Goal: Task Accomplishment & Management: Manage account settings

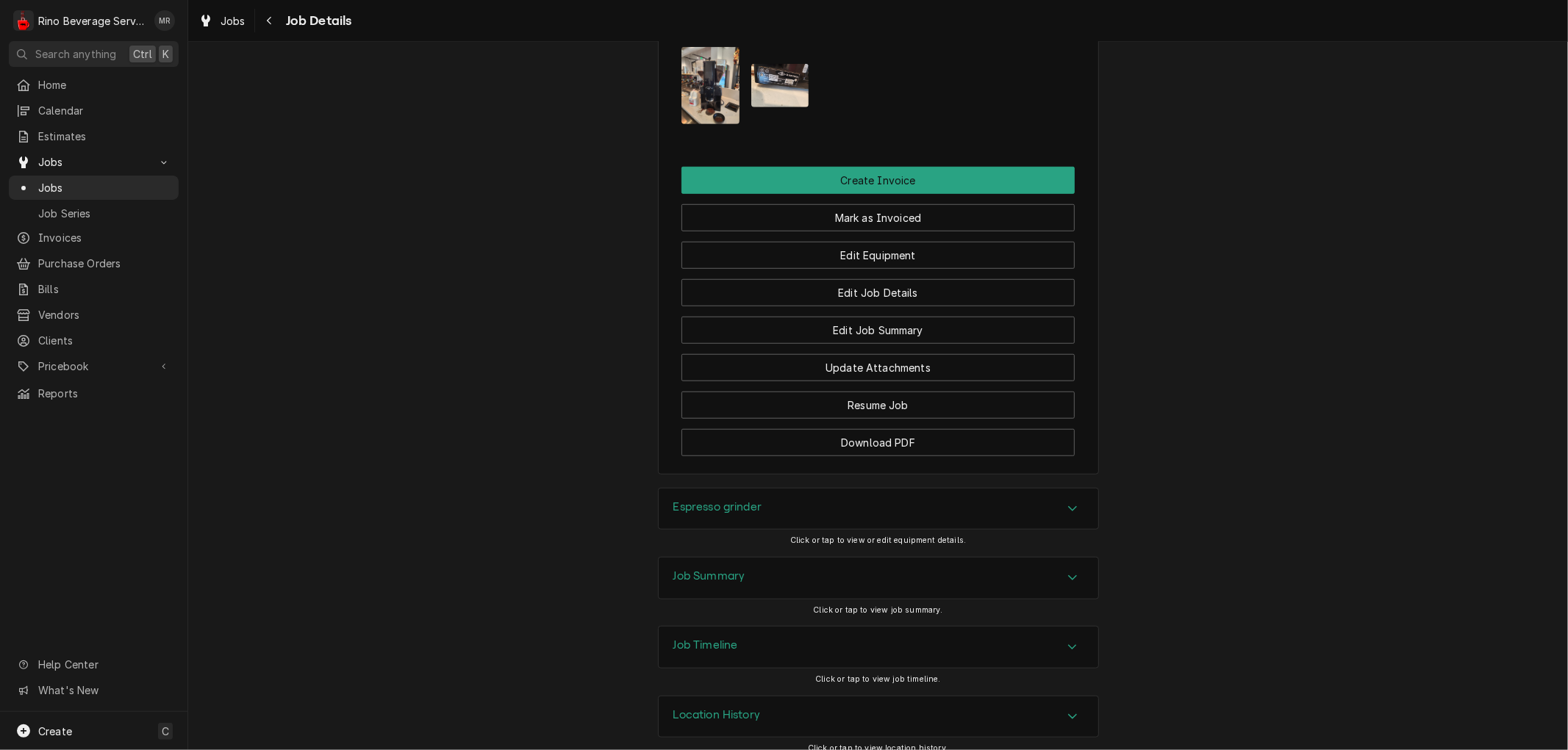
scroll to position [904, 0]
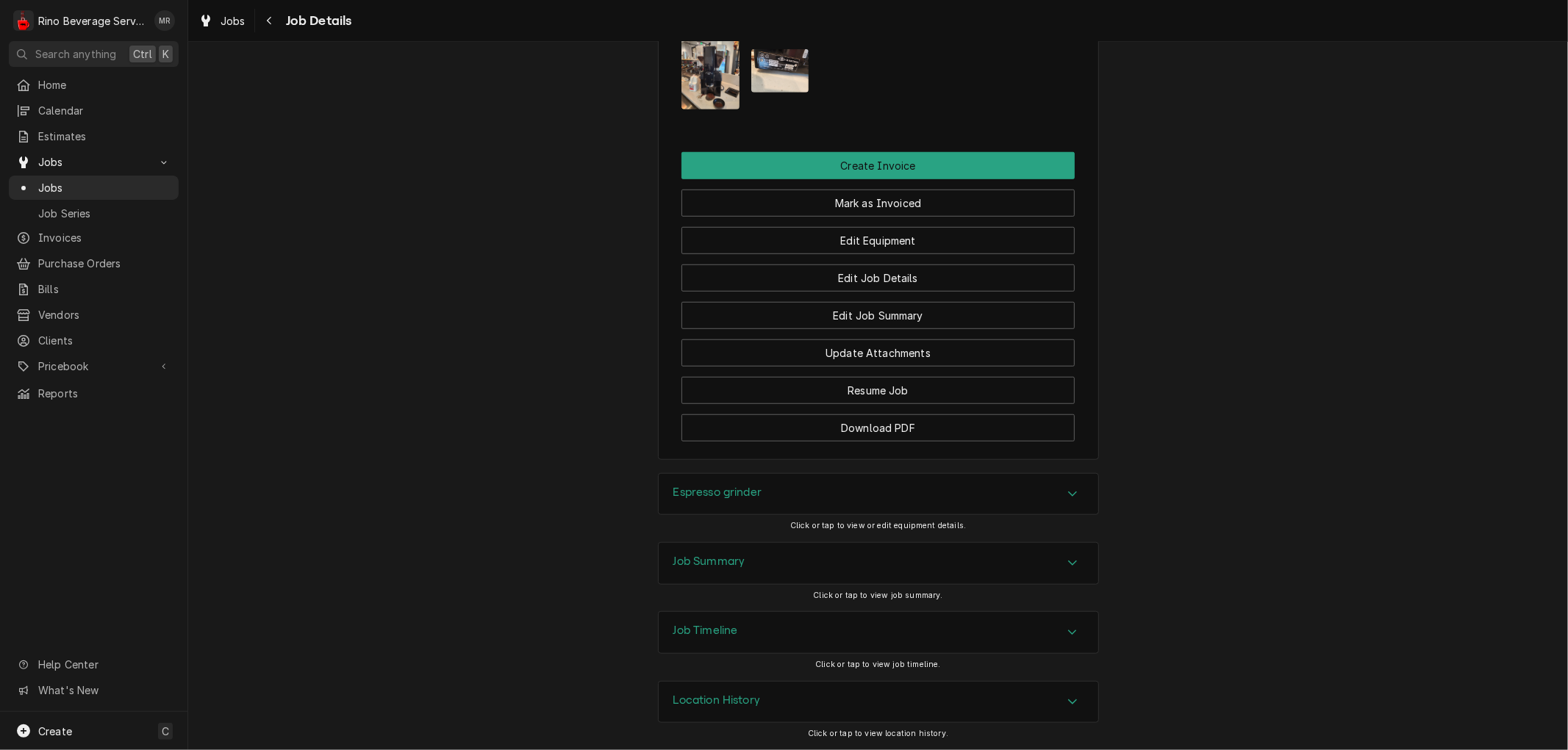
click at [830, 567] on div "Job Summary" at bounding box center [878, 563] width 439 height 41
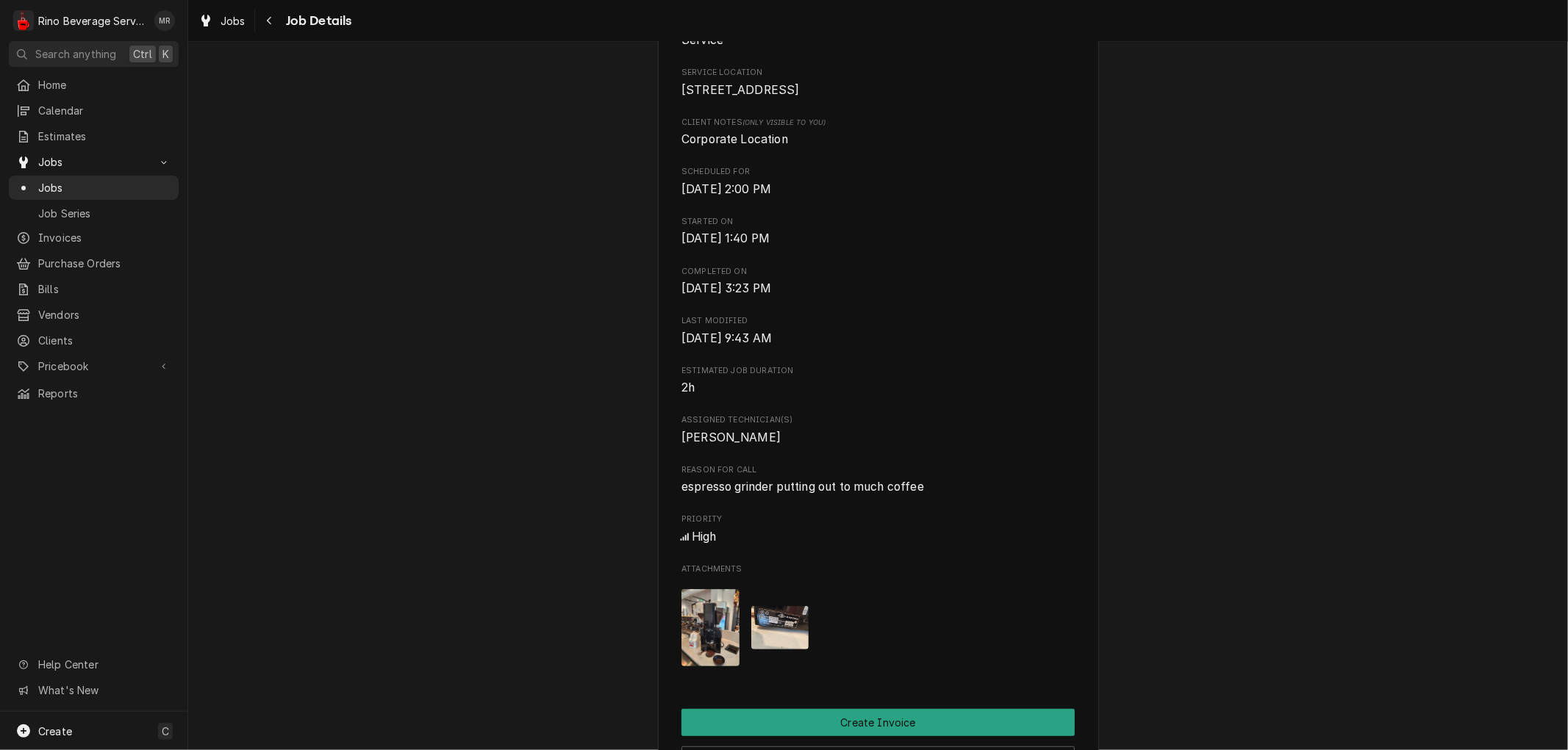
scroll to position [0, 0]
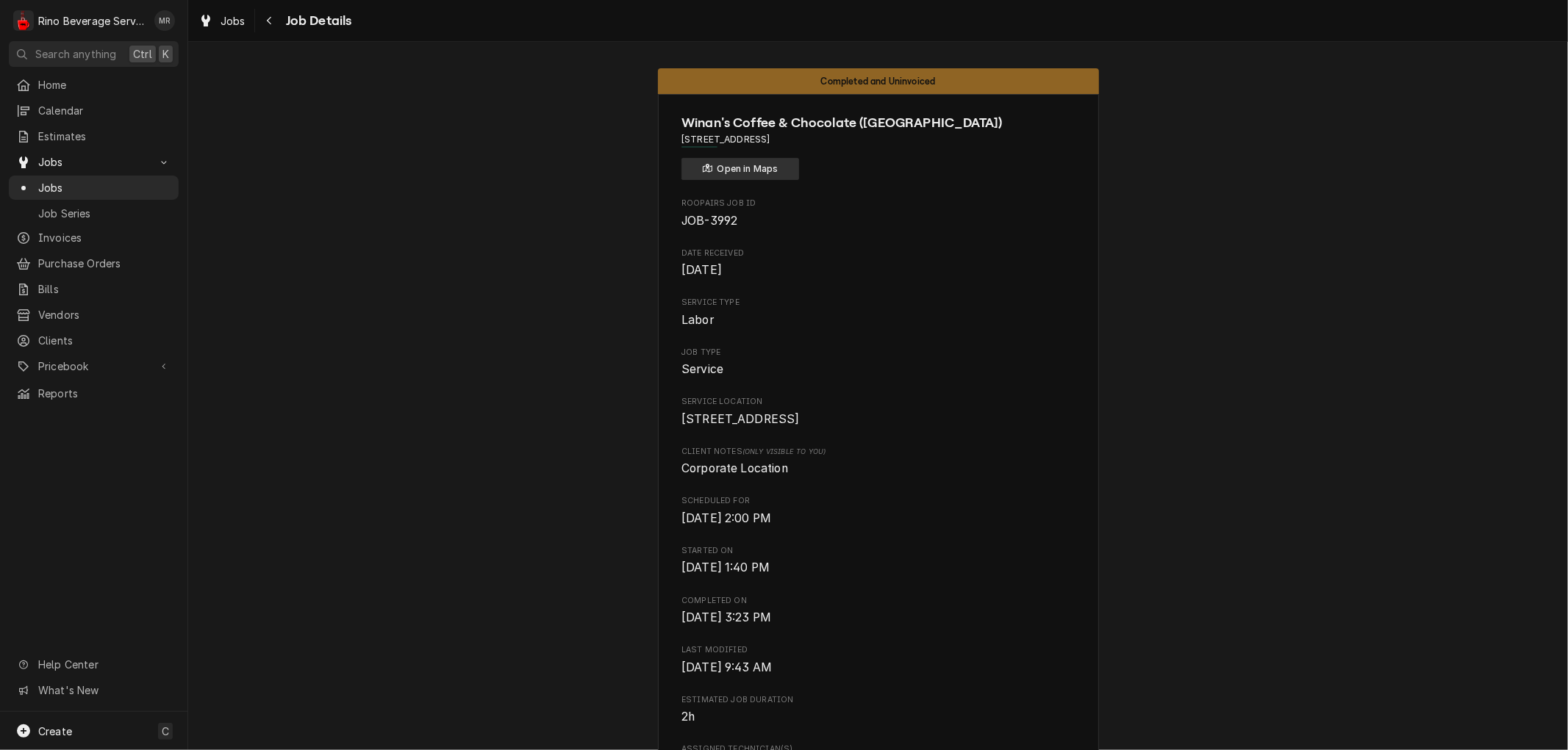
click at [757, 164] on button "Open in Maps" at bounding box center [740, 169] width 118 height 22
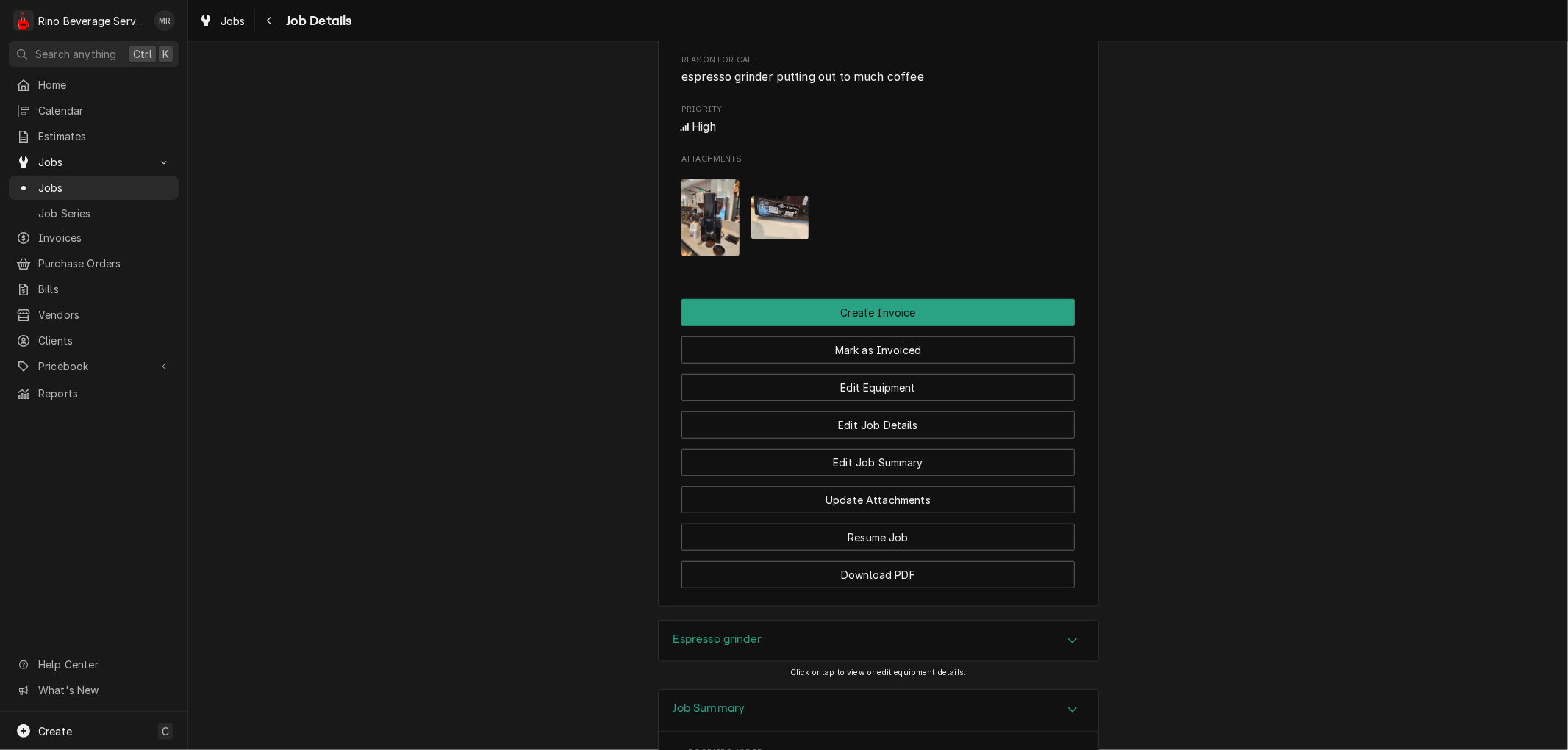
scroll to position [734, 0]
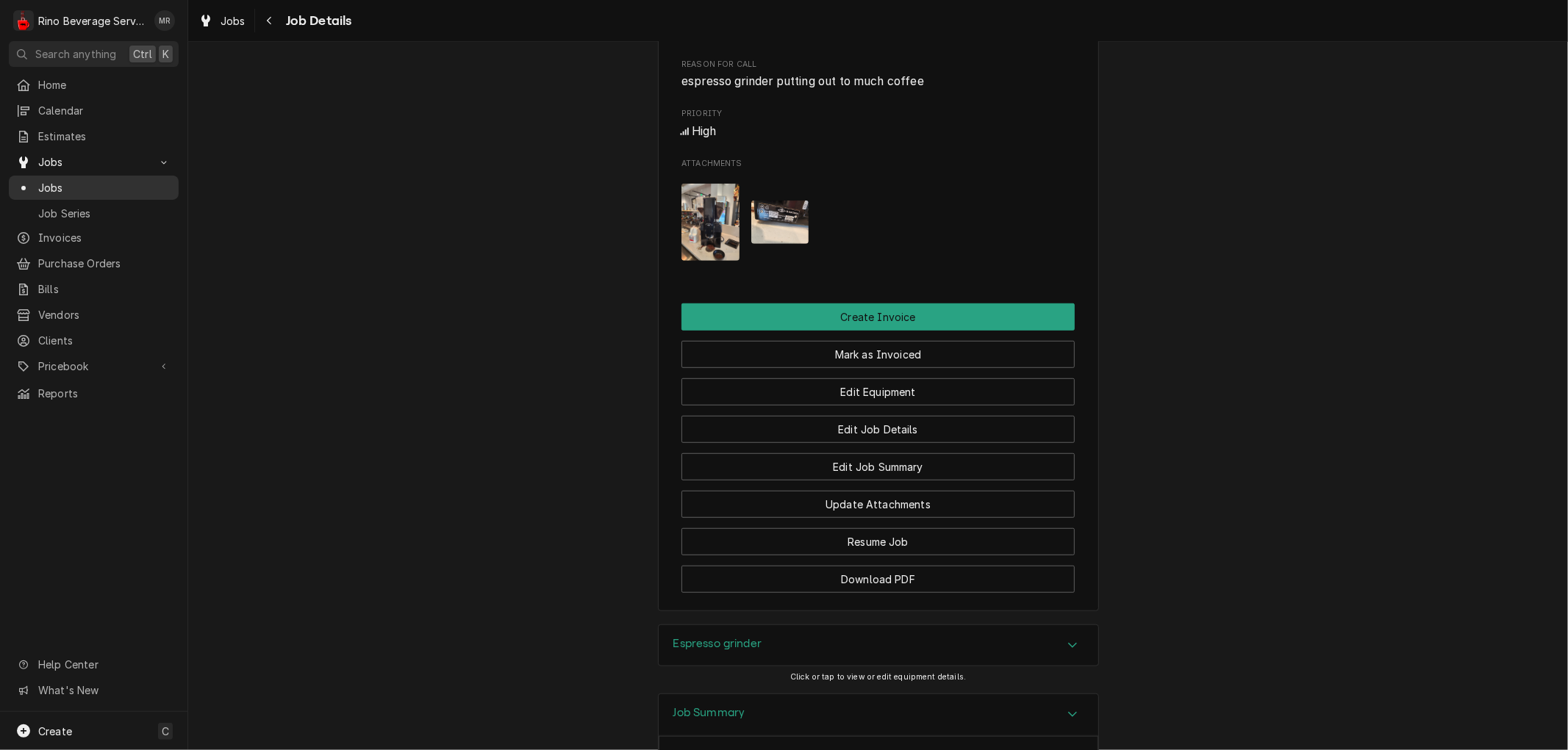
click at [108, 180] on span "Jobs" at bounding box center [105, 188] width 133 height 16
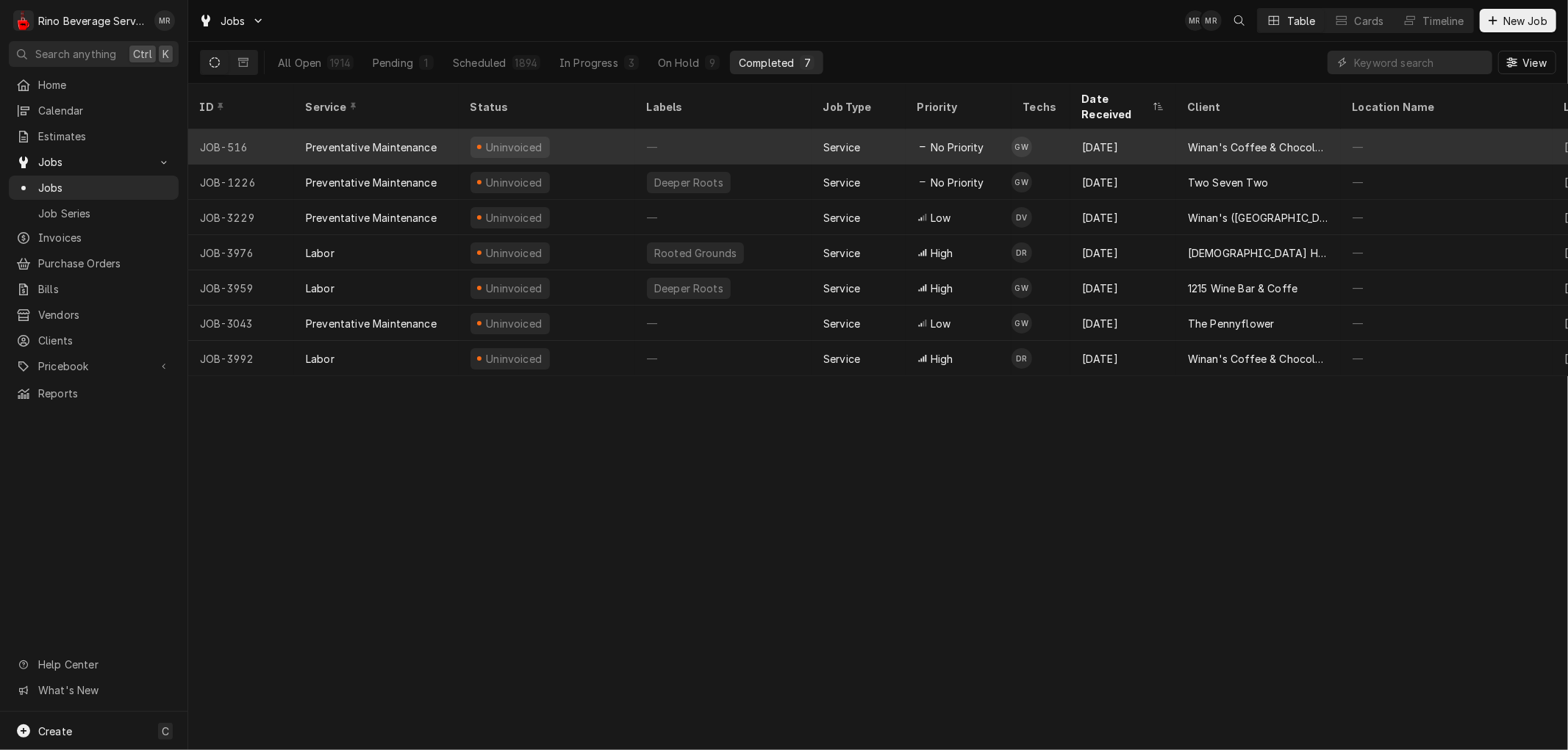
click at [760, 129] on div "—" at bounding box center [723, 147] width 177 height 36
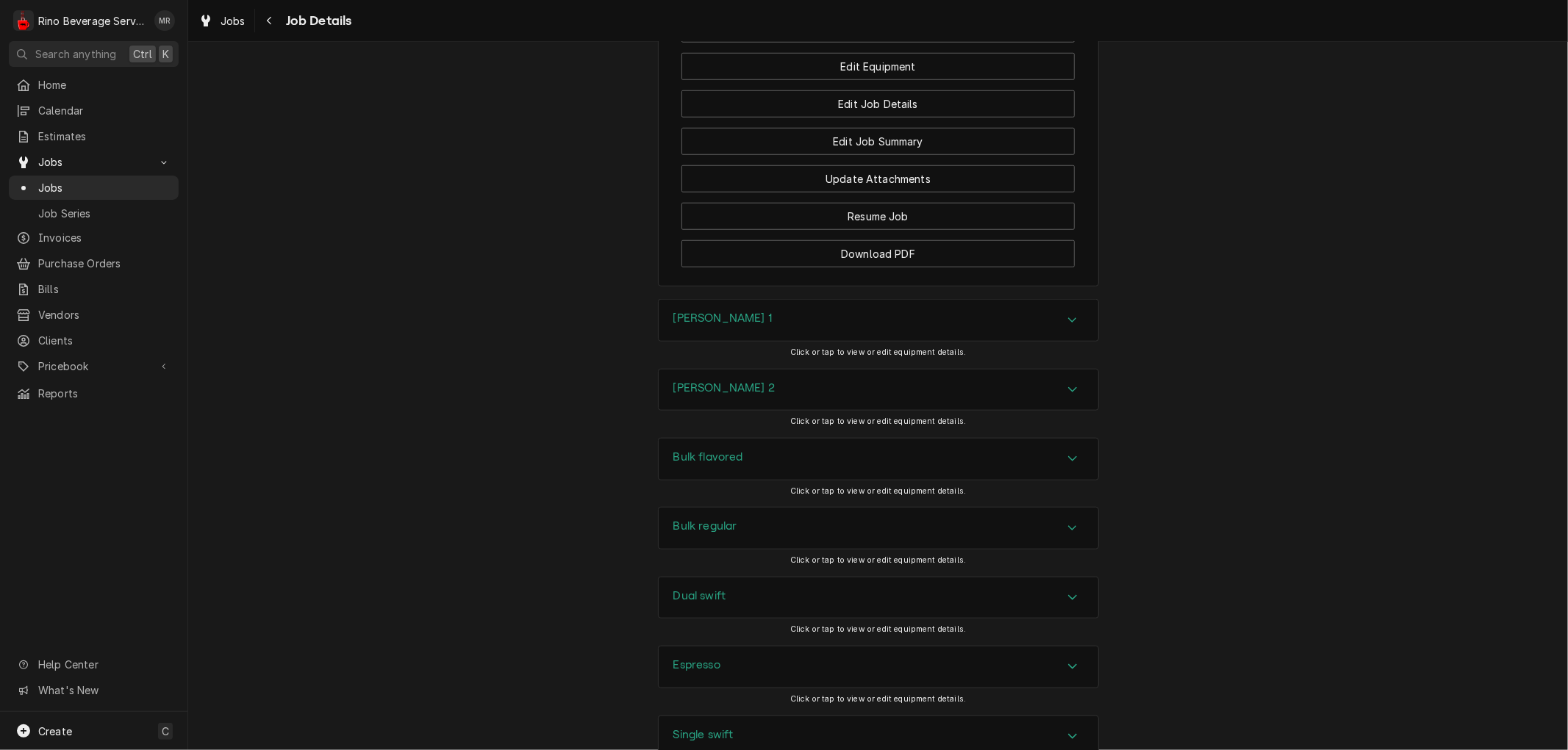
scroll to position [1061, 0]
click at [767, 151] on button "Edit Job Summary" at bounding box center [878, 141] width 393 height 28
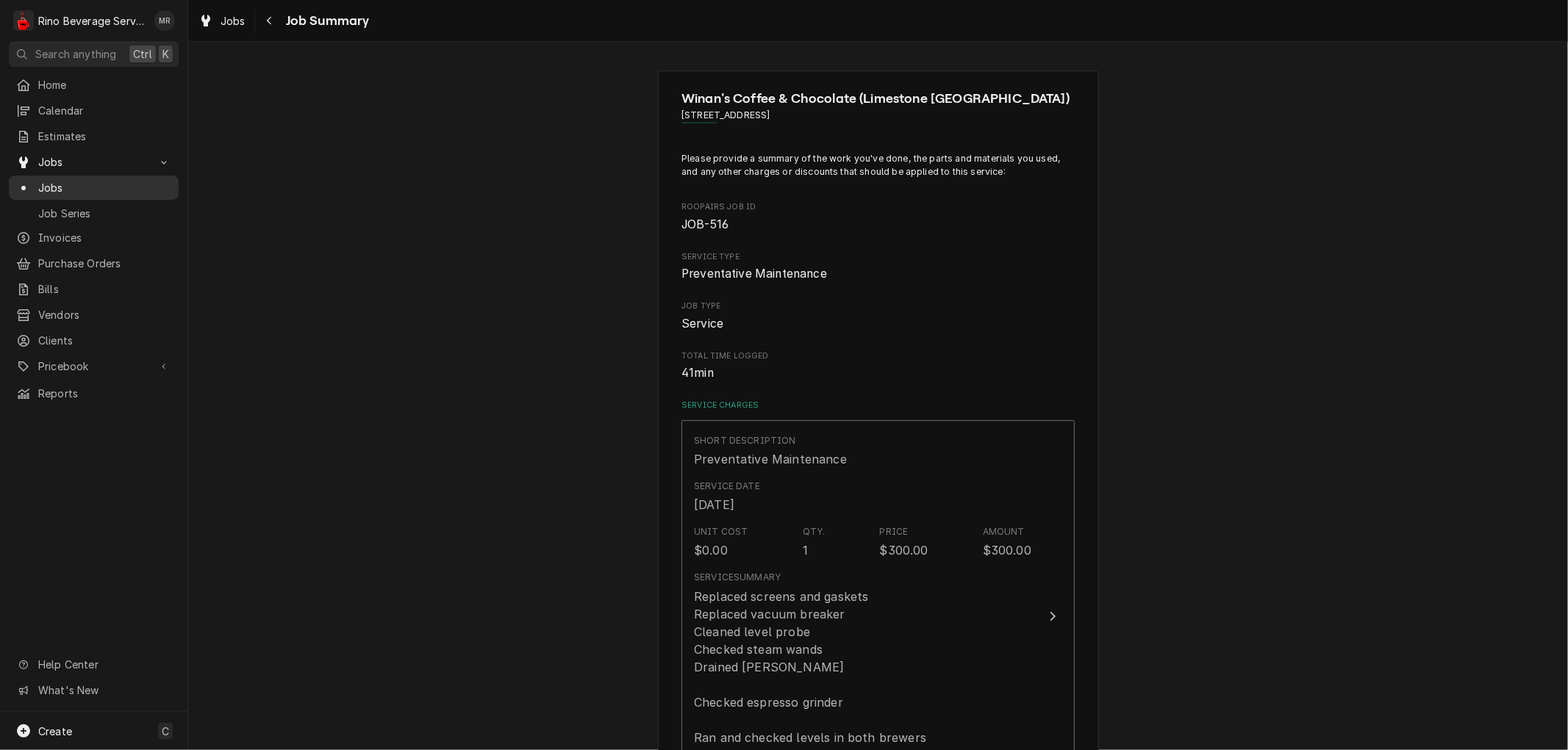
click at [66, 181] on span "Jobs" at bounding box center [105, 188] width 133 height 16
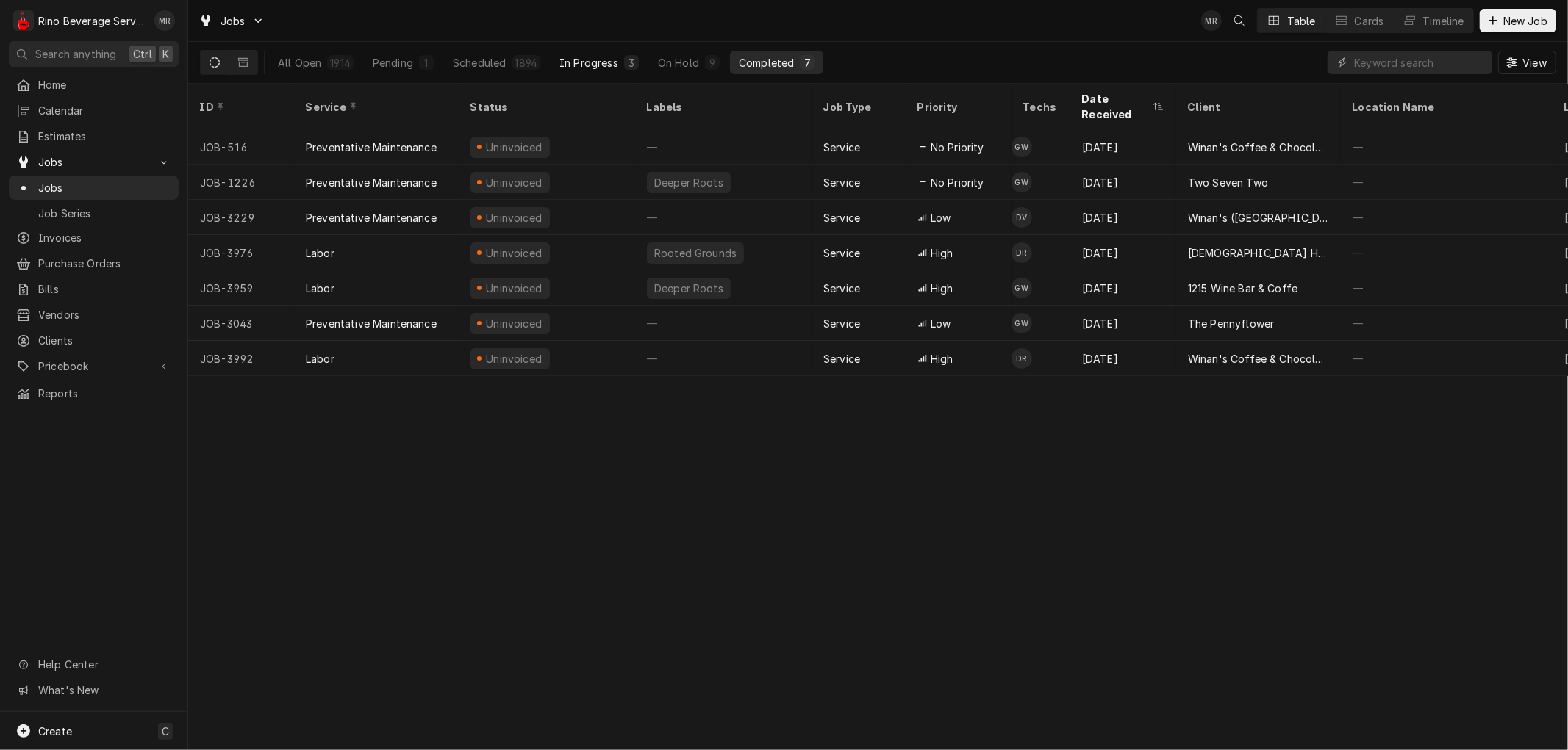
click at [608, 61] on div "In Progress" at bounding box center [588, 63] width 59 height 16
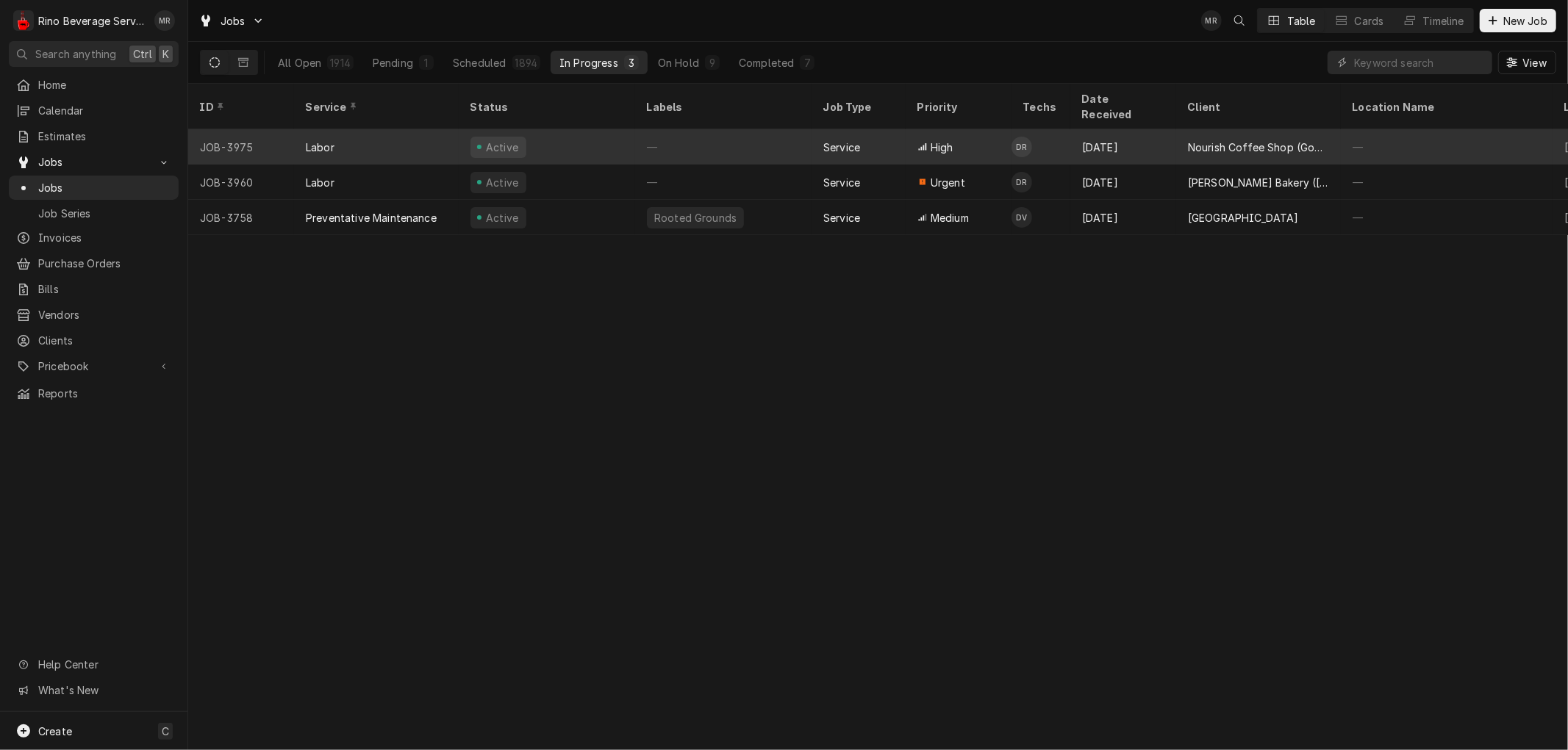
click at [599, 133] on div "Active" at bounding box center [546, 147] width 177 height 36
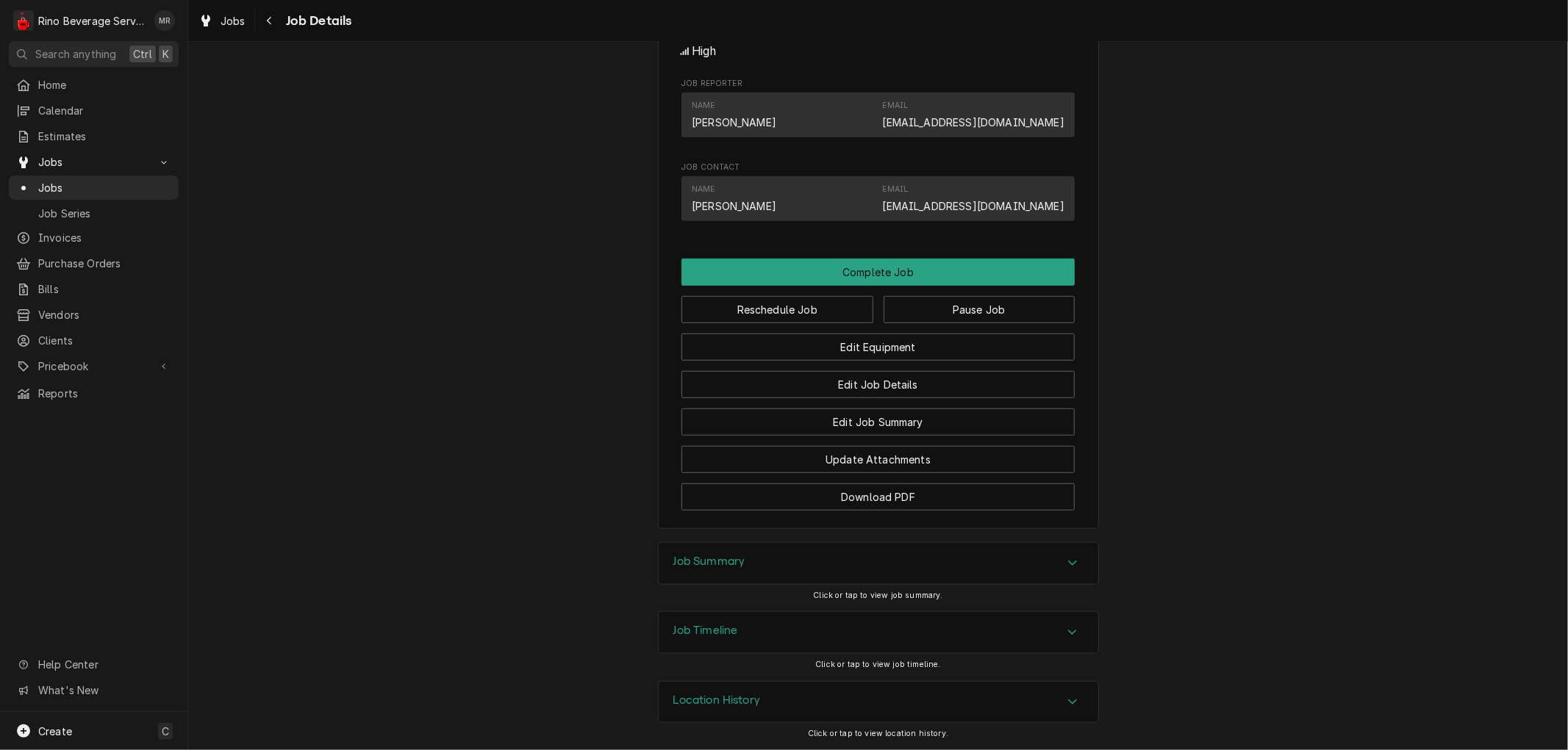
scroll to position [783, 0]
click at [754, 424] on button "Edit Job Summary" at bounding box center [878, 422] width 393 height 28
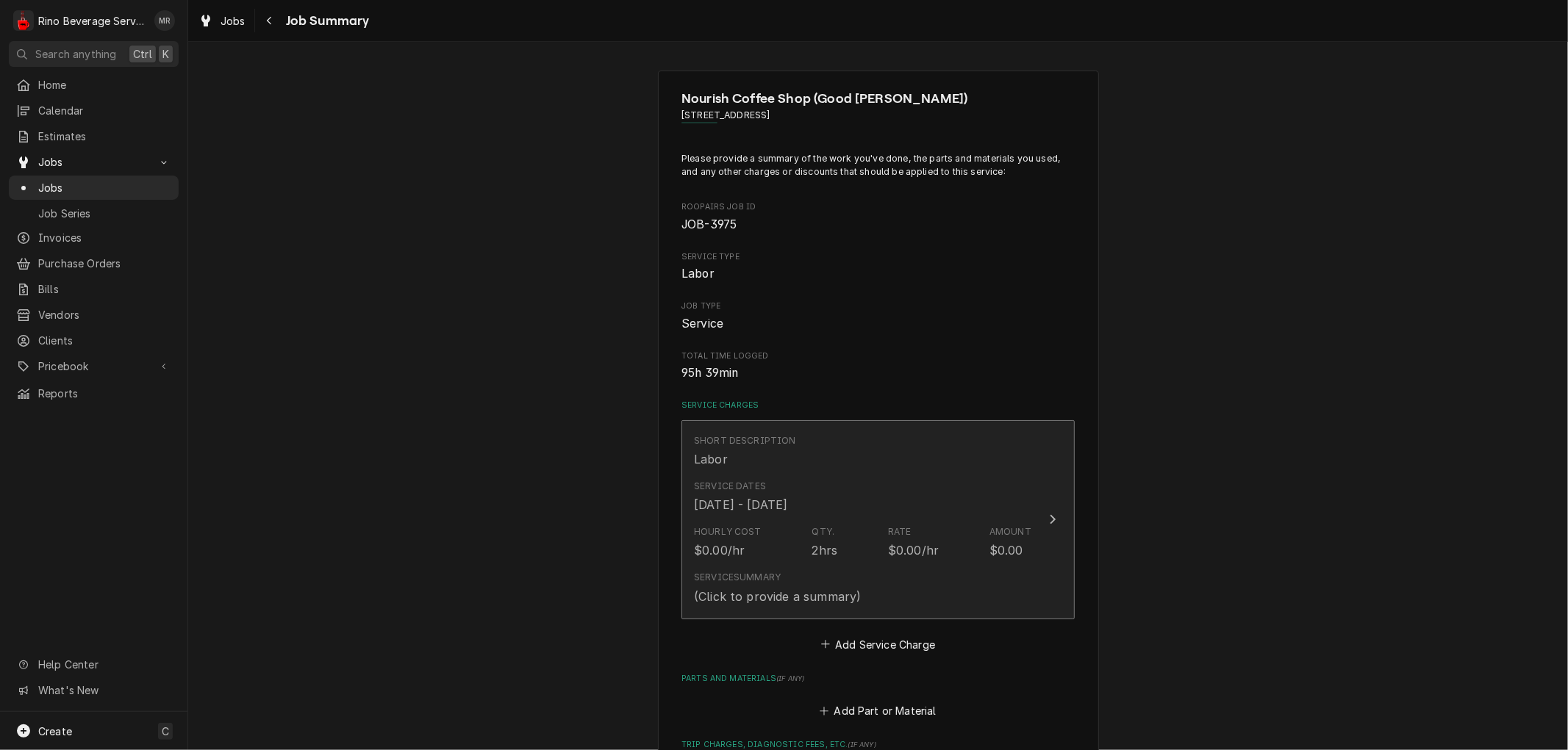
click at [882, 516] on div "Service Dates [DATE] - [DATE]" at bounding box center [863, 496] width 338 height 45
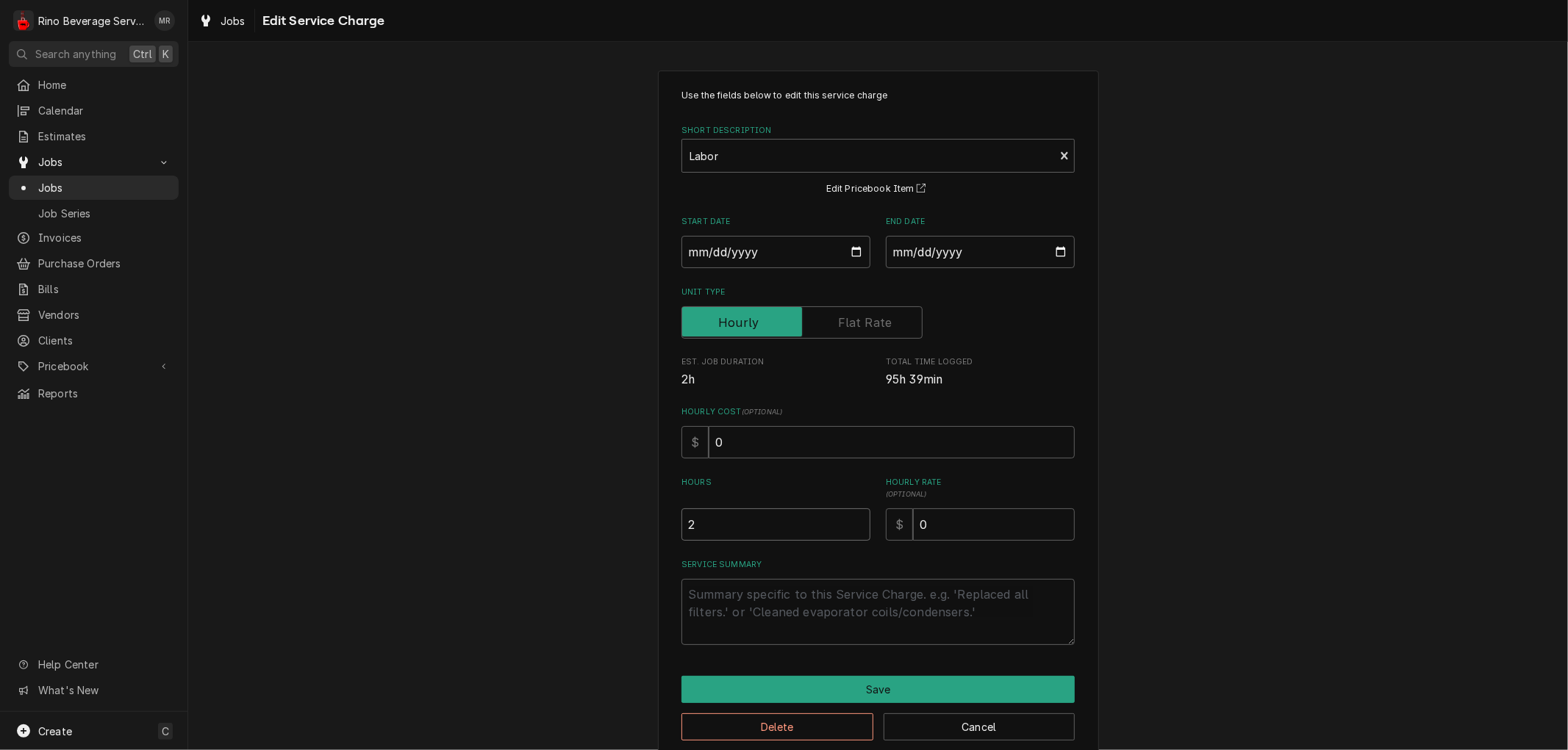
click at [681, 524] on input "2" at bounding box center [775, 524] width 189 height 33
type textarea "x"
type input ".2"
type textarea "x"
type input ".25"
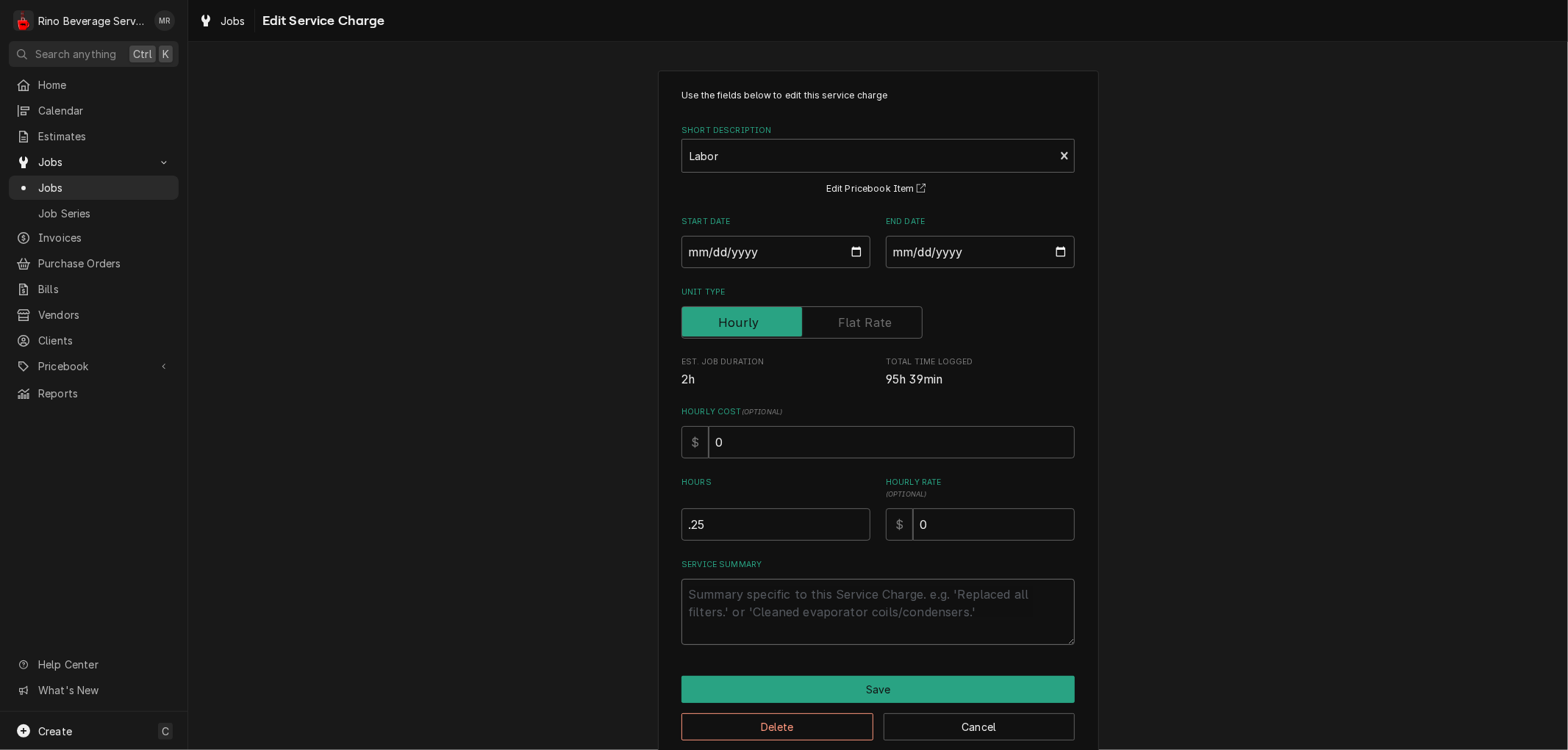
click at [716, 604] on textarea "Service Summary" at bounding box center [878, 612] width 393 height 66
type textarea "x"
type textarea "C"
type textarea "x"
type textarea "Cl"
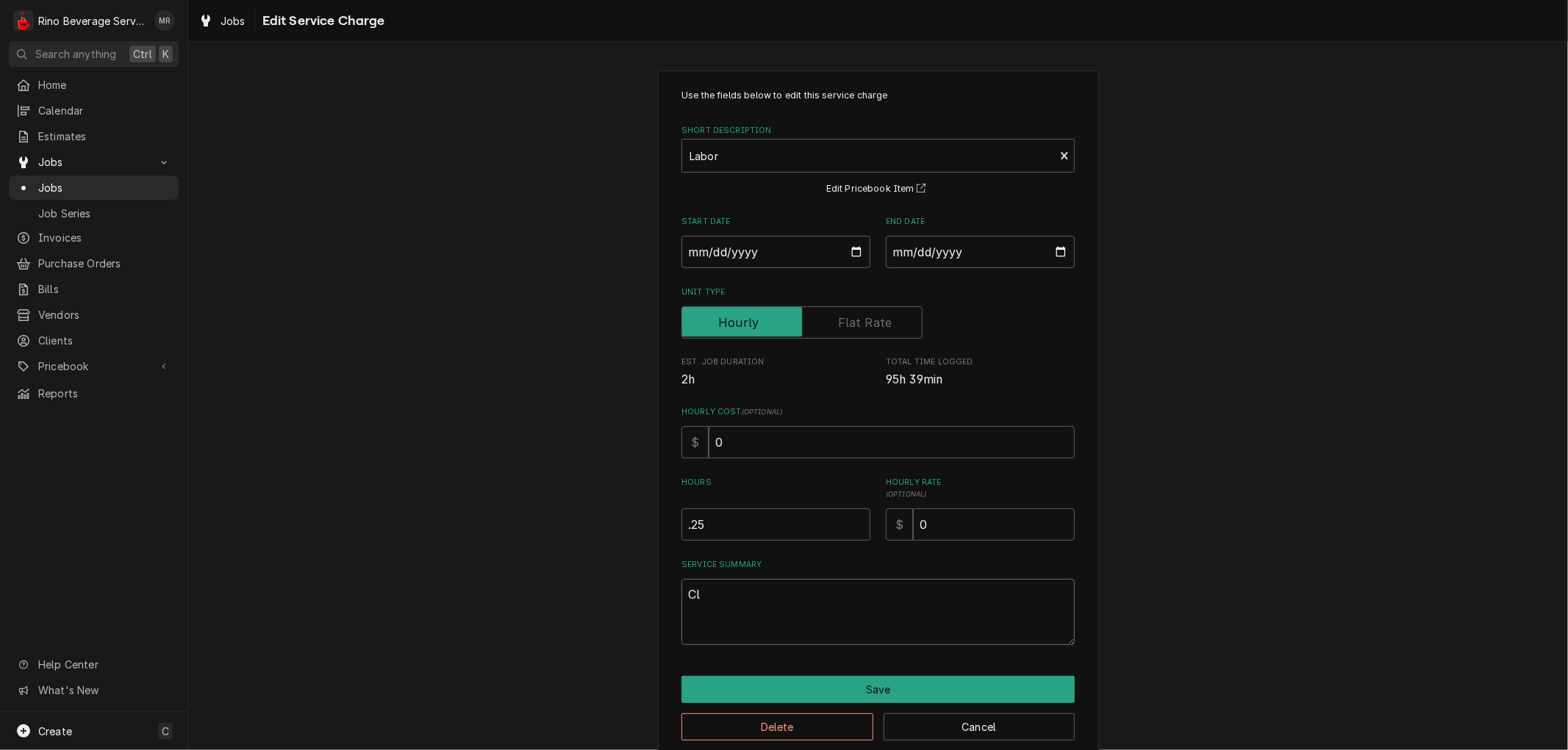
type textarea "x"
type textarea "Cle"
type textarea "x"
type textarea "Clea"
type textarea "x"
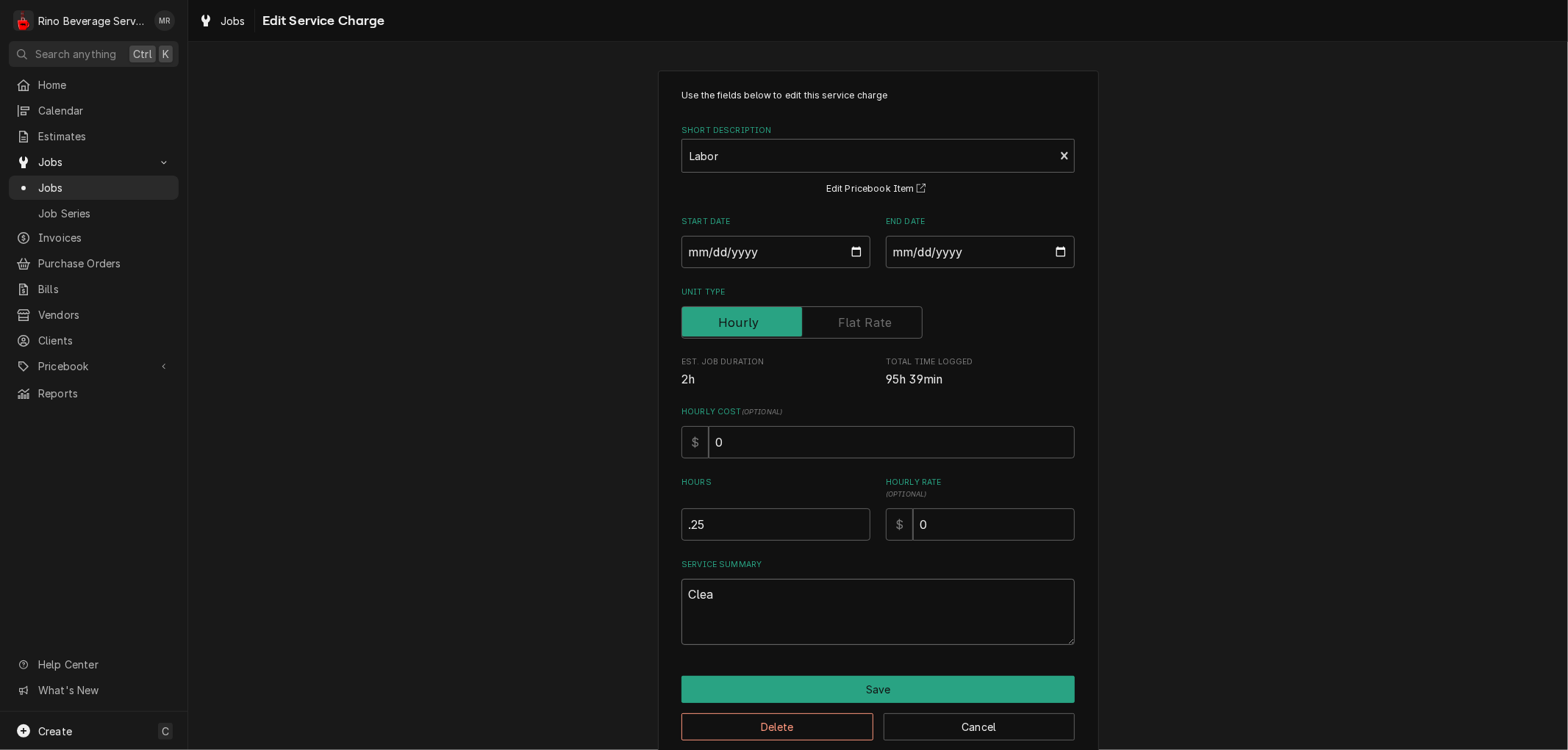
type textarea "Clean"
type textarea "x"
type textarea "Cleane"
type textarea "x"
type textarea "Cleaned"
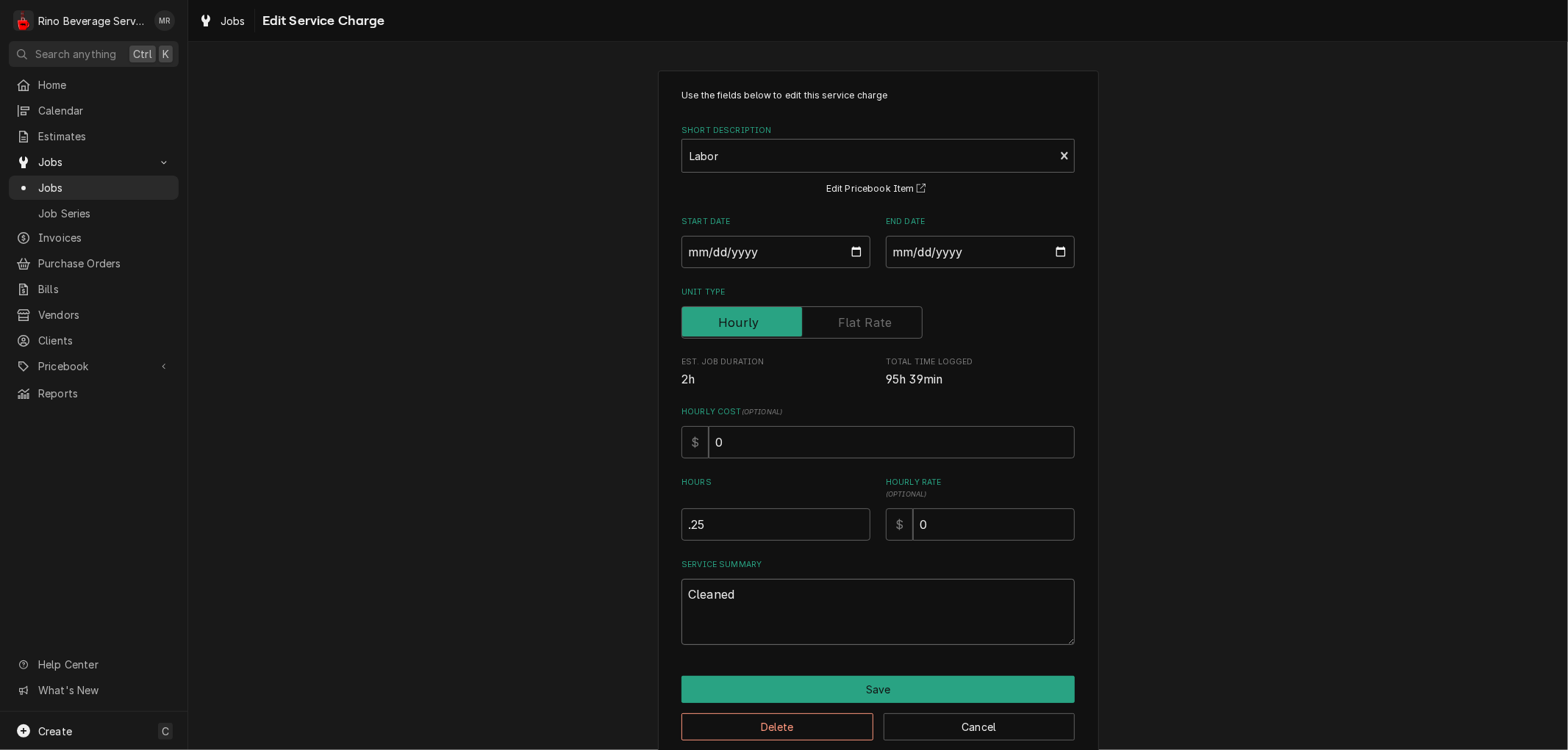
type textarea "x"
type textarea "Cleaned"
type textarea "x"
type textarea "Cleaned g"
type textarea "x"
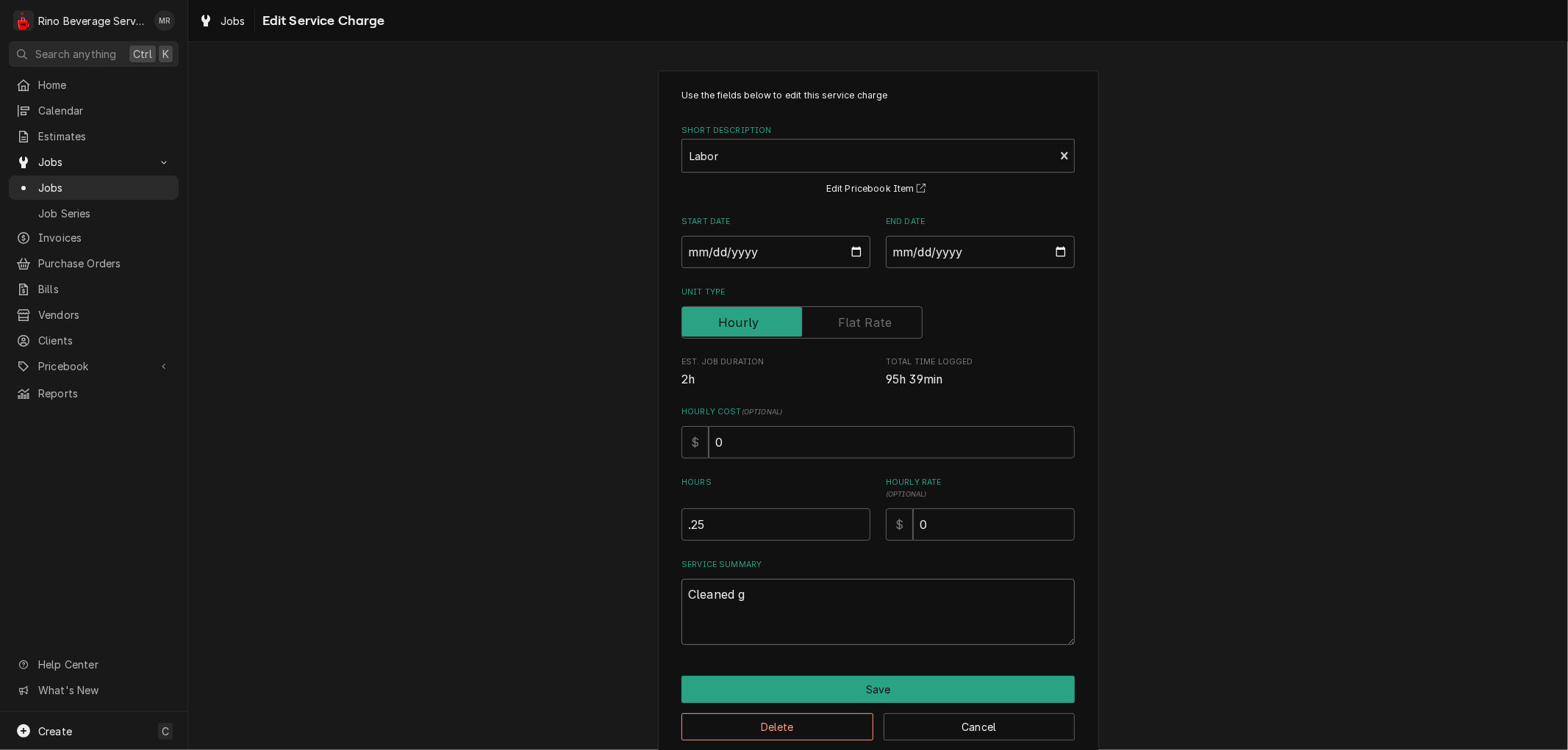
type textarea "Cleaned gr"
type textarea "x"
type textarea "Cleaned gro"
type textarea "x"
type textarea "Cleaned grou"
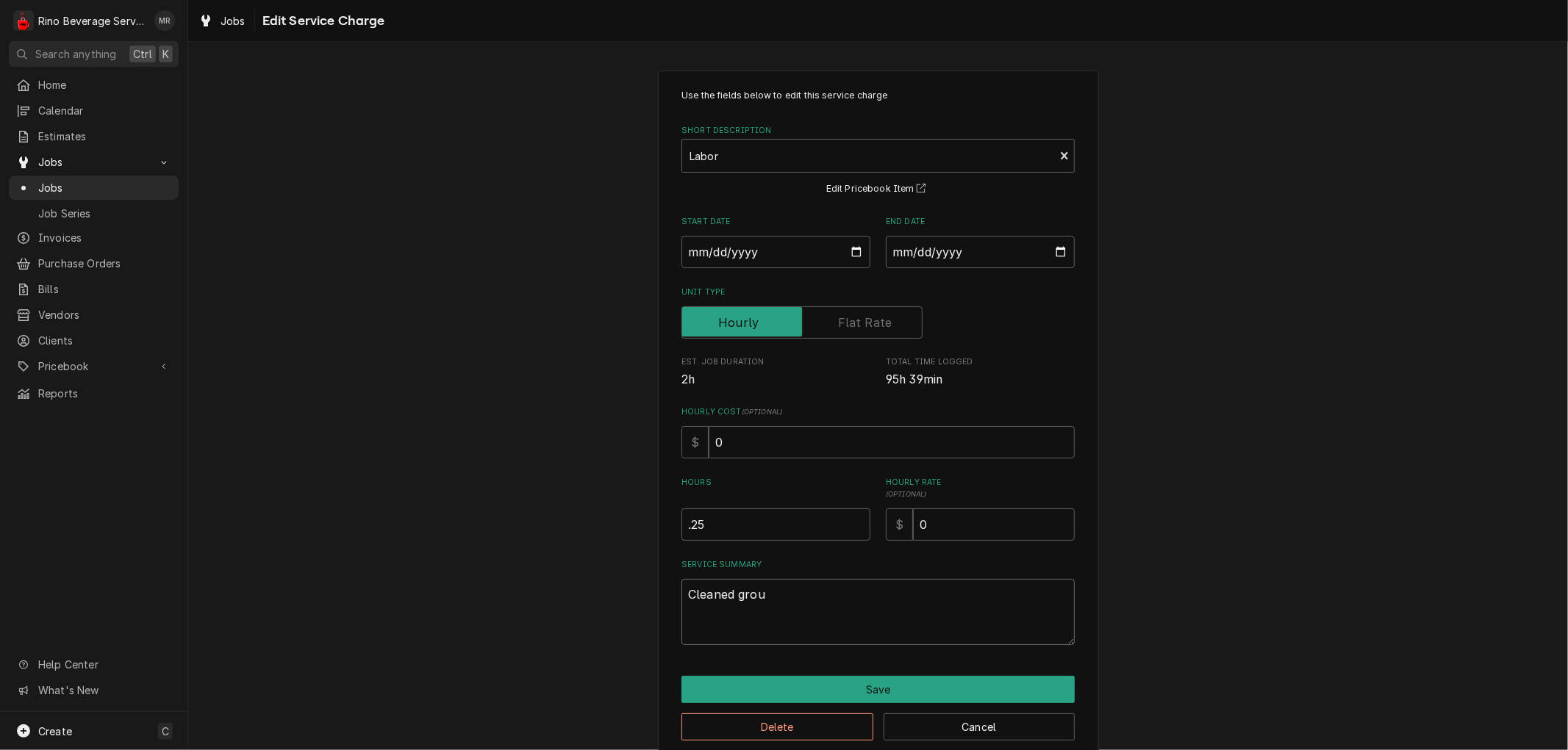
type textarea "x"
type textarea "Cleaned groun"
type textarea "x"
type textarea "Cleaned ground"
type textarea "x"
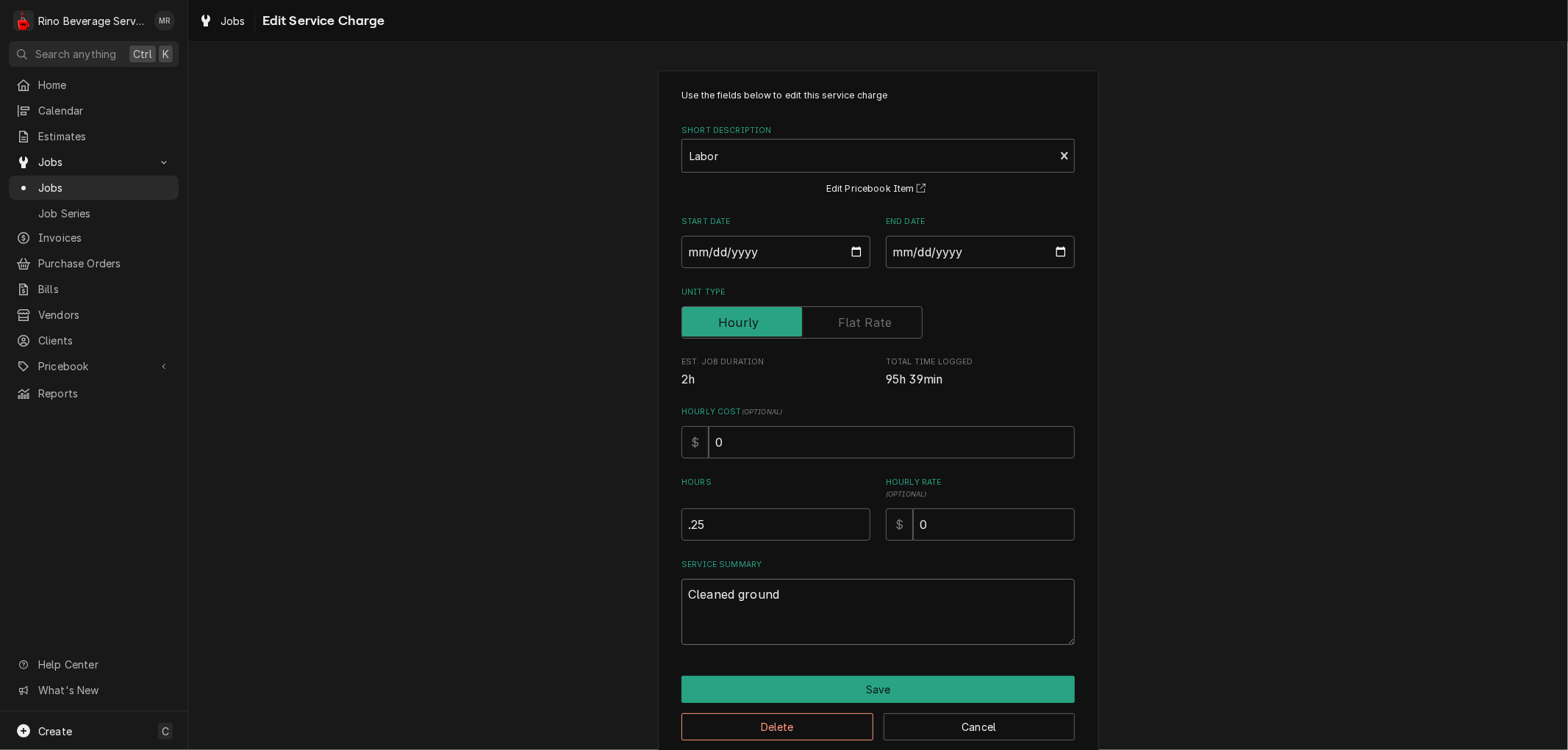
type textarea "Cleaned grounds"
type textarea "x"
type textarea "Cleaned grounds"
type textarea "x"
type textarea "Cleaned grounds f"
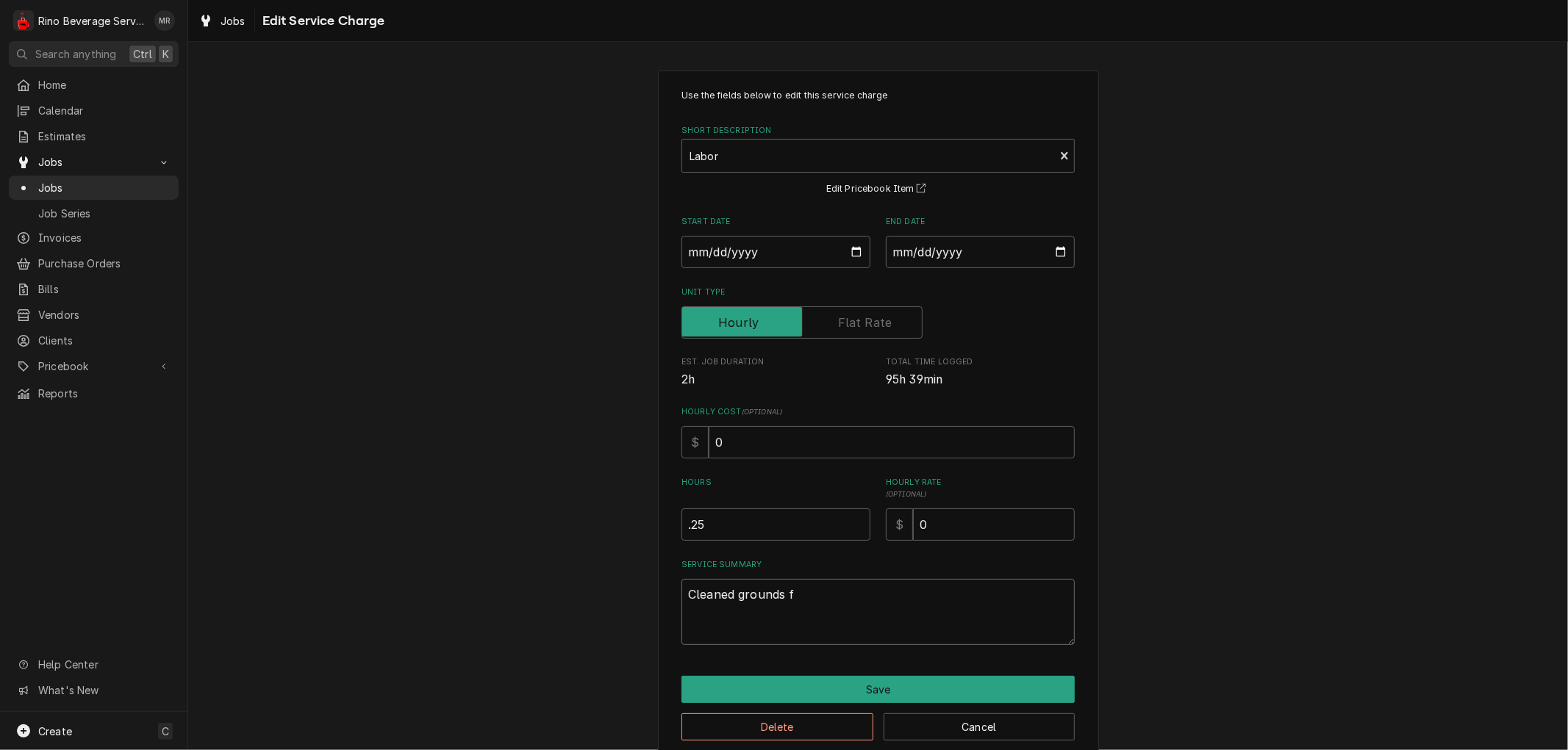
type textarea "x"
type textarea "Cleaned grounds fr"
type textarea "x"
type textarea "Cleaned grounds fro"
type textarea "x"
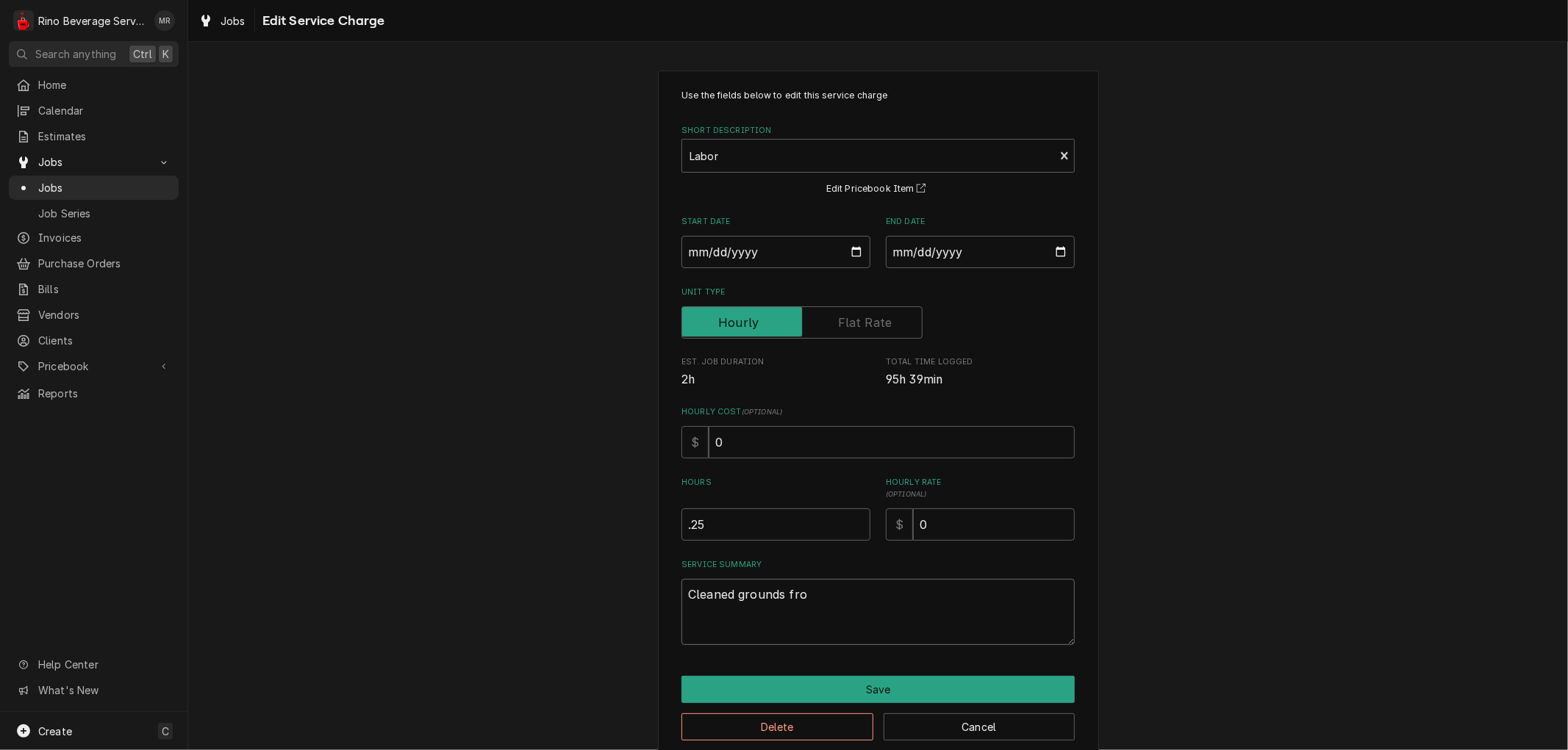
type textarea "Cleaned grounds from"
type textarea "x"
type textarea "Cleaned grounds from"
type textarea "x"
type textarea "Cleaned grounds from a"
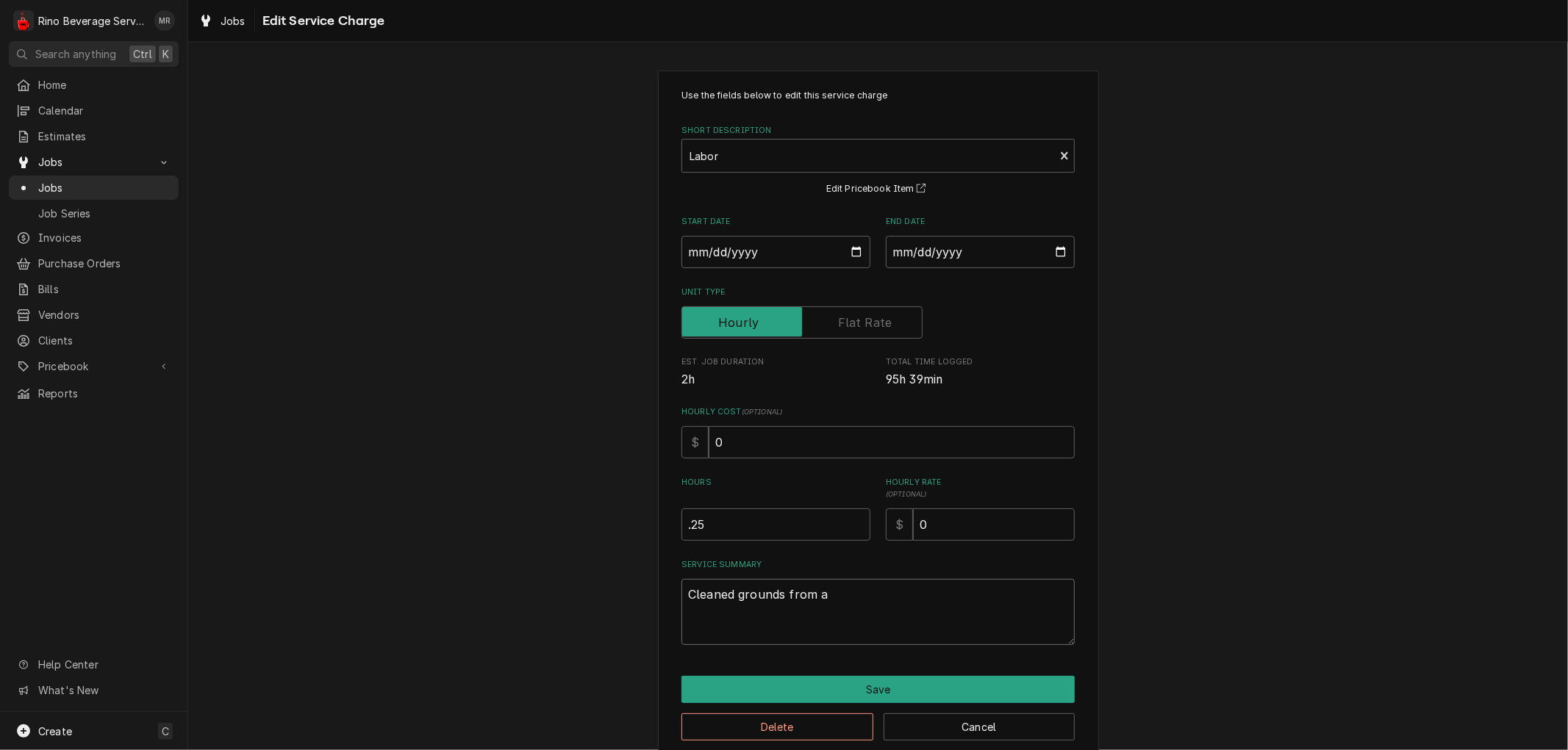
type textarea "x"
type textarea "Cleaned grounds from ar"
type textarea "x"
type textarea "Cleaned grounds from aro"
type textarea "x"
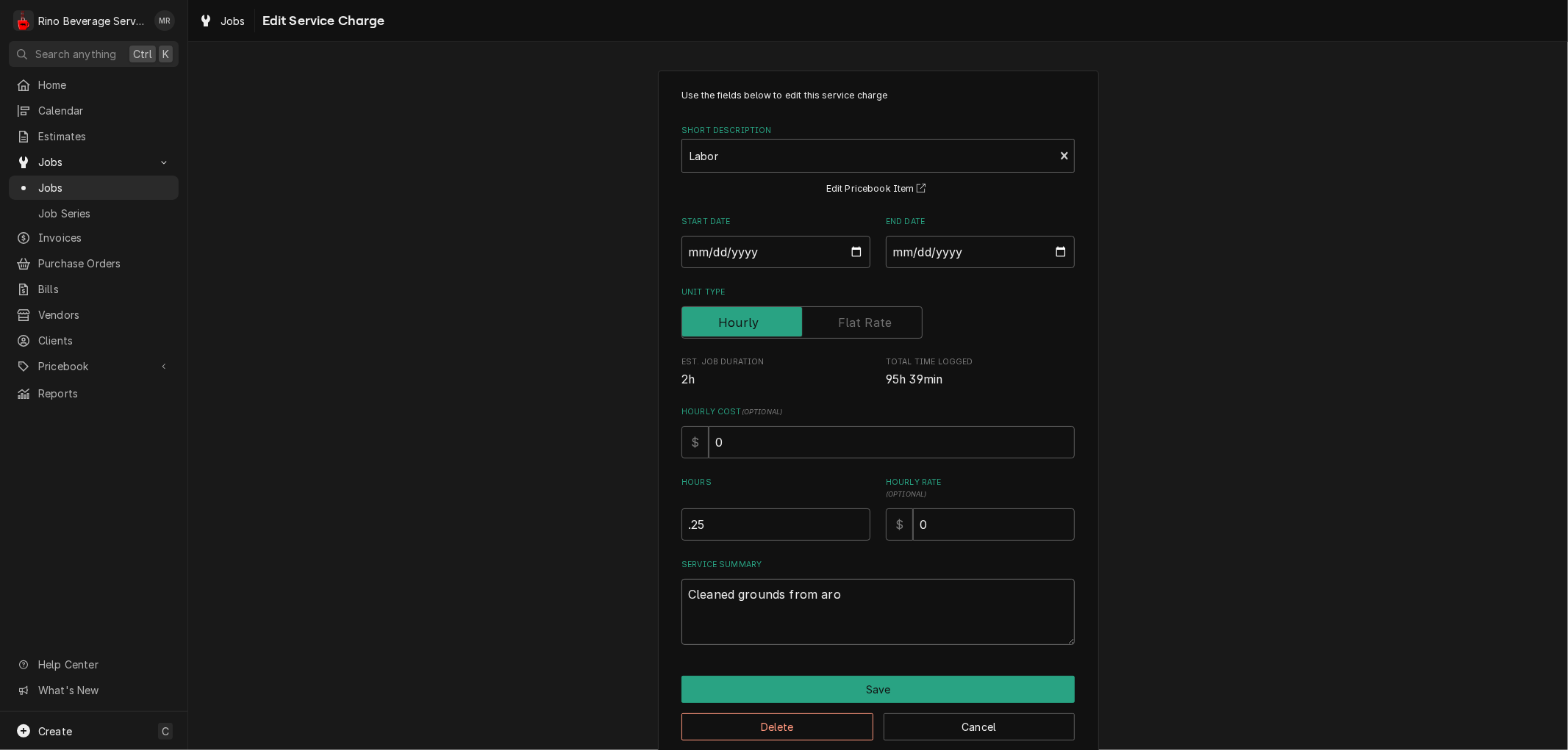
type textarea "Cleaned grounds from arou"
type textarea "x"
type textarea "Cleaned grounds from aroun"
type textarea "x"
type textarea "Cleaned grounds from around"
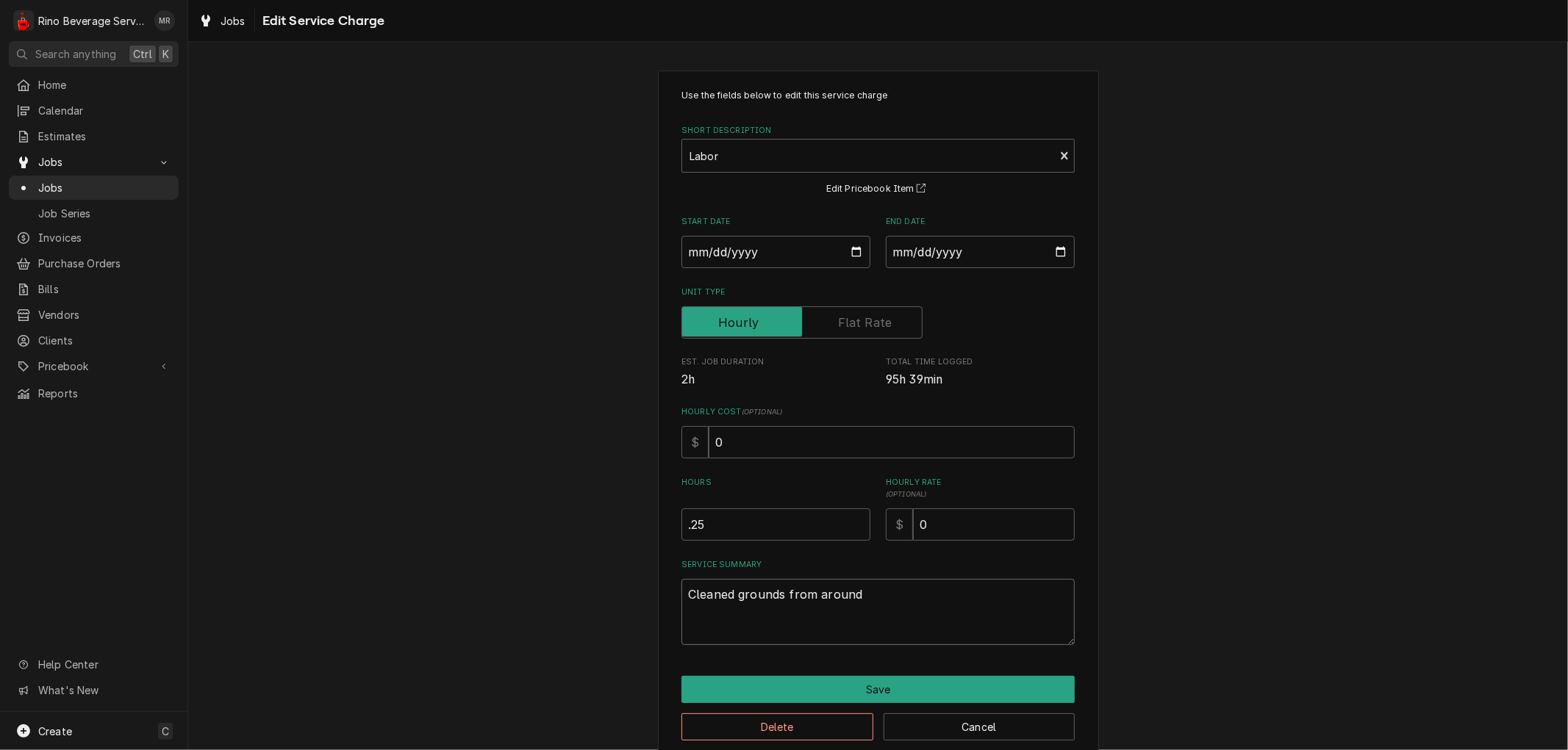
type textarea "x"
type textarea "Cleaned grounds from around"
type textarea "x"
type textarea "Cleaned grounds from around h"
type textarea "x"
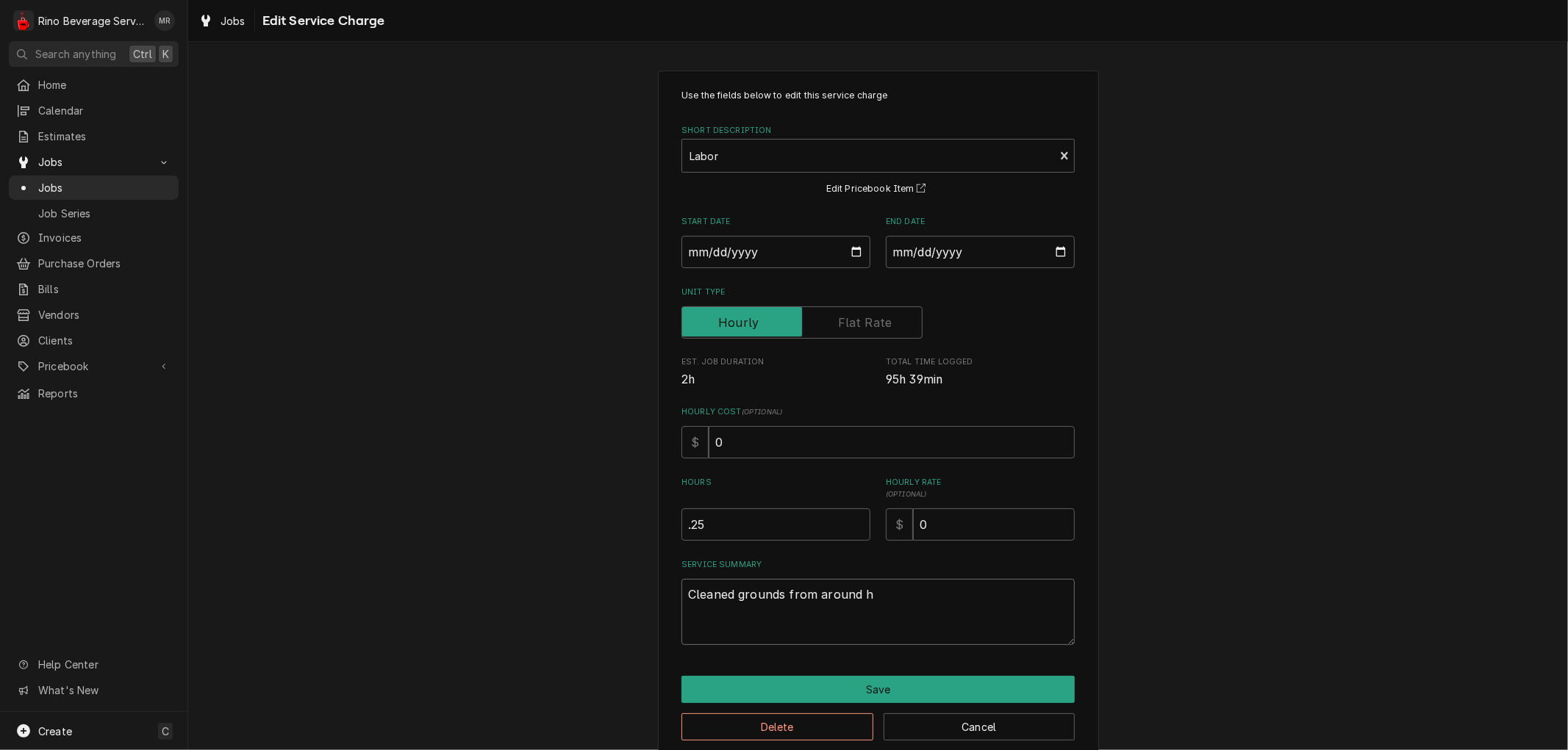
type textarea "Cleaned grounds from around ho"
type textarea "x"
type textarea "Cleaned grounds from around hop"
type textarea "x"
type textarea "Cleaned grounds from around hopp"
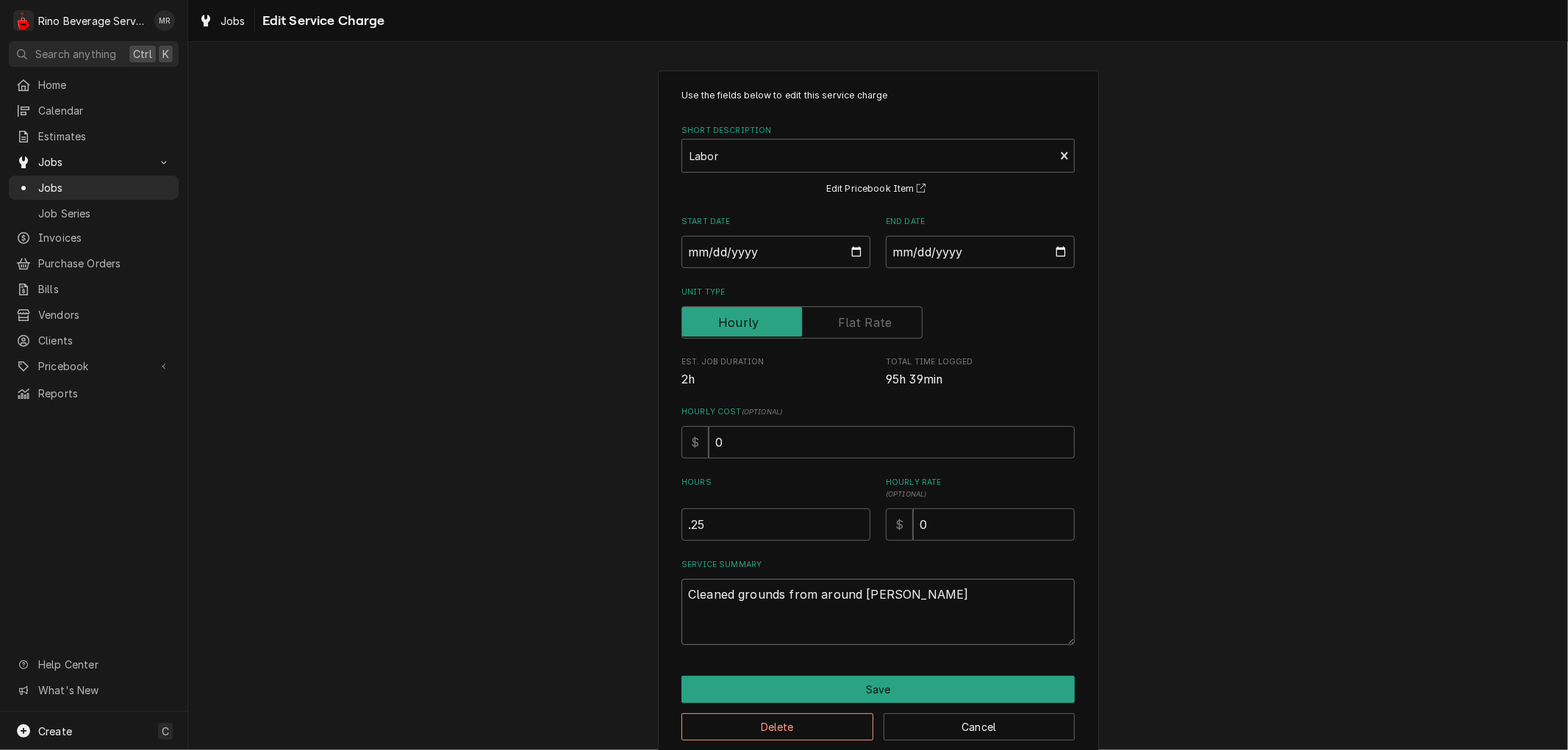
type textarea "x"
type textarea "Cleaned grounds from around hoppe"
type textarea "x"
type textarea "Cleaned grounds from around hopper"
type textarea "x"
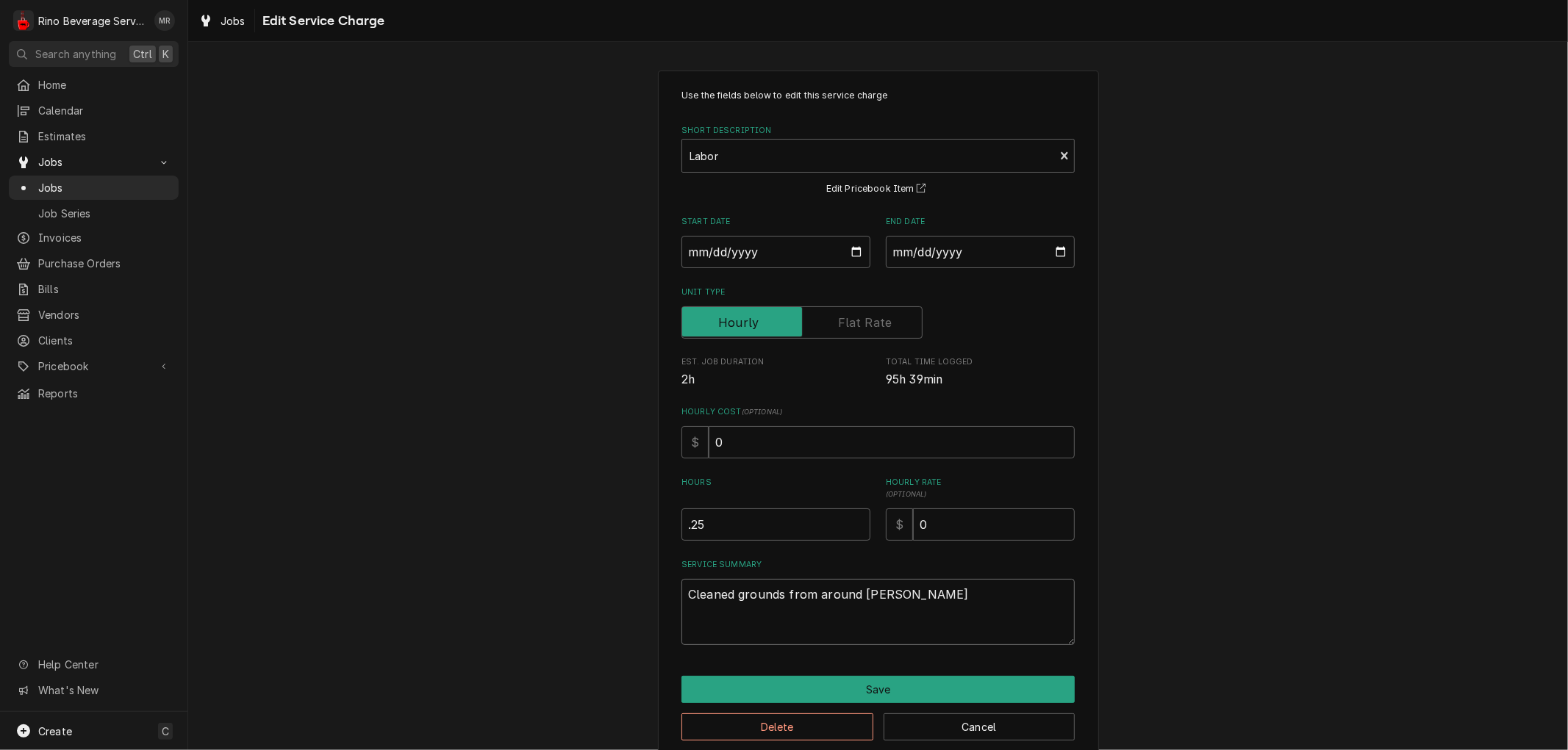
type textarea "Cleaned grounds from around hopper"
type textarea "x"
type textarea "Cleaned grounds from around hopper s"
type textarea "x"
type textarea "Cleaned grounds from around hopper sw"
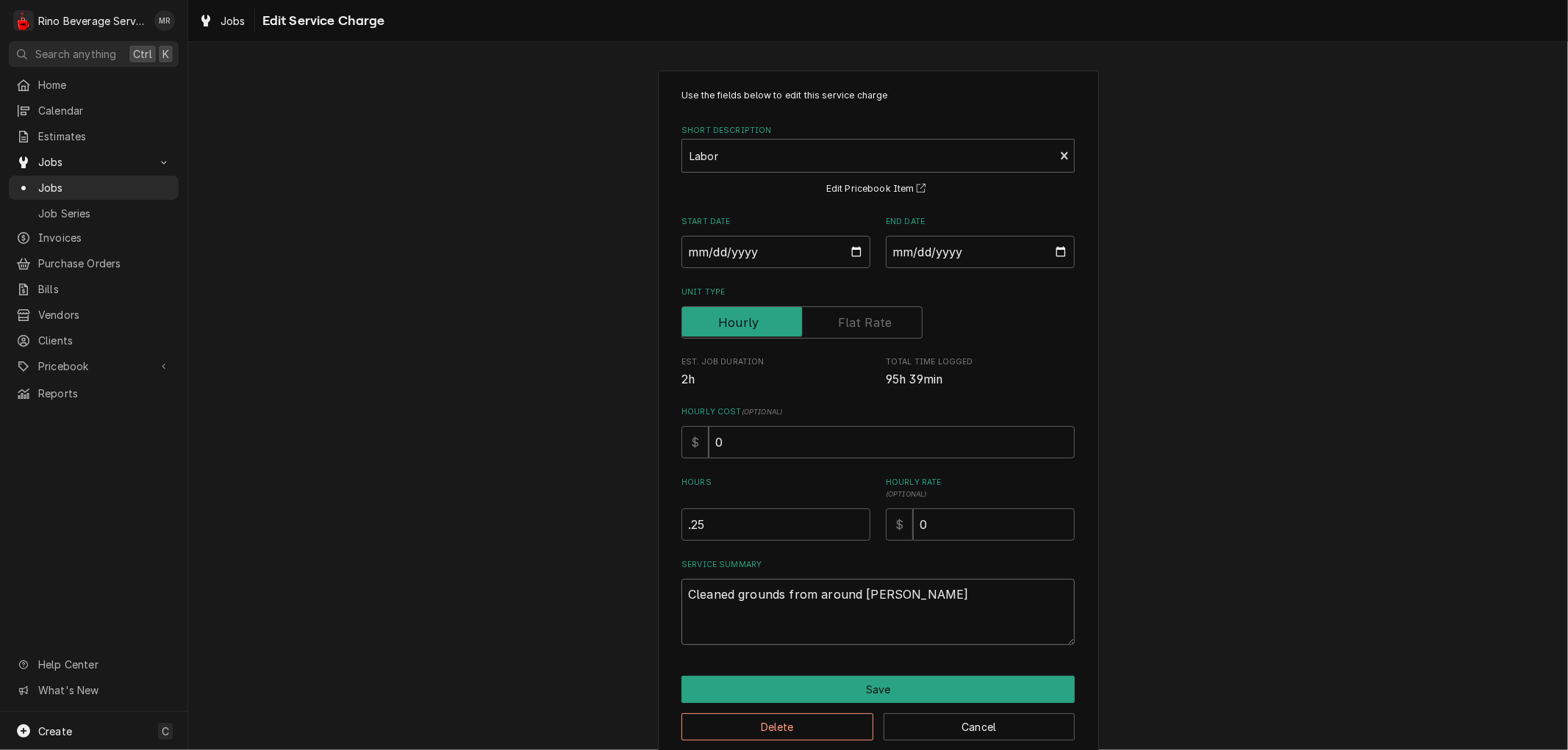
type textarea "x"
type textarea "Cleaned grounds from around hopper swi"
type textarea "x"
type textarea "Cleaned grounds from around hopper swit"
type textarea "x"
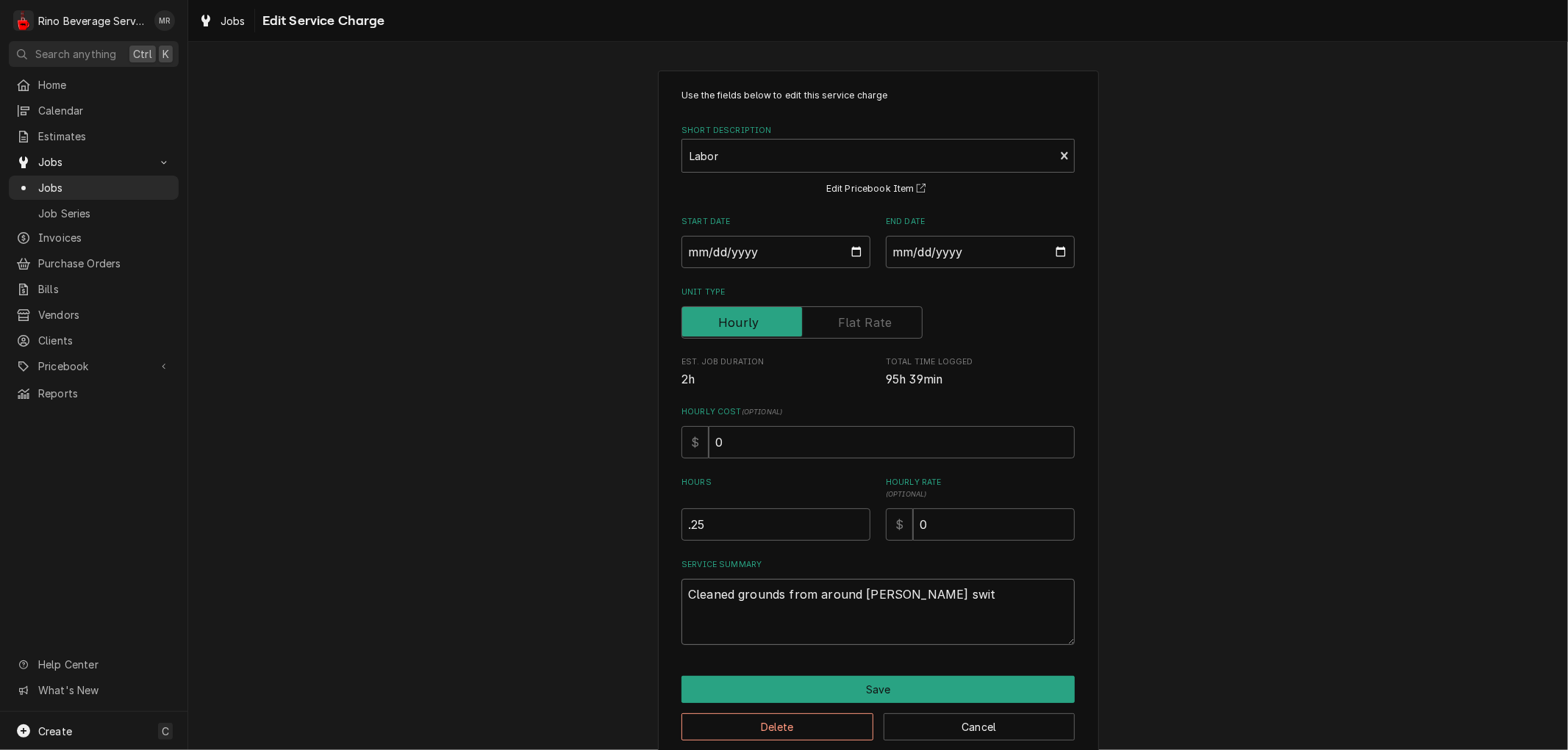
type textarea "Cleaned grounds from around hopper switc"
type textarea "x"
type textarea "Cleaned grounds from around hopper switch"
type textarea "x"
type textarea "Cleaned grounds from around hopper switch."
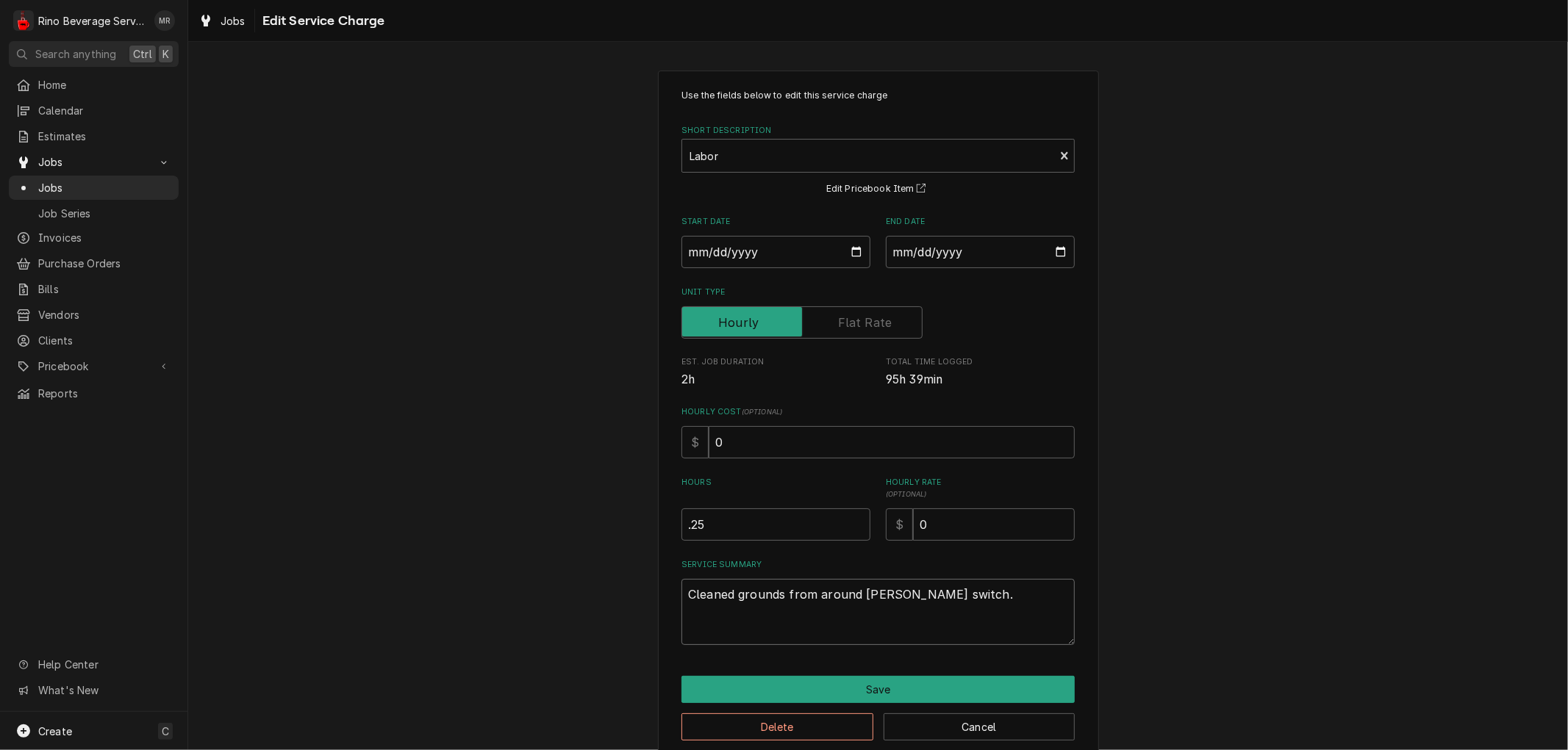
type textarea "x"
type textarea "Cleaned grounds from around hopper switch."
type textarea "x"
type textarea "Cleaned grounds from around hopper switch. I"
type textarea "x"
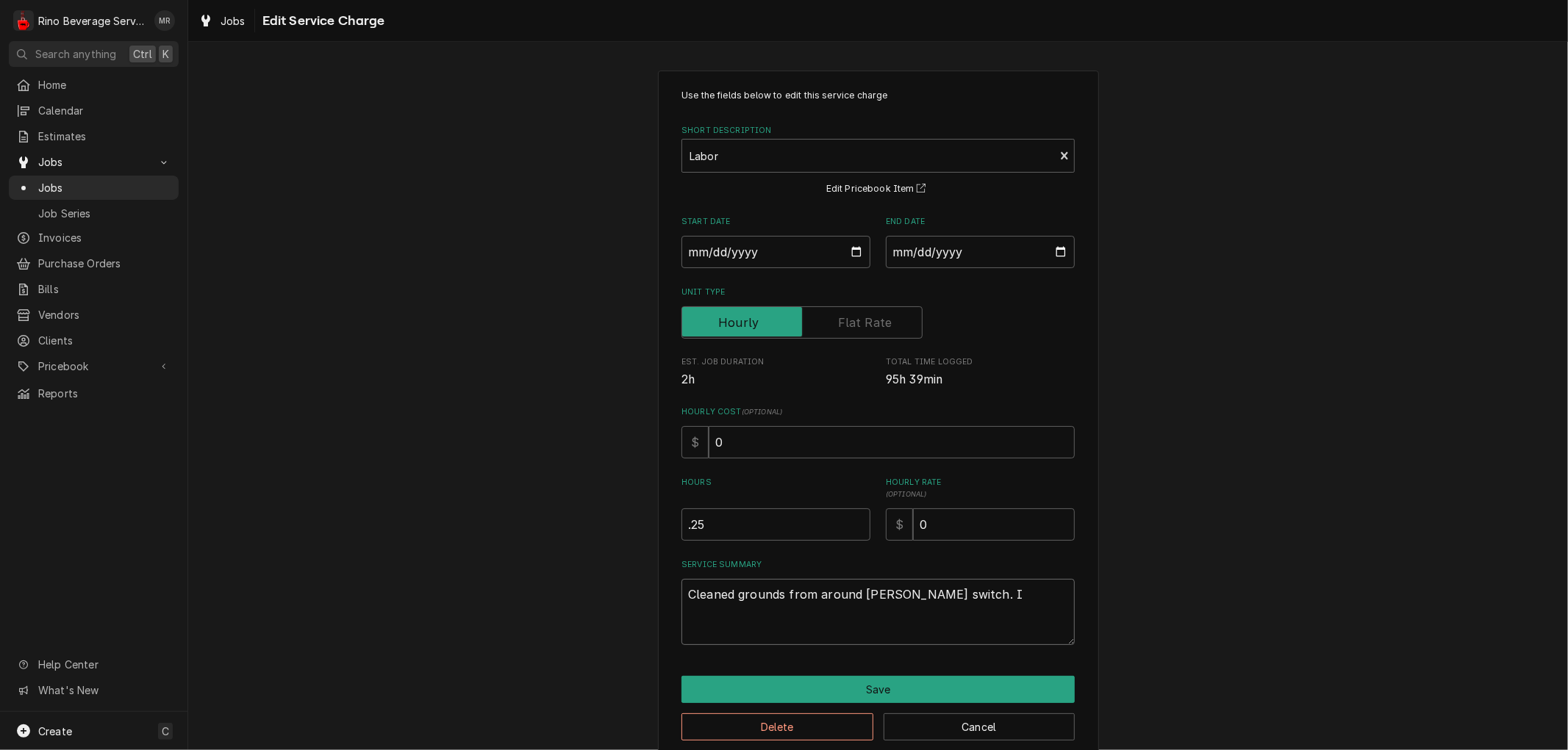
type textarea "Cleaned grounds from around hopper switch. In"
type textarea "x"
type textarea "Cleaned grounds from around hopper switch. Ins"
type textarea "x"
type textarea "Cleaned grounds from around hopper switch. Inst"
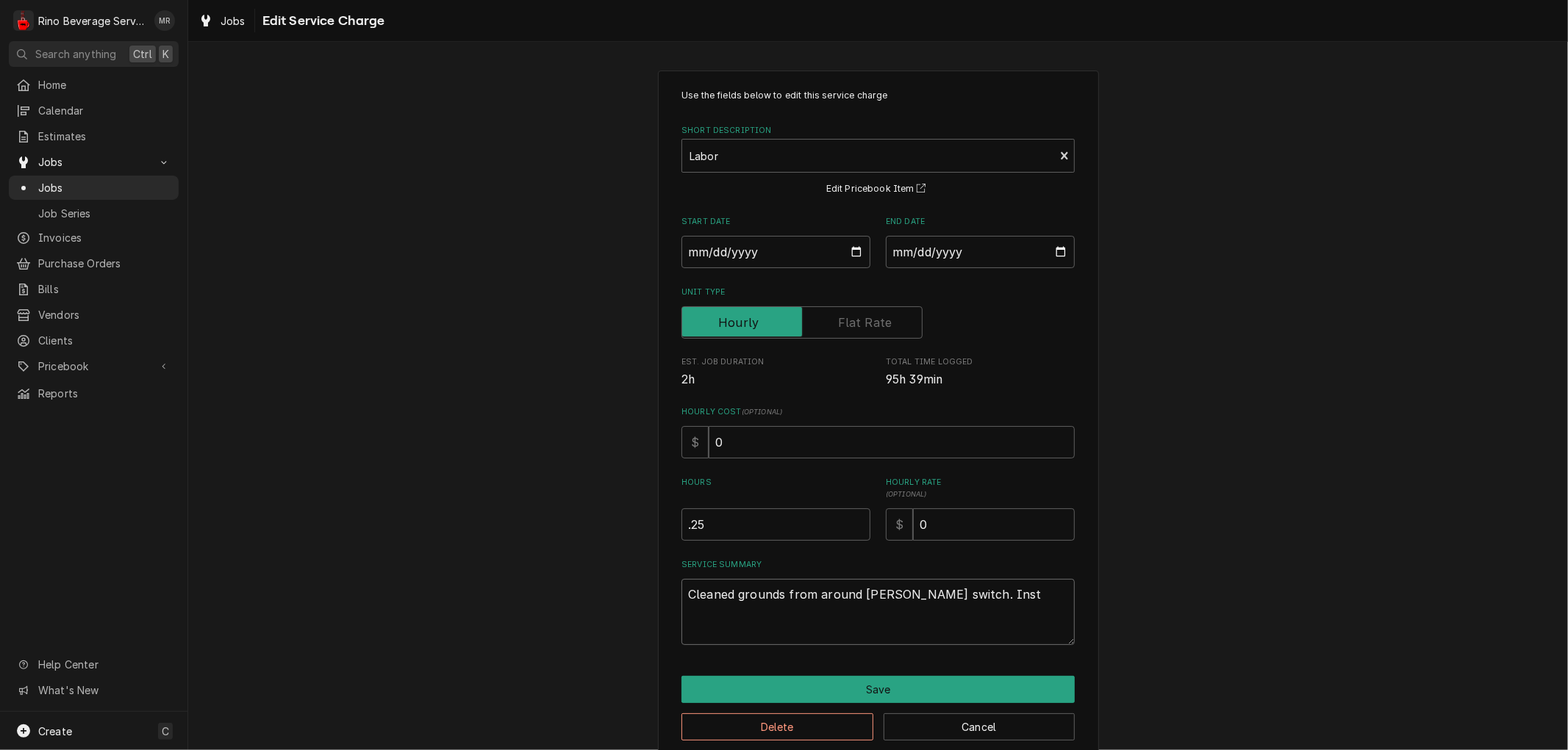
type textarea "x"
type textarea "Cleaned grounds from around hopper switch. Instr"
type textarea "x"
type textarea "Cleaned grounds from around hopper switch. Instra"
type textarea "x"
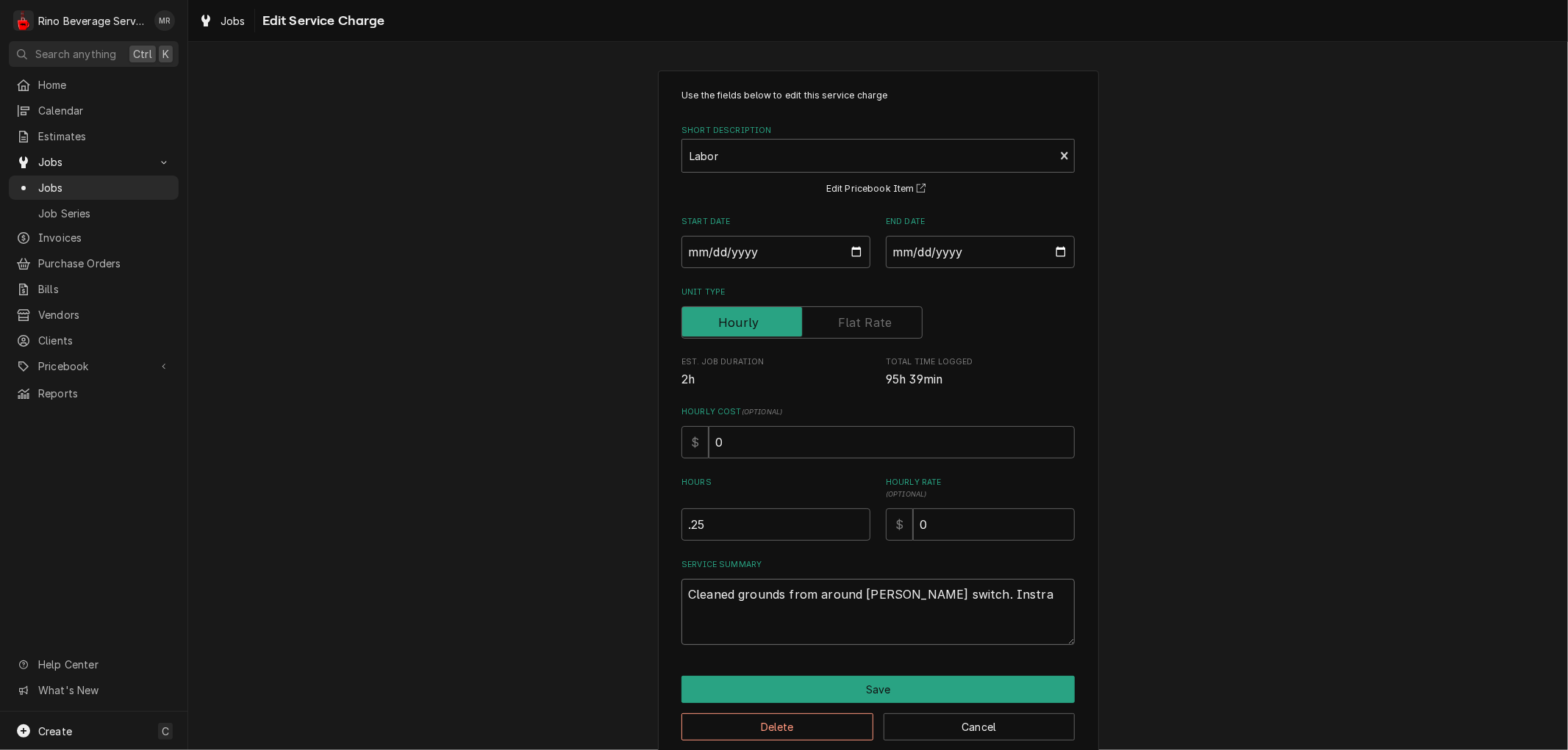
type textarea "Cleaned grounds from around hopper switch. Instrac"
type textarea "x"
type textarea "Cleaned grounds from around hopper switch. Instract"
type textarea "x"
type textarea "Cleaned grounds from around hopper switch. Instracte"
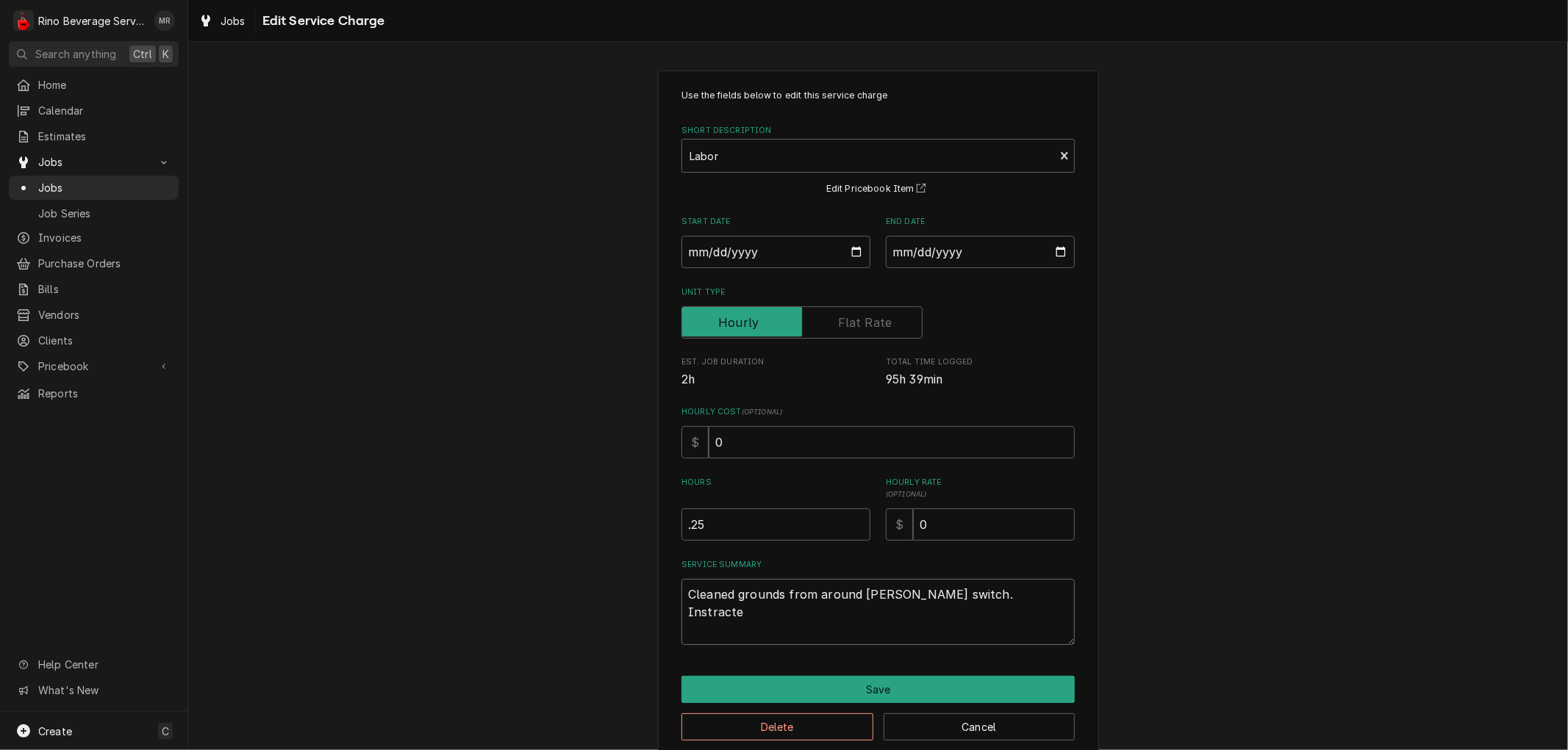
type textarea "x"
type textarea "Cleaned grounds from around hopper switch. Instracted"
type textarea "x"
type textarea "Cleaned grounds from around hopper switch. Instracted"
type textarea "x"
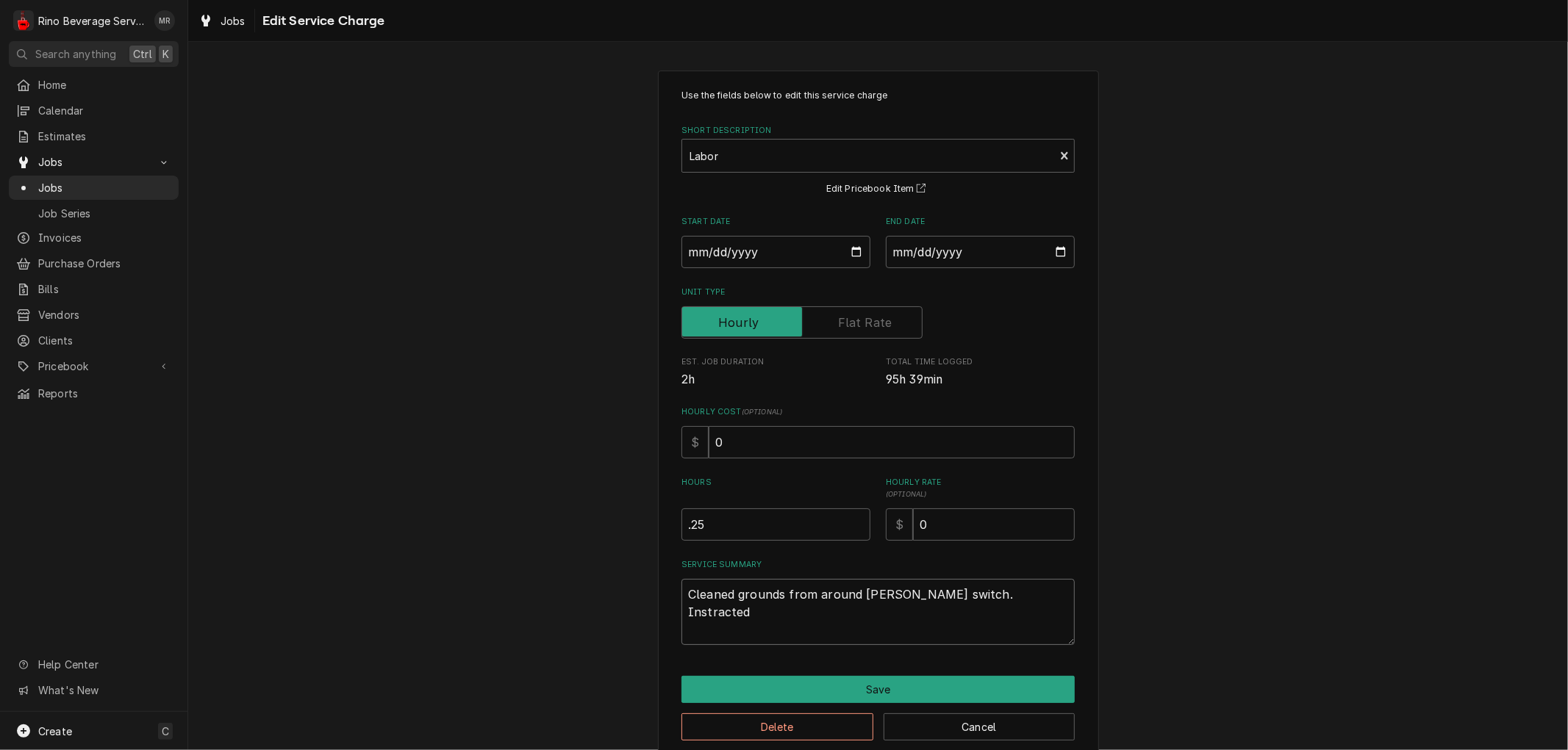
type textarea "Cleaned grounds from around hopper switch. Instracted"
type textarea "x"
type textarea "Cleaned grounds from around hopper switch. Instracte"
type textarea "x"
type textarea "Cleaned grounds from around hopper switch. Instract"
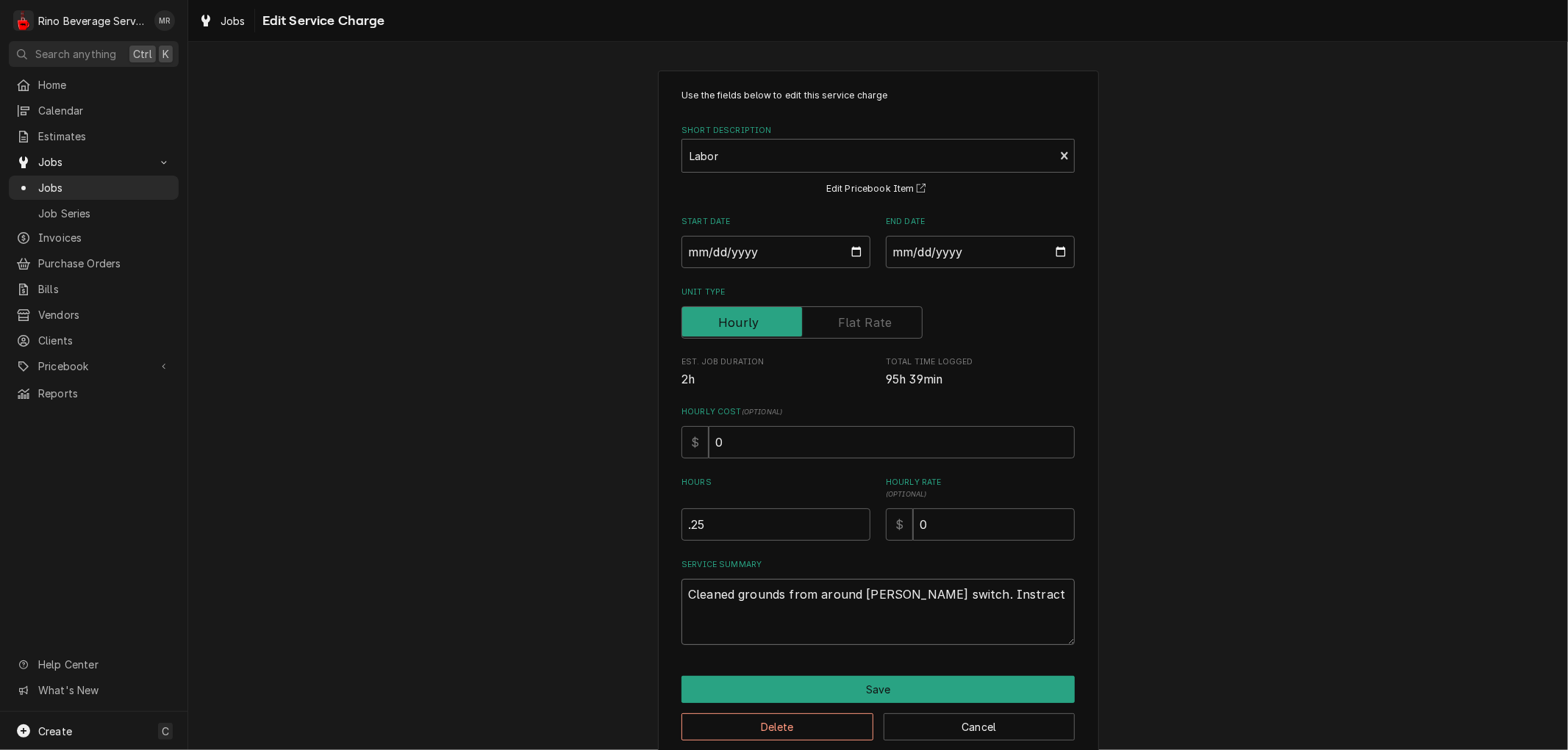
type textarea "x"
type textarea "Cleaned grounds from around hopper switch. Instrac"
type textarea "x"
type textarea "Cleaned grounds from around hopper switch. Instra"
type textarea "x"
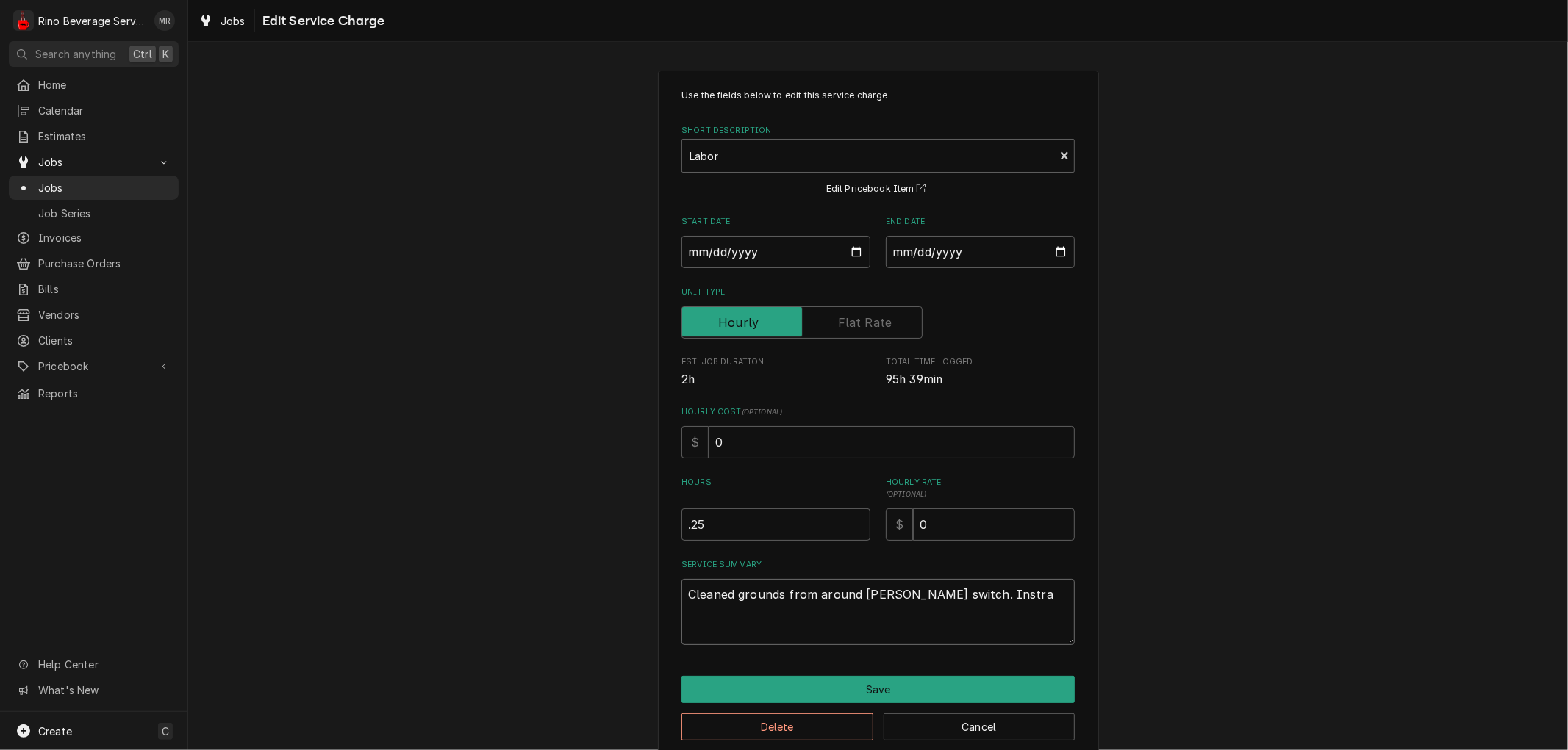
type textarea "Cleaned grounds from around hopper switch. Instr"
type textarea "x"
type textarea "Cleaned grounds from around hopper switch. Instru"
type textarea "x"
type textarea "Cleaned grounds from around hopper switch. Instruc"
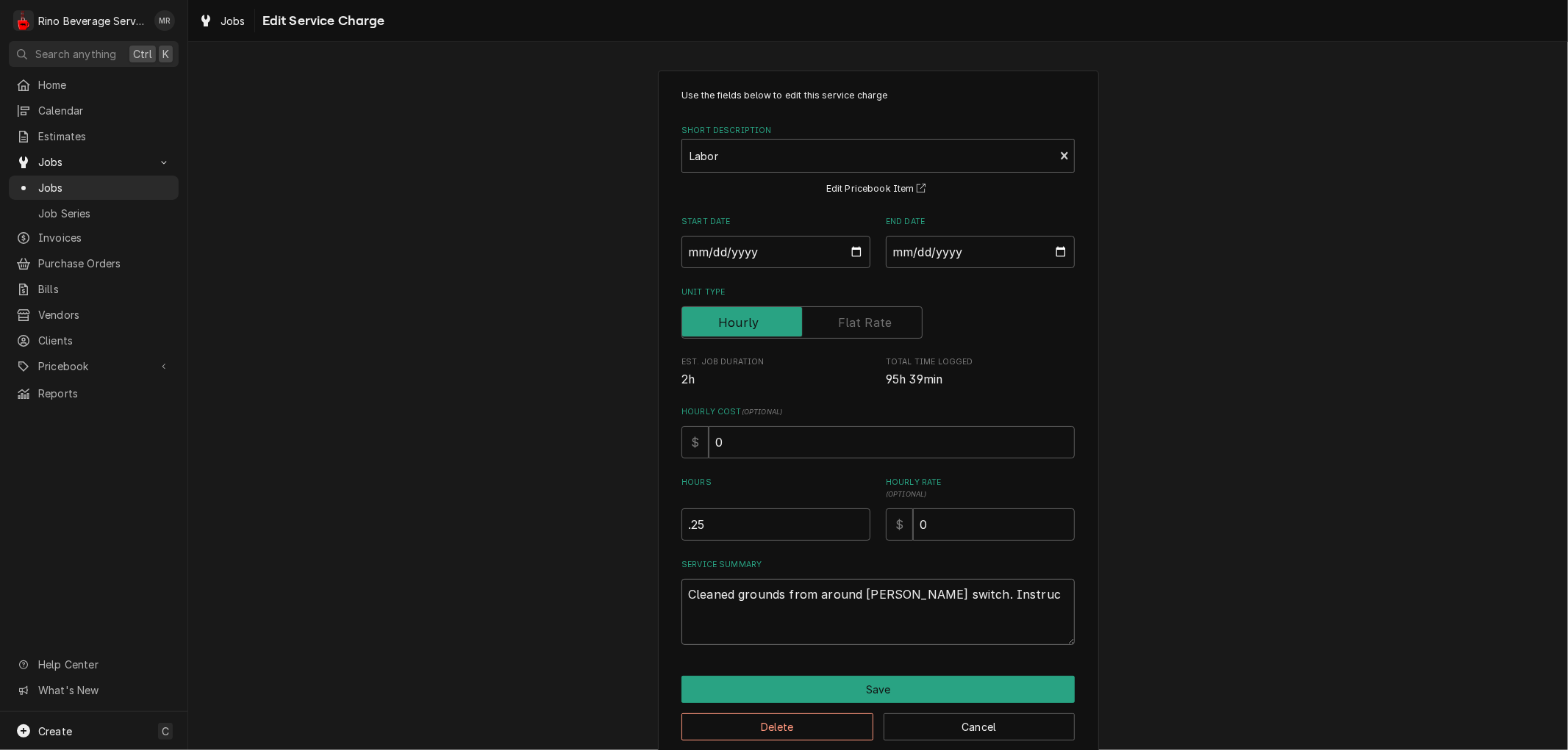
type textarea "x"
type textarea "Cleaned grounds from around hopper switch. Instruct"
type textarea "x"
type textarea "Cleaned grounds from around hopper switch. Instructe"
type textarea "x"
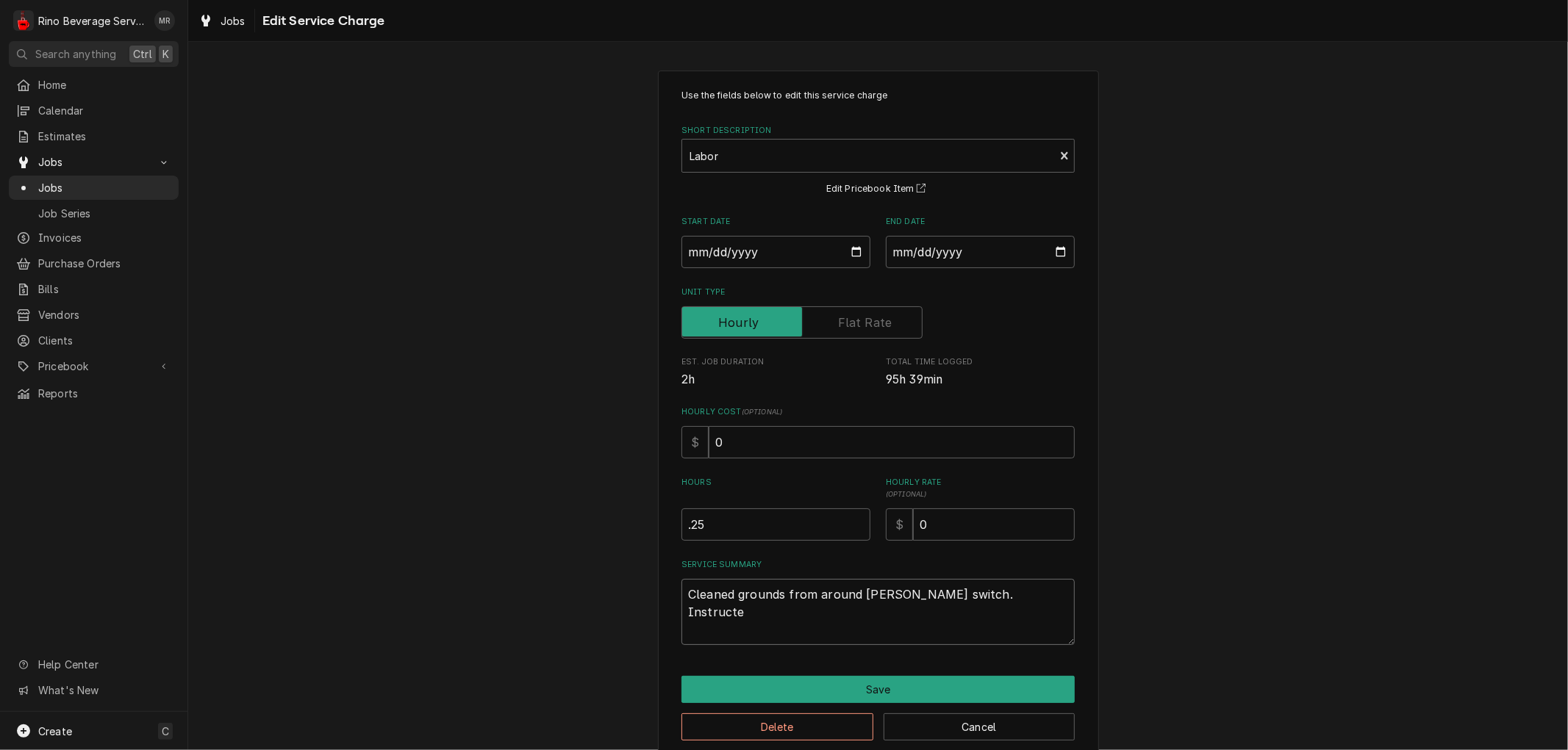
type textarea "Cleaned grounds from around hopper switch. Instructed"
type textarea "x"
type textarea "Cleaned grounds from around hopper switch. Instructed"
type textarea "x"
type textarea "Cleaned grounds from around hopper switch. Instructed a"
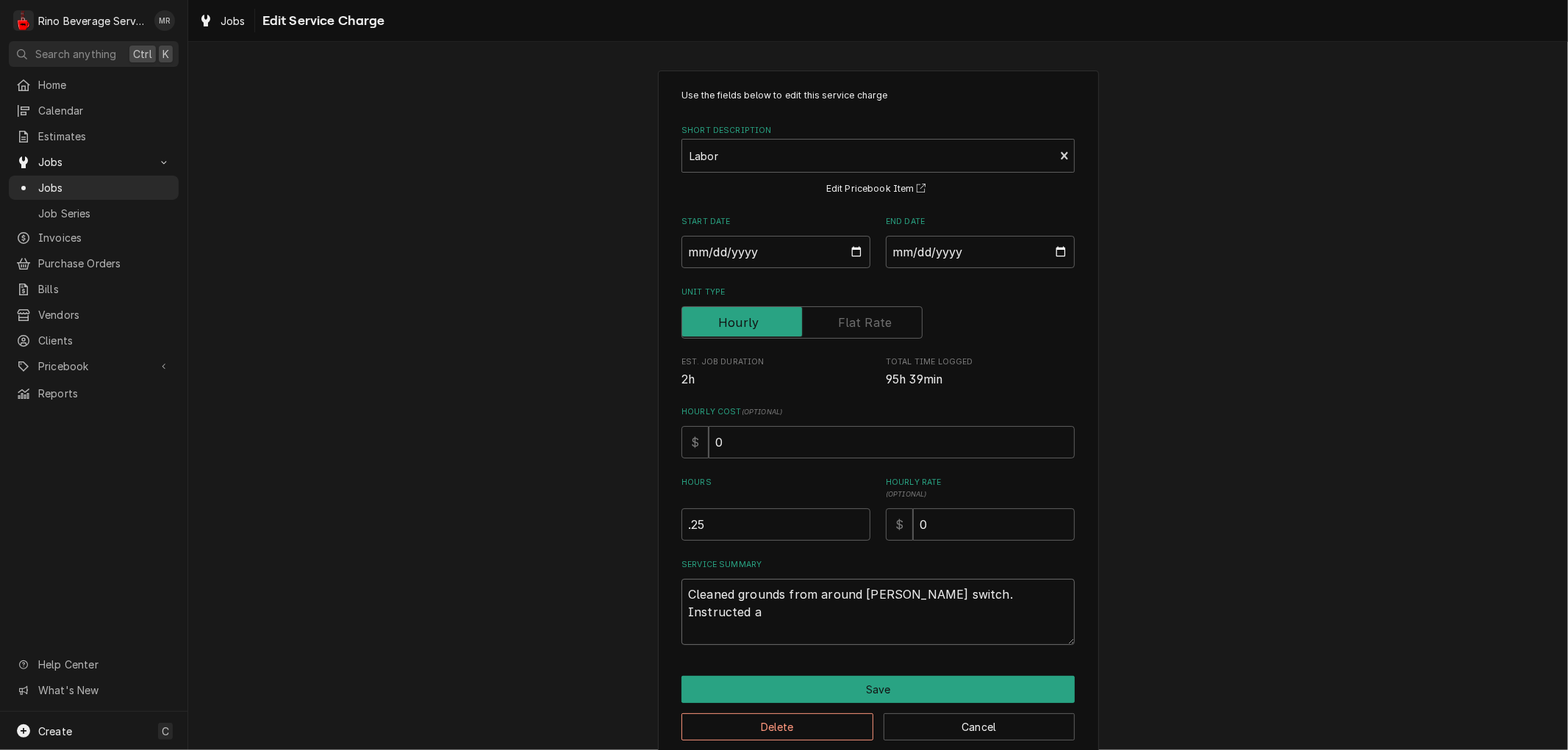
type textarea "x"
type textarea "Cleaned grounds from around hopper switch. Instructed ag"
type textarea "x"
type textarea "Cleaned grounds from around hopper switch. Instructed aga"
type textarea "x"
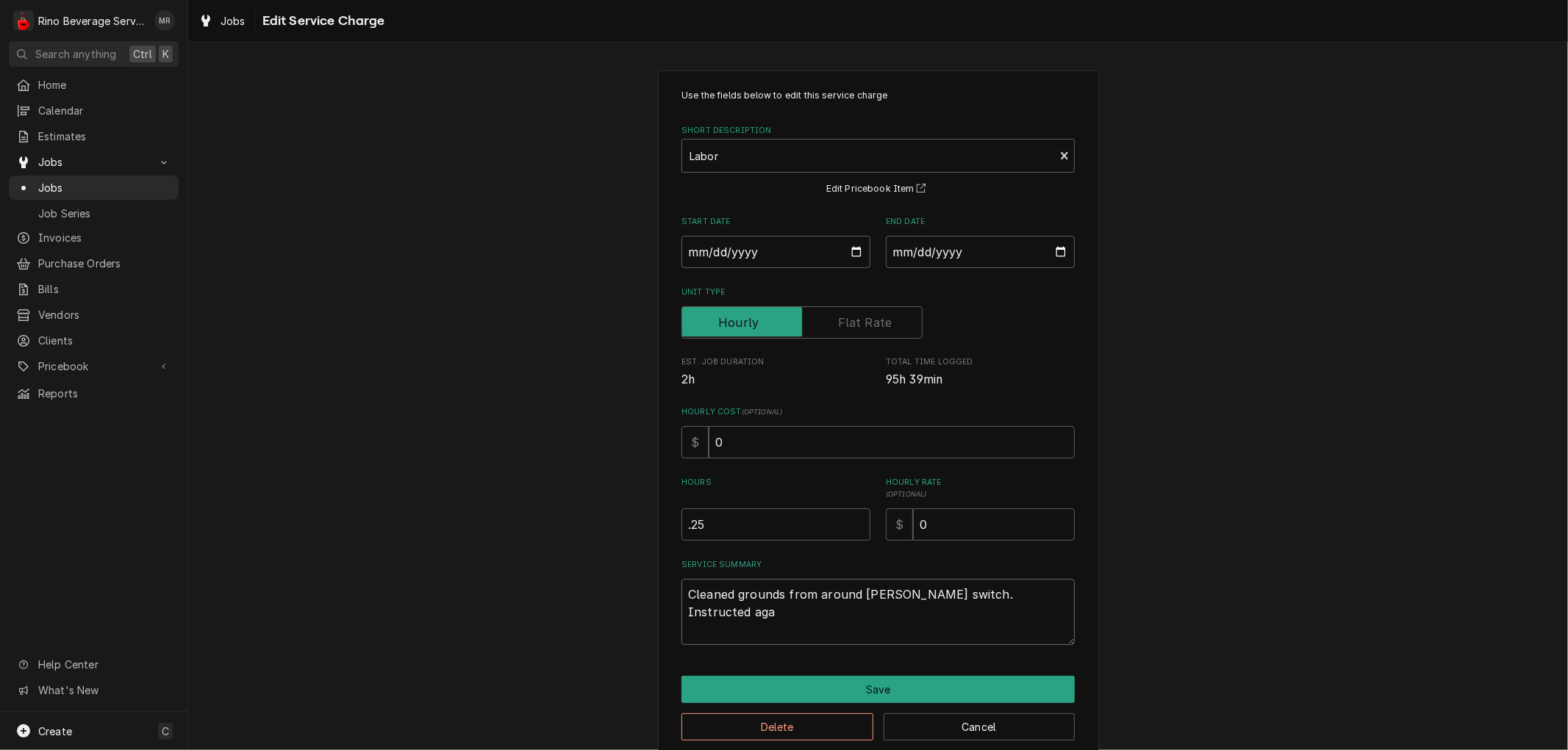
type textarea "Cleaned grounds from around hopper switch. Instructed agai"
type textarea "x"
type textarea "Cleaned grounds from around hopper switch. Instructed again"
type textarea "x"
type textarea "Cleaned grounds from around hopper switch. Instructed again"
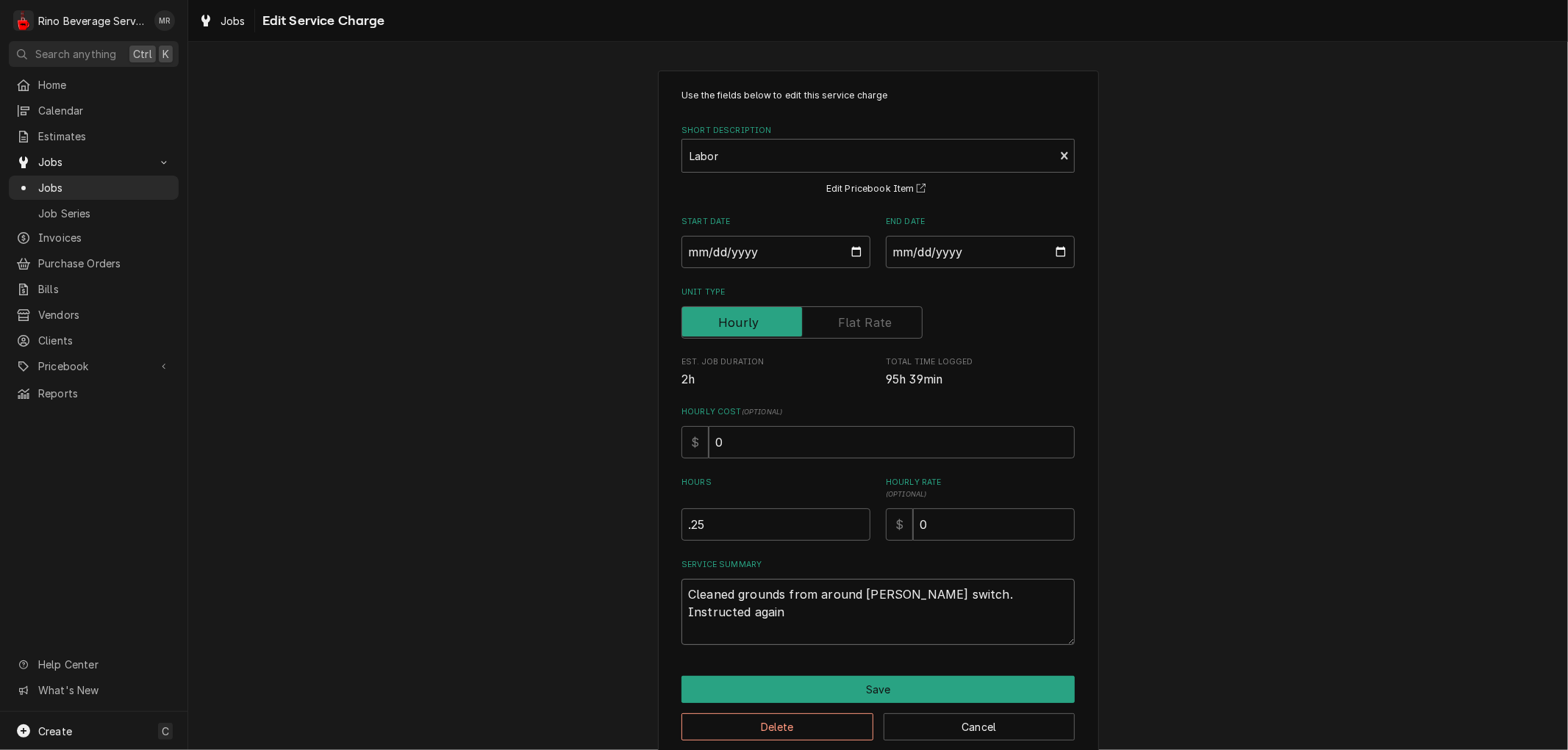
type textarea "x"
type textarea "Cleaned grounds from around hopper switch. Instructed again o"
type textarea "x"
type textarea "Cleaned grounds from around hopper switch. Instructed again of"
type textarea "x"
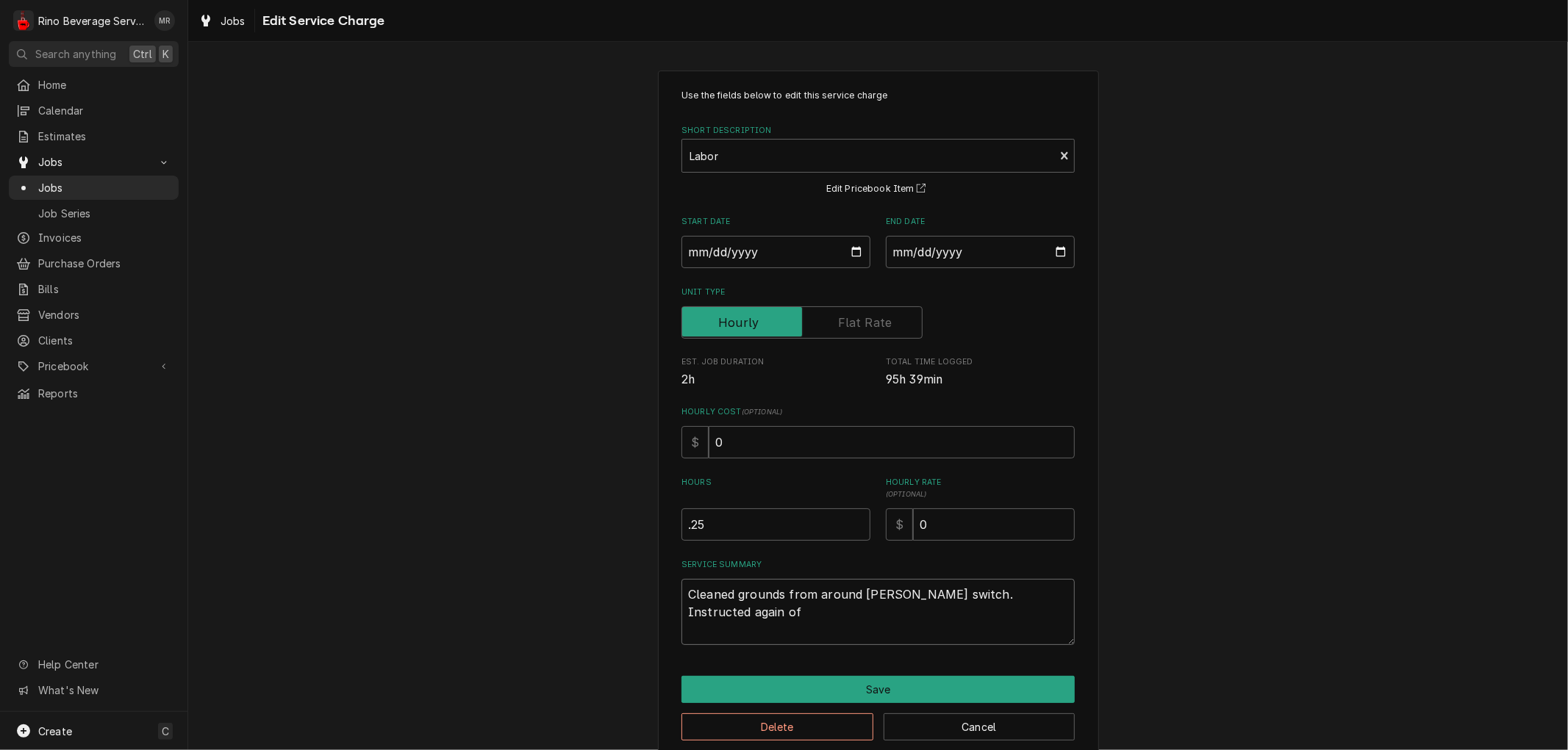
type textarea "Cleaned grounds from around hopper switch. Instructed again of"
type textarea "x"
type textarea "Cleaned grounds from around hopper switch. Instructed again of c"
type textarea "x"
type textarea "Cleaned grounds from around hopper switch. Instructed again of ca"
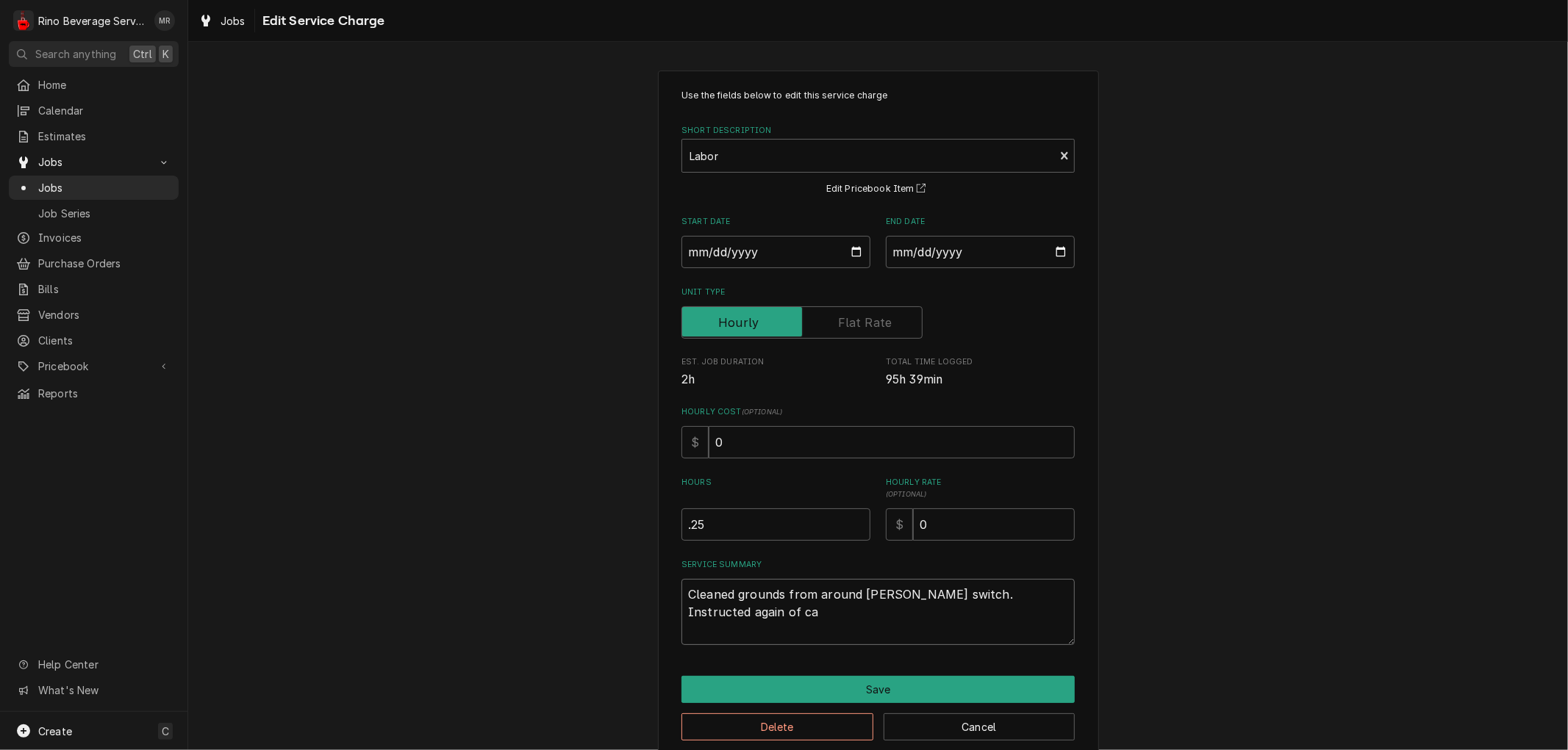
type textarea "x"
type textarea "Cleaned grounds from around hopper switch. Instructed again of car"
type textarea "x"
type textarea "Cleaned grounds from around hopper switch. Instructed again of care"
type textarea "x"
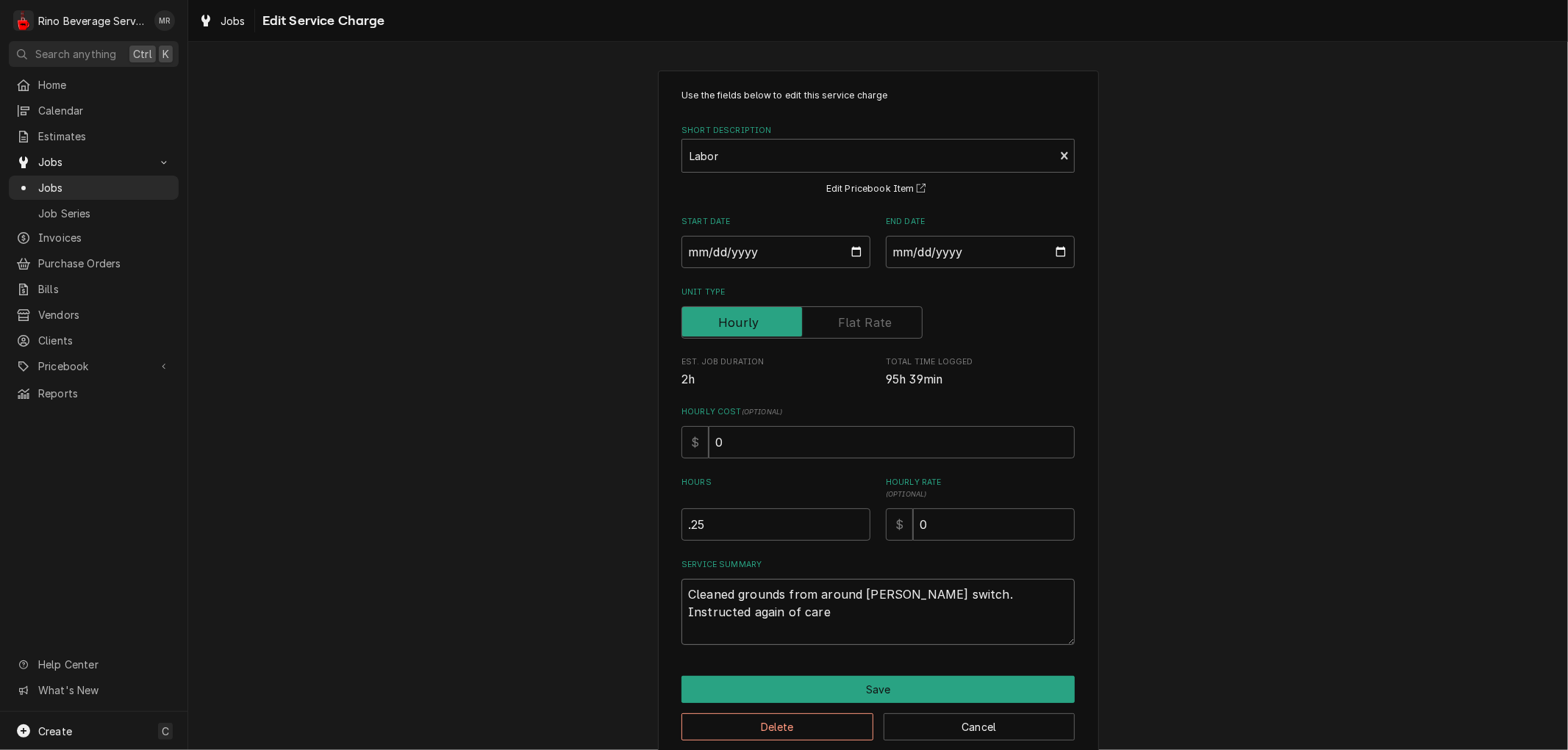
type textarea "Cleaned grounds from around hopper switch. Instructed again of care"
type textarea "x"
type textarea "Cleaned grounds from around hopper switch. Instructed again of care a"
type textarea "x"
type textarea "Cleaned grounds from around hopper switch. Instructed again of care an"
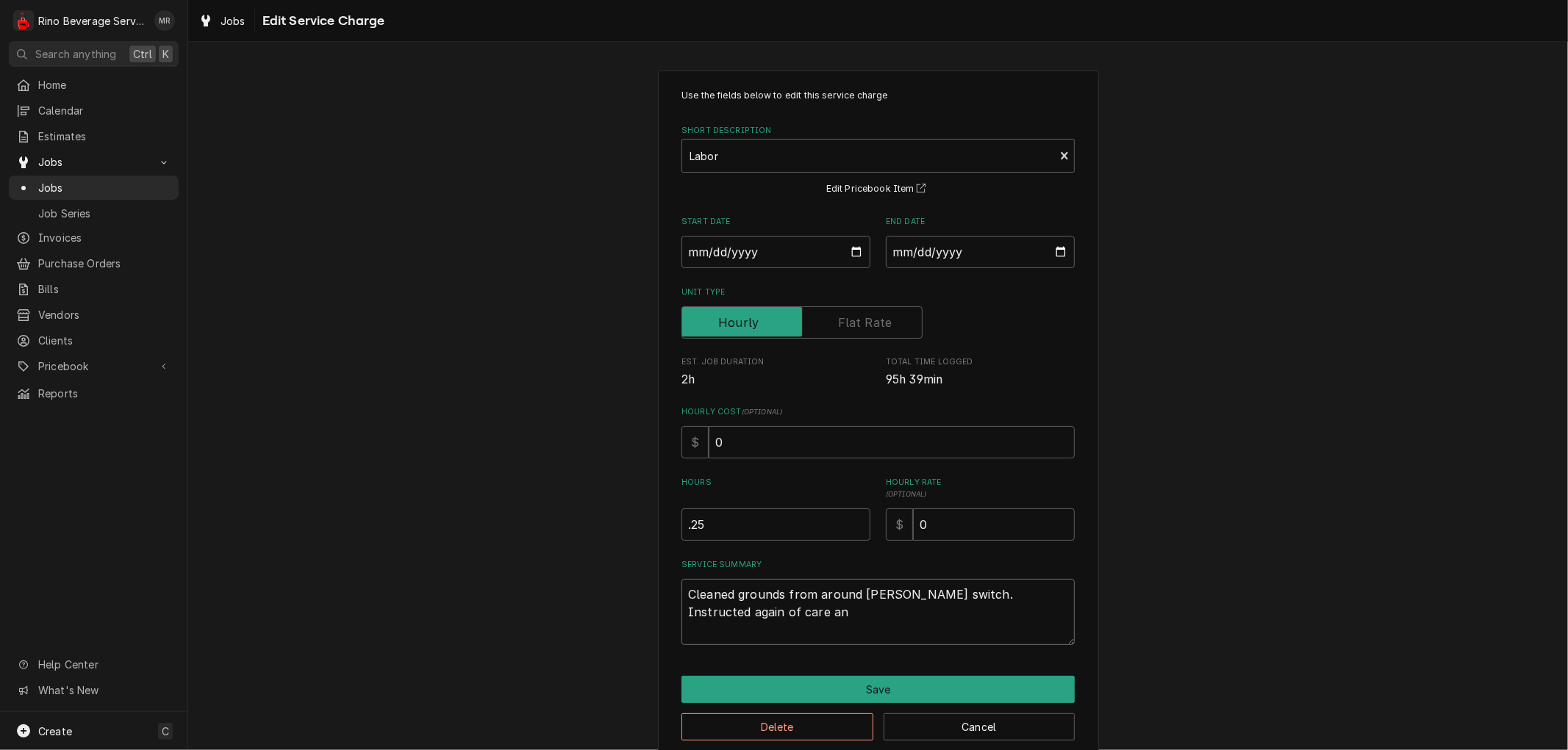
type textarea "x"
type textarea "Cleaned grounds from around hopper switch. Instructed again of care and"
type textarea "x"
type textarea "Cleaned grounds from around hopper switch. Instructed again of care and"
type textarea "x"
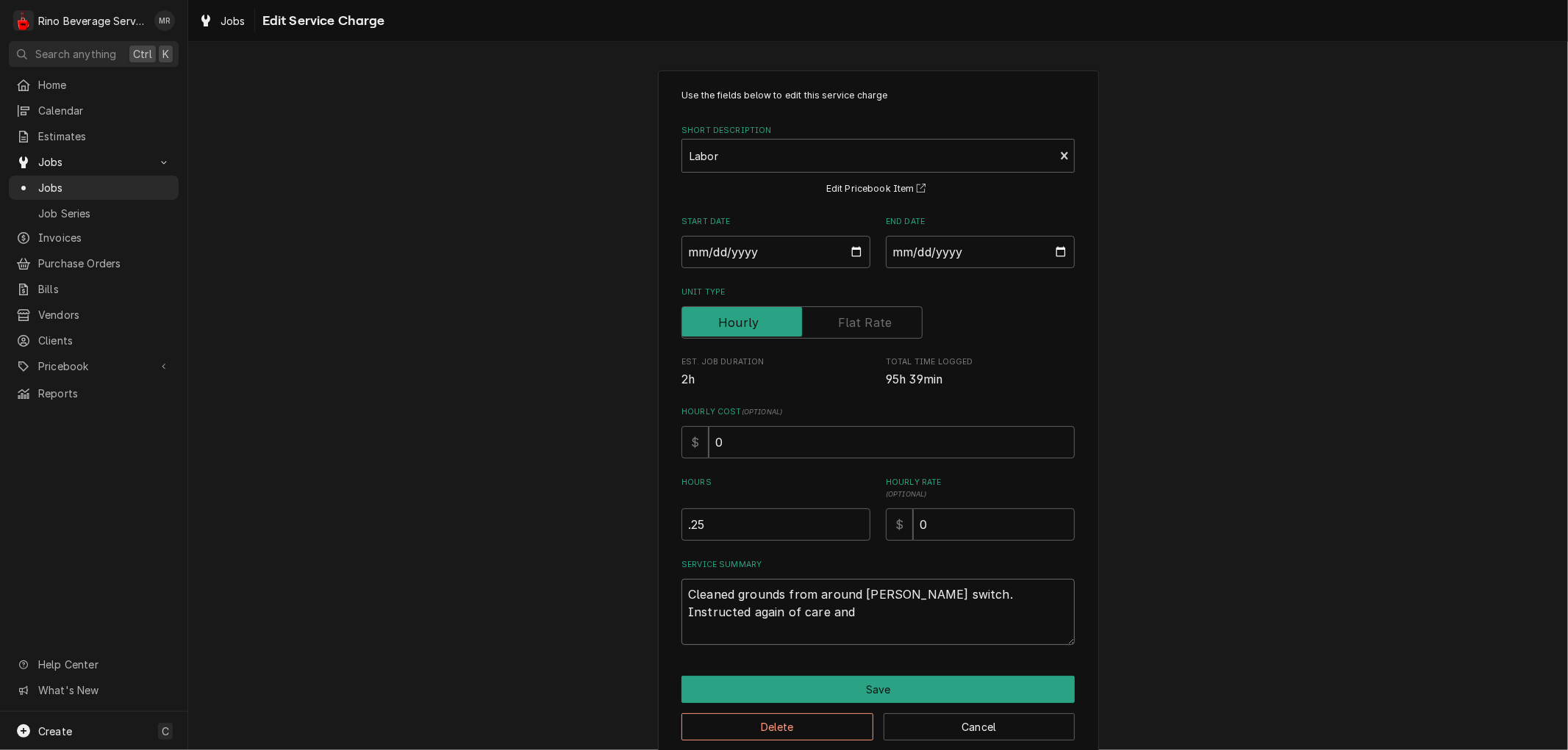
type textarea "Cleaned grounds from around hopper switch. Instructed again of care and t"
type textarea "x"
type textarea "Cleaned grounds from around hopper switch. Instructed again of care and tr"
type textarea "x"
type textarea "Cleaned grounds from around hopper switch. Instructed again of care and tro"
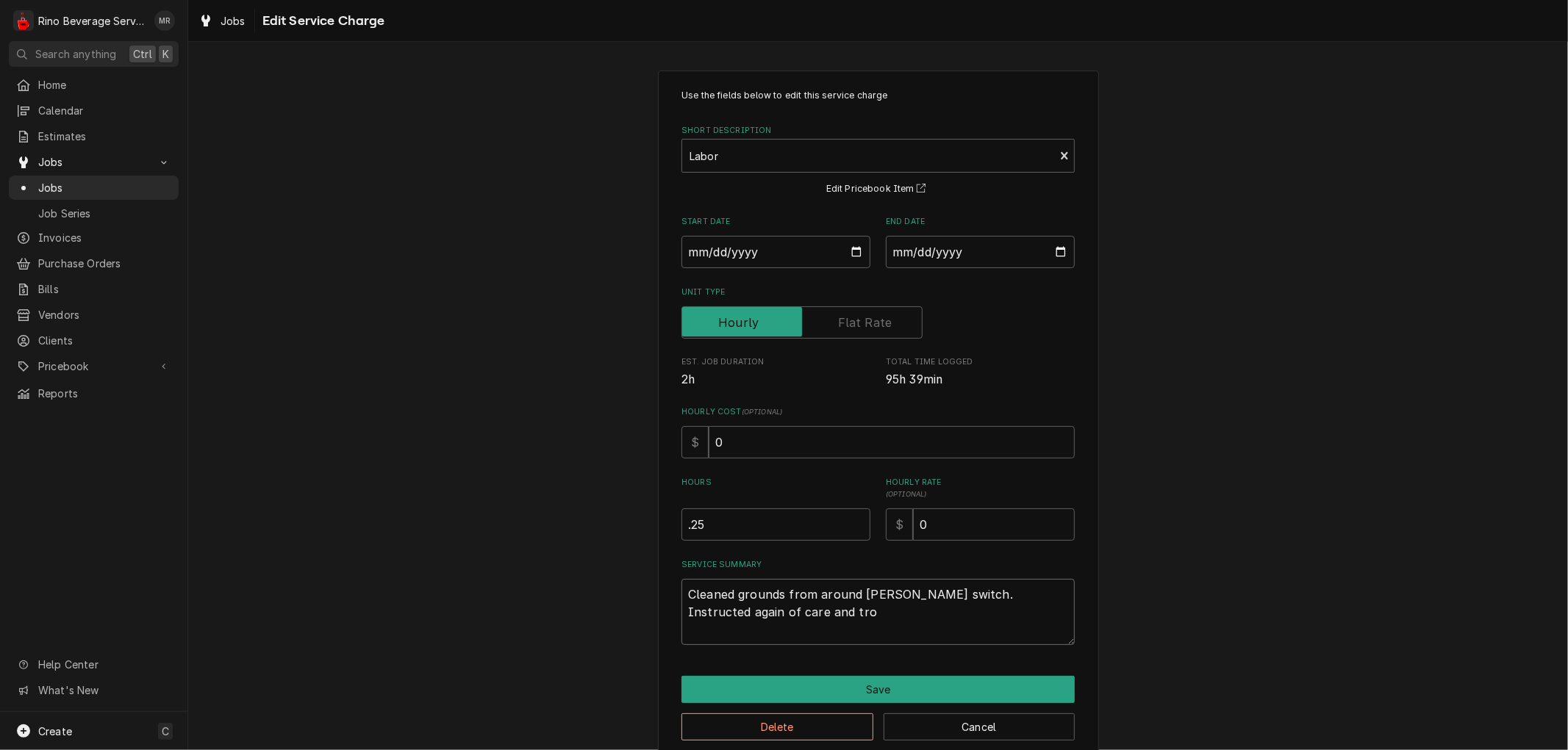
type textarea "x"
type textarea "Cleaned grounds from around hopper switch. Instructed again of care and trou"
type textarea "x"
type textarea "Cleaned grounds from around hopper switch. Instructed again of care and troub"
type textarea "x"
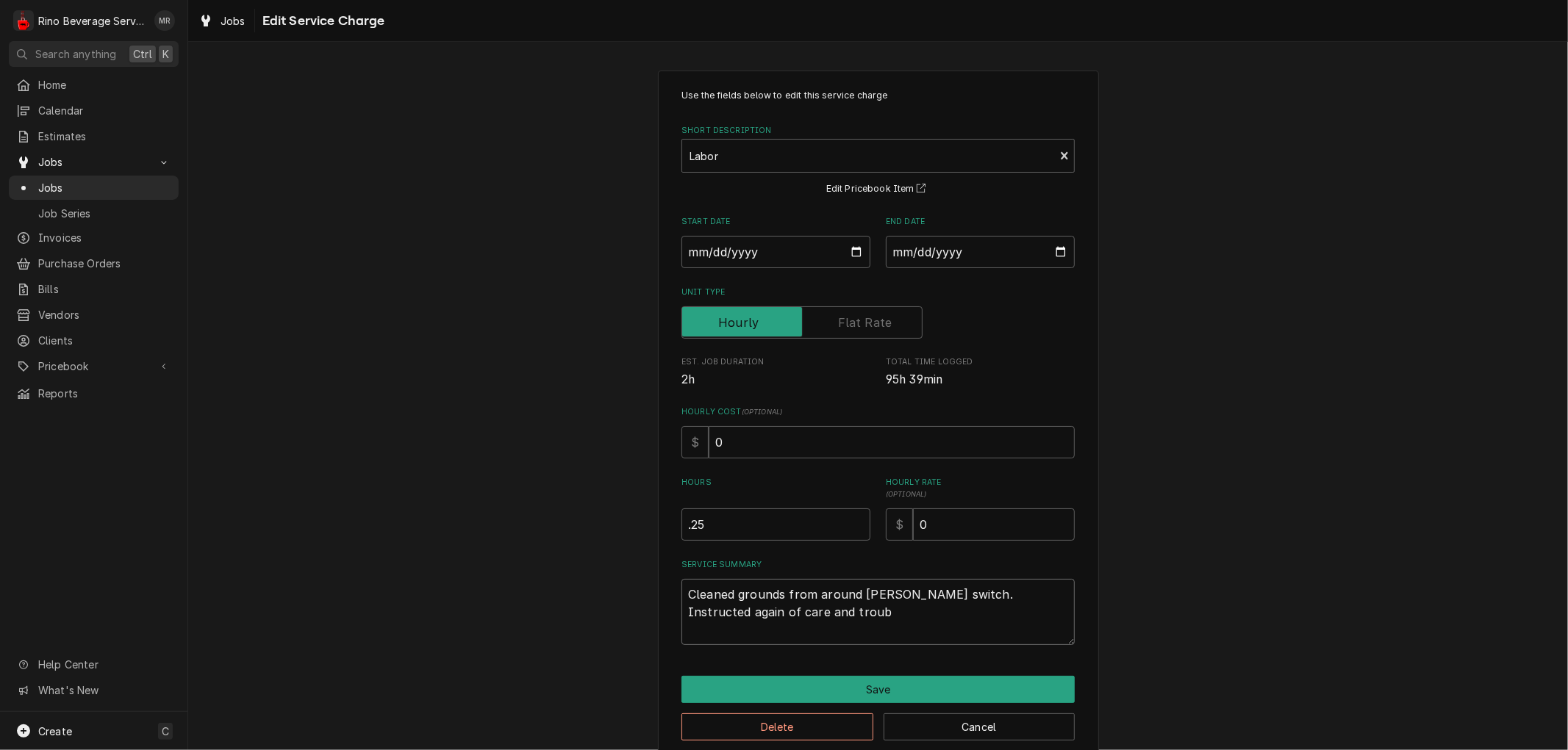
type textarea "Cleaned grounds from around hopper switch. Instructed again of care and troubl"
type textarea "x"
type textarea "Cleaned grounds from around hopper switch. Instructed again of care and trouble"
type textarea "x"
type textarea "Cleaned grounds from around hopper switch. Instructed again of care and troubles"
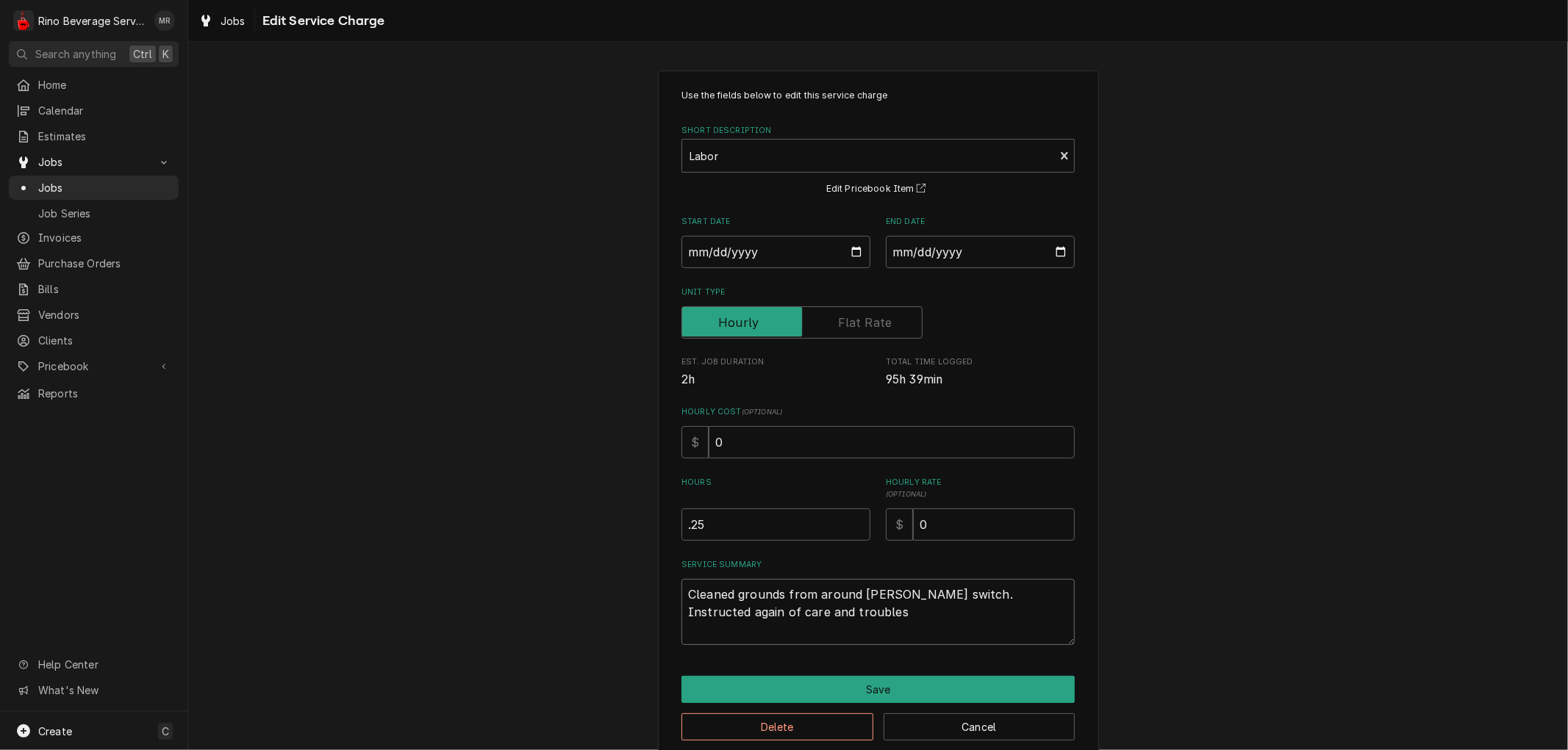
type textarea "x"
type textarea "Cleaned grounds from around hopper switch. Instructed again of care and trouble…"
type textarea "x"
type textarea "Cleaned grounds from around hopper switch. Instructed again of care and trouble…"
type textarea "x"
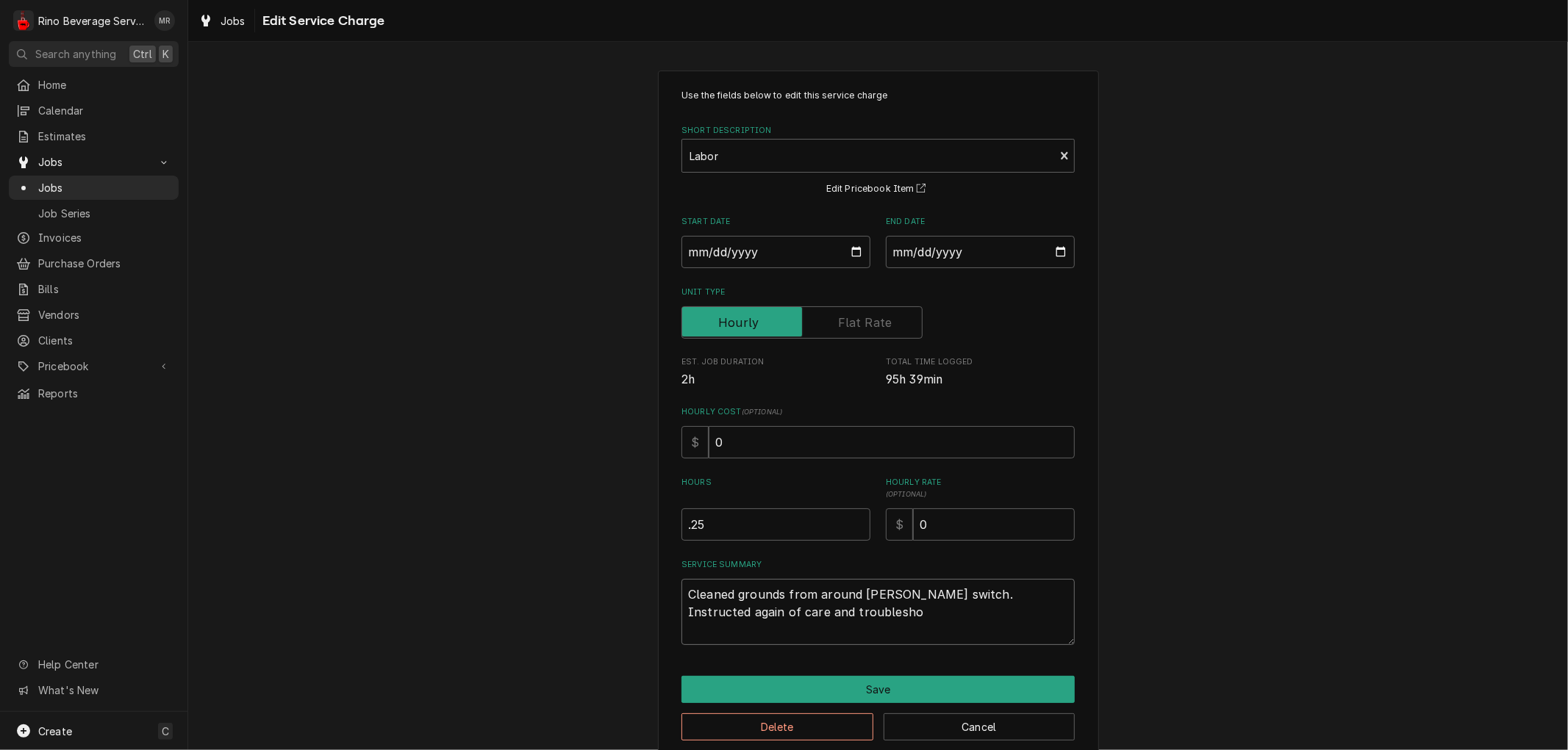
type textarea "Cleaned grounds from around hopper switch. Instructed again of care and trouble…"
type textarea "x"
type textarea "Cleaned grounds from around hopper switch. Instructed again of care and trouble…"
type textarea "x"
type textarea "Cleaned grounds from around hopper switch. Instructed again of care and trouble…"
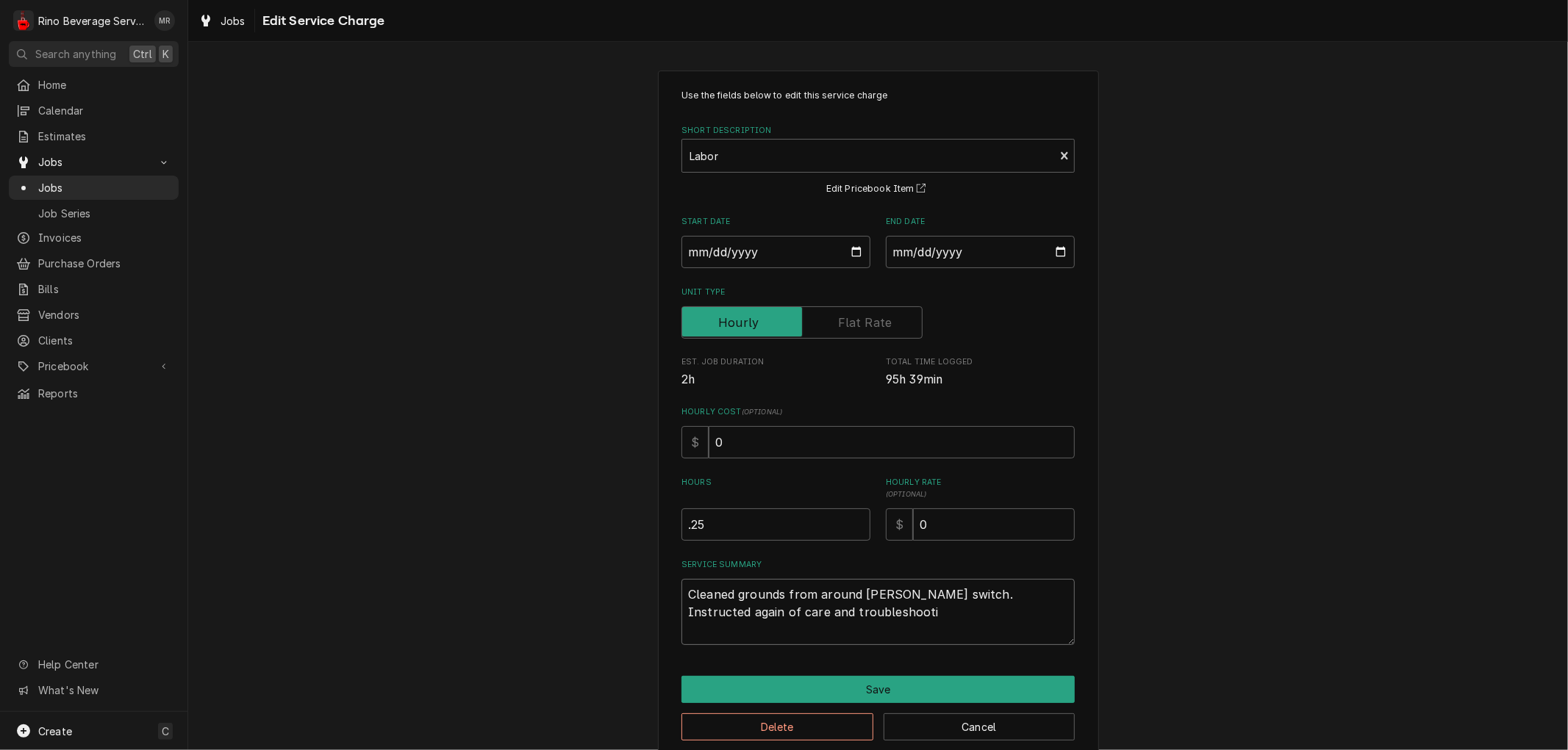
type textarea "x"
type textarea "Cleaned grounds from around hopper switch. Instructed again of care and trouble…"
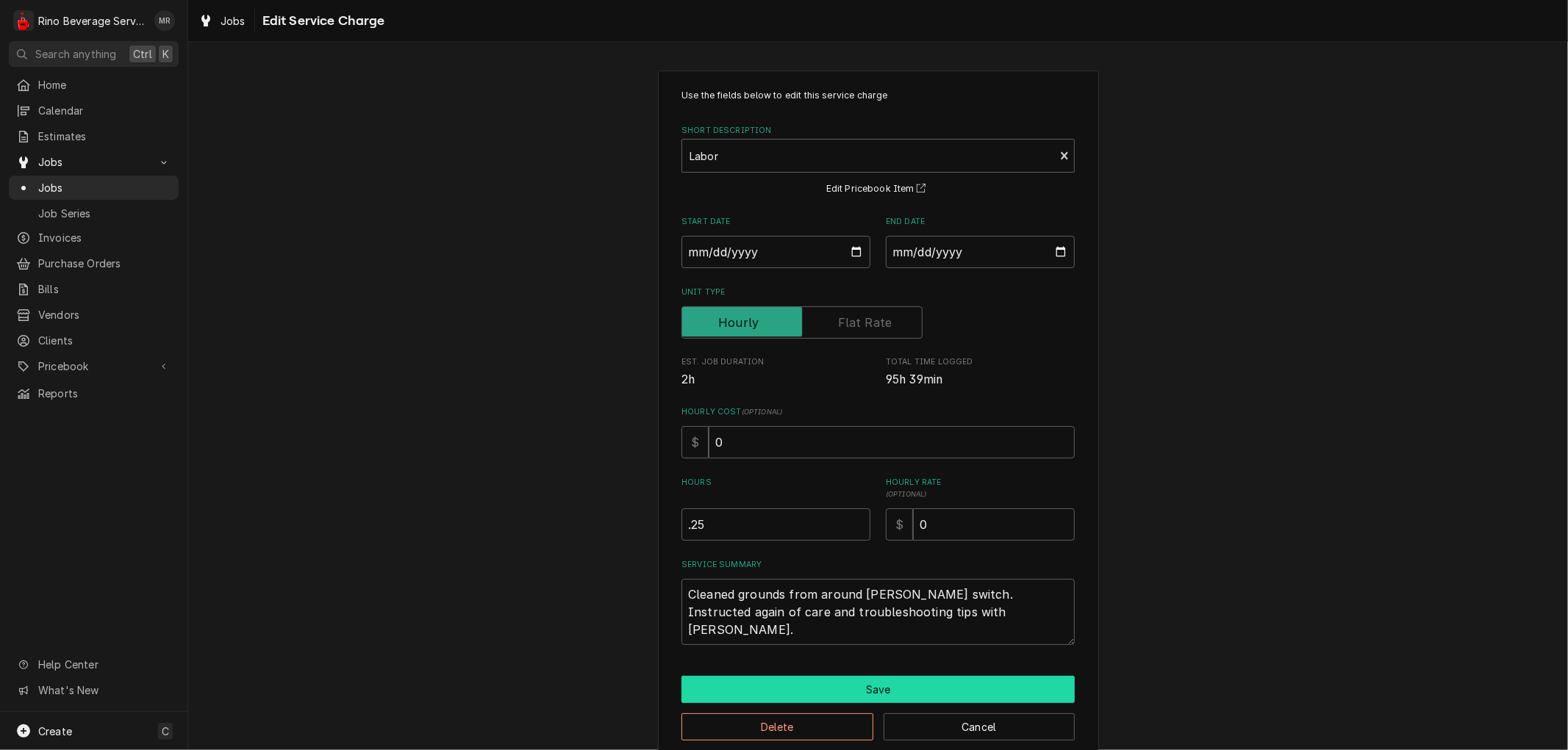
click at [879, 692] on button "Save" at bounding box center [878, 690] width 393 height 28
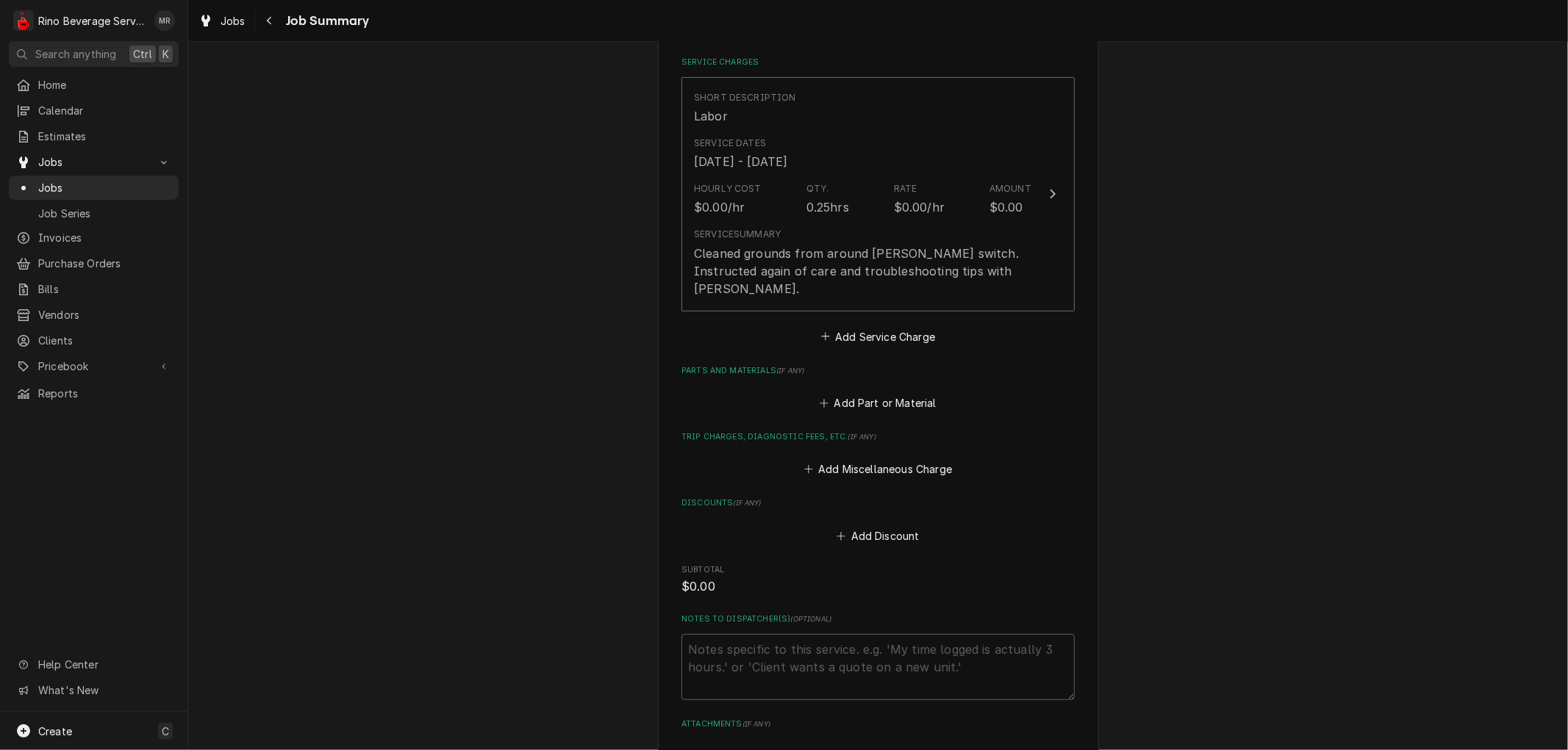
scroll to position [338, 0]
click at [850, 464] on button "Add Miscellaneous Charge" at bounding box center [877, 474] width 153 height 21
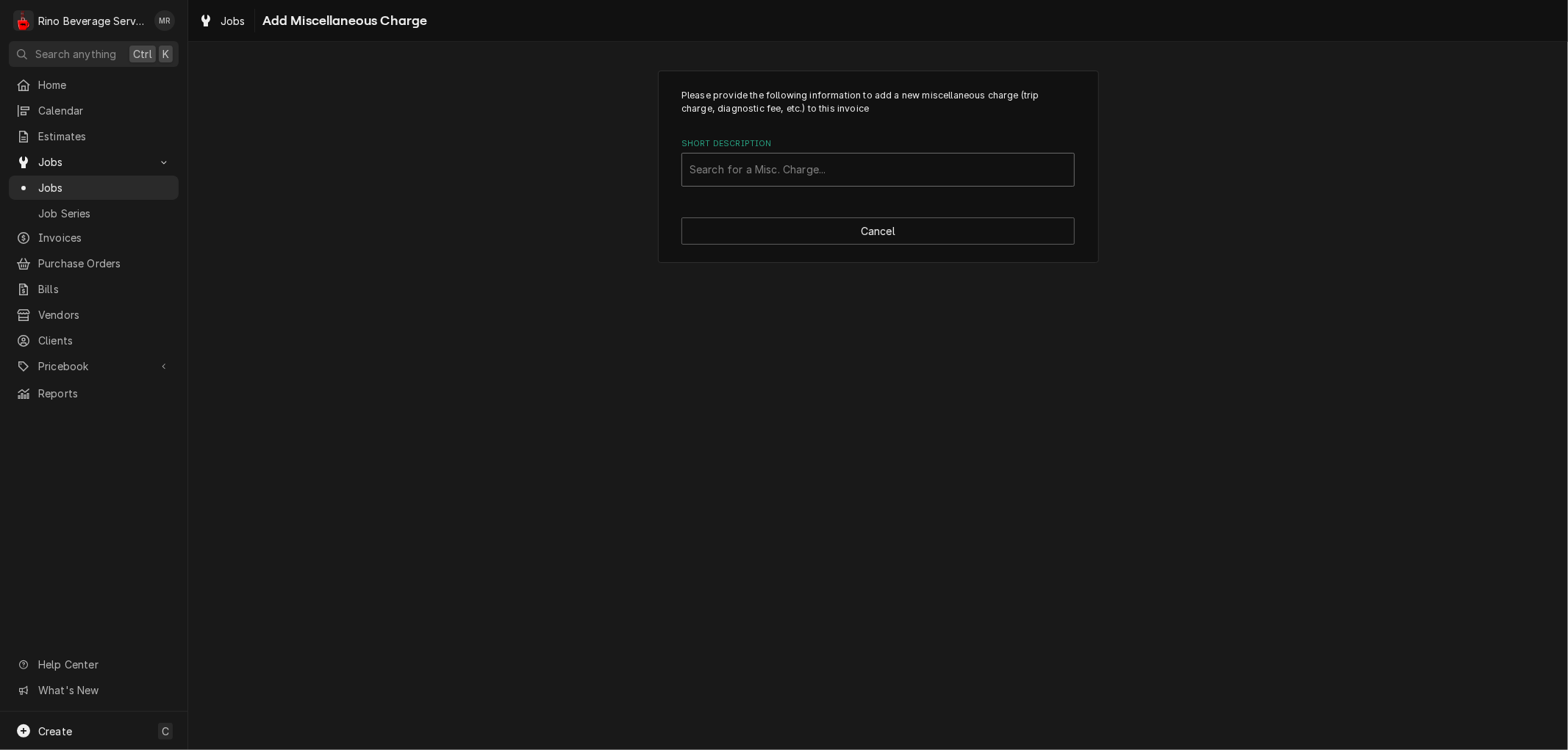
click at [829, 168] on div "Short Description" at bounding box center [878, 170] width 377 height 27
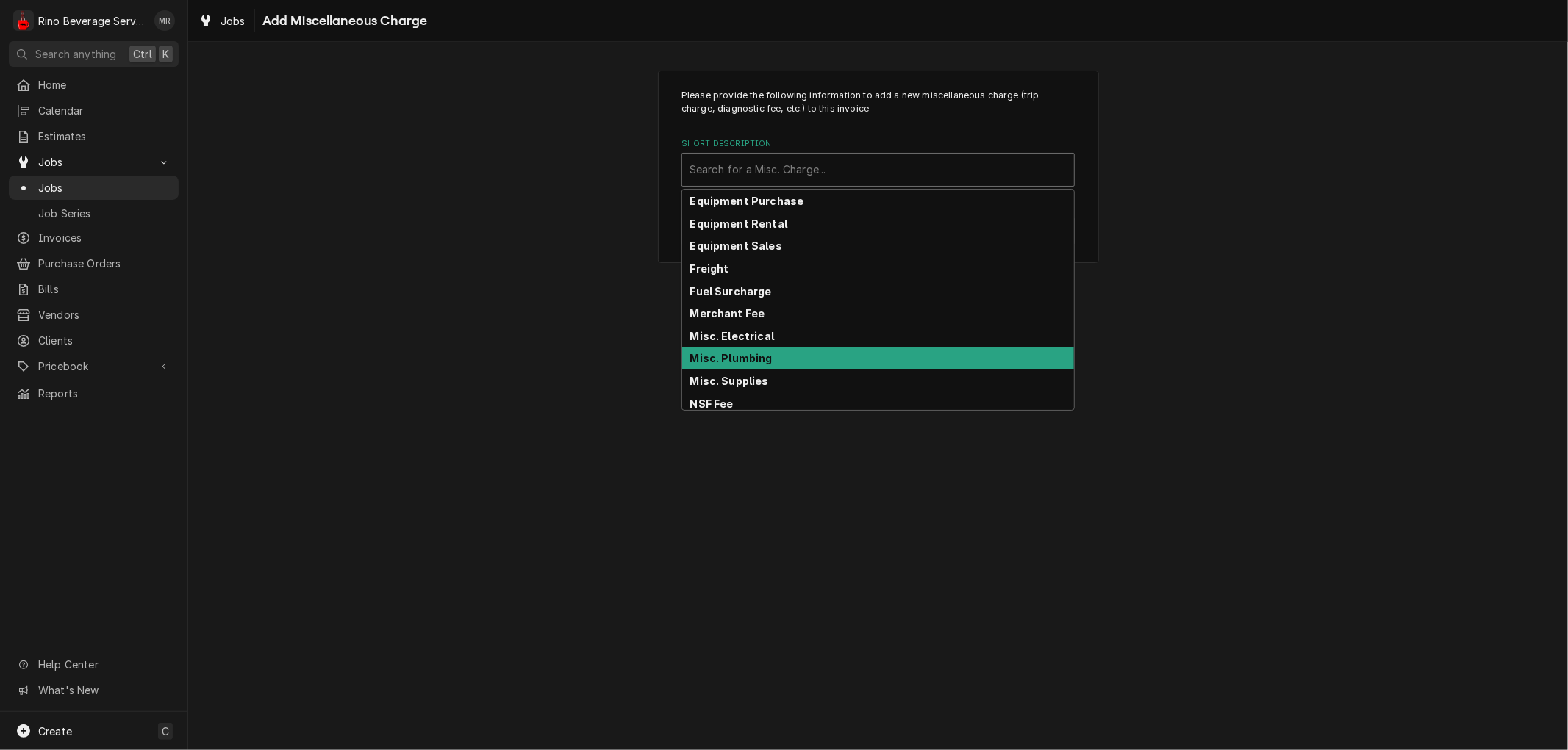
scroll to position [229, 0]
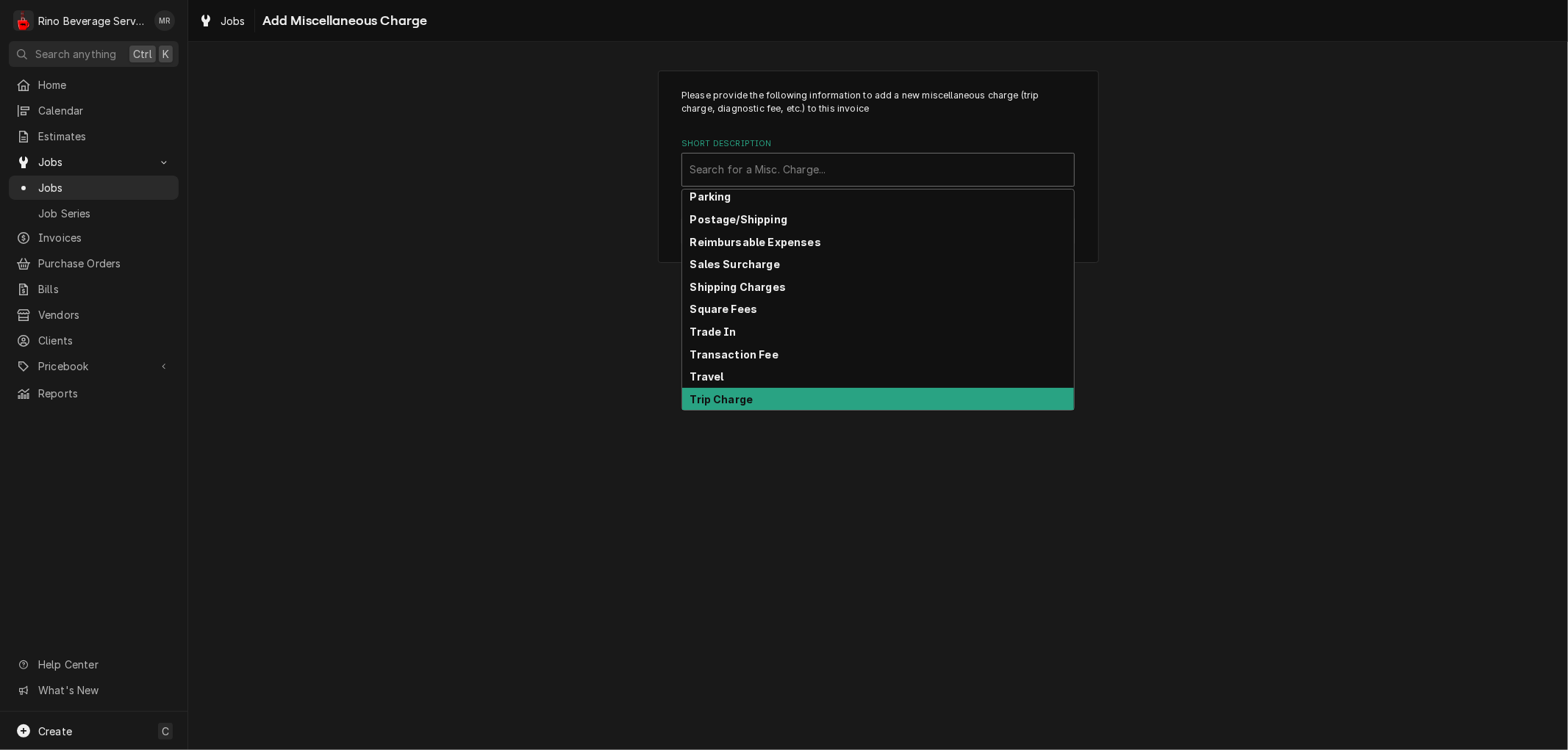
click at [924, 399] on div "Trip Charge" at bounding box center [878, 399] width 392 height 23
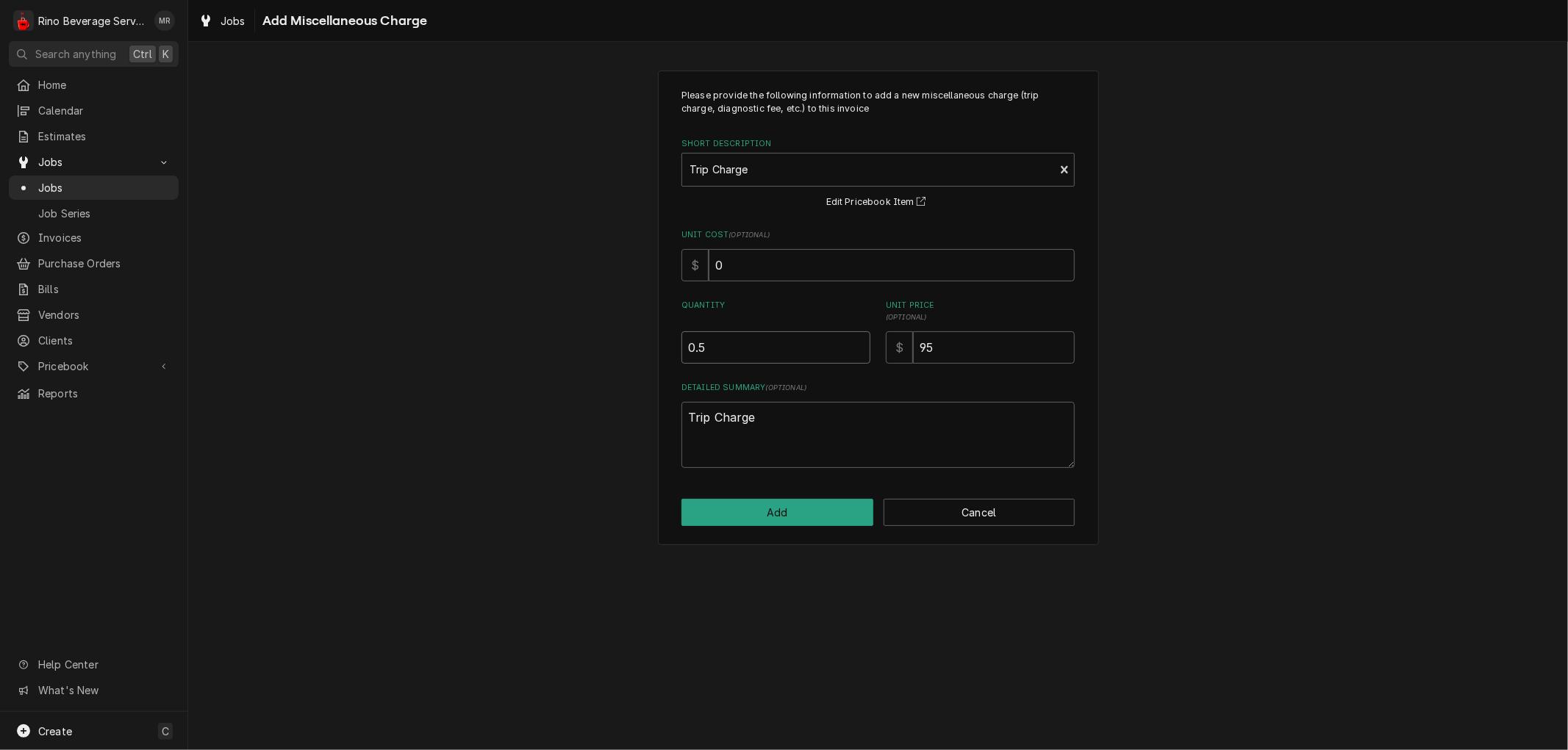
click at [857, 345] on input "0.5" at bounding box center [775, 347] width 189 height 33
click at [938, 350] on input "95" at bounding box center [993, 347] width 162 height 33
click at [784, 507] on button "Add" at bounding box center [777, 512] width 192 height 28
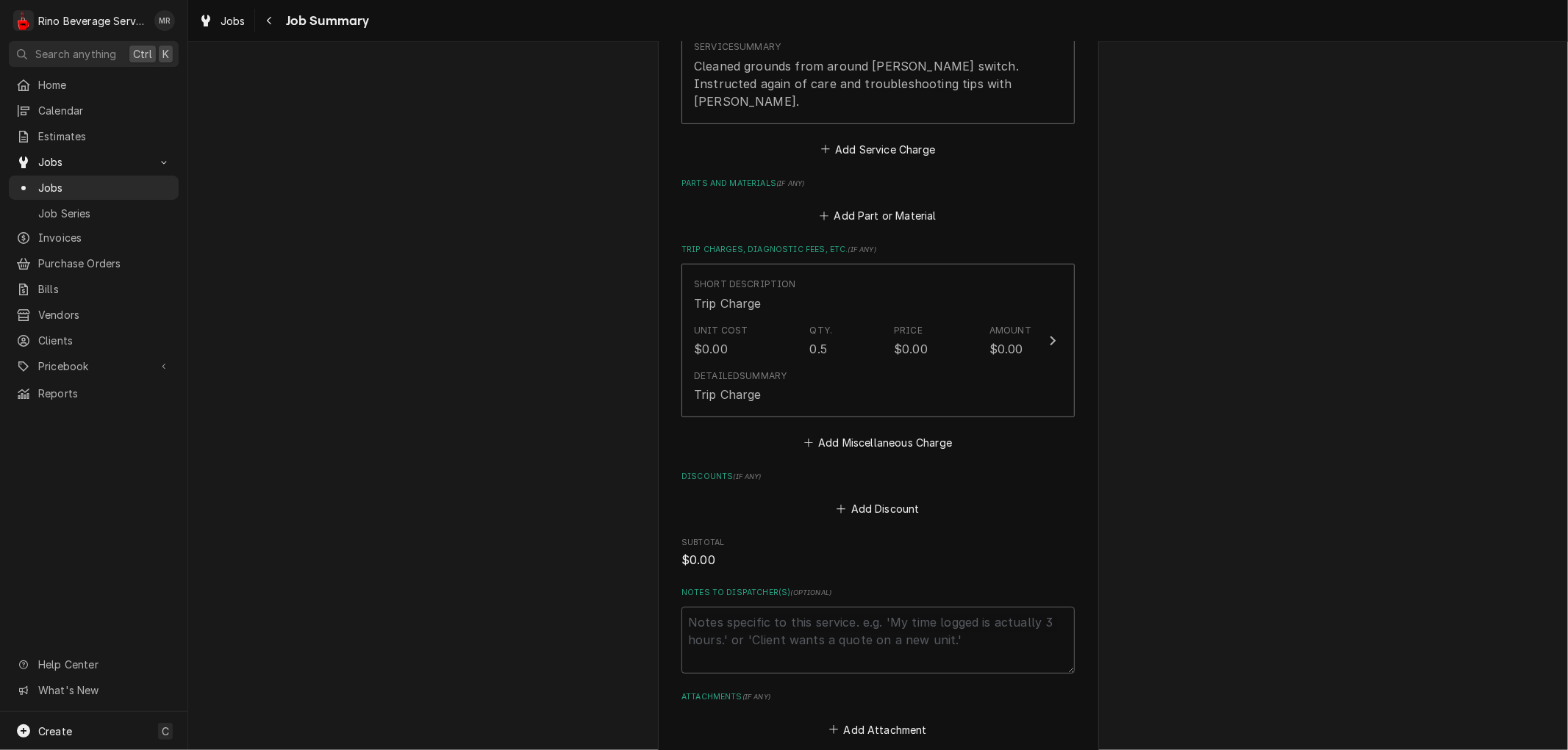
scroll to position [661, 0]
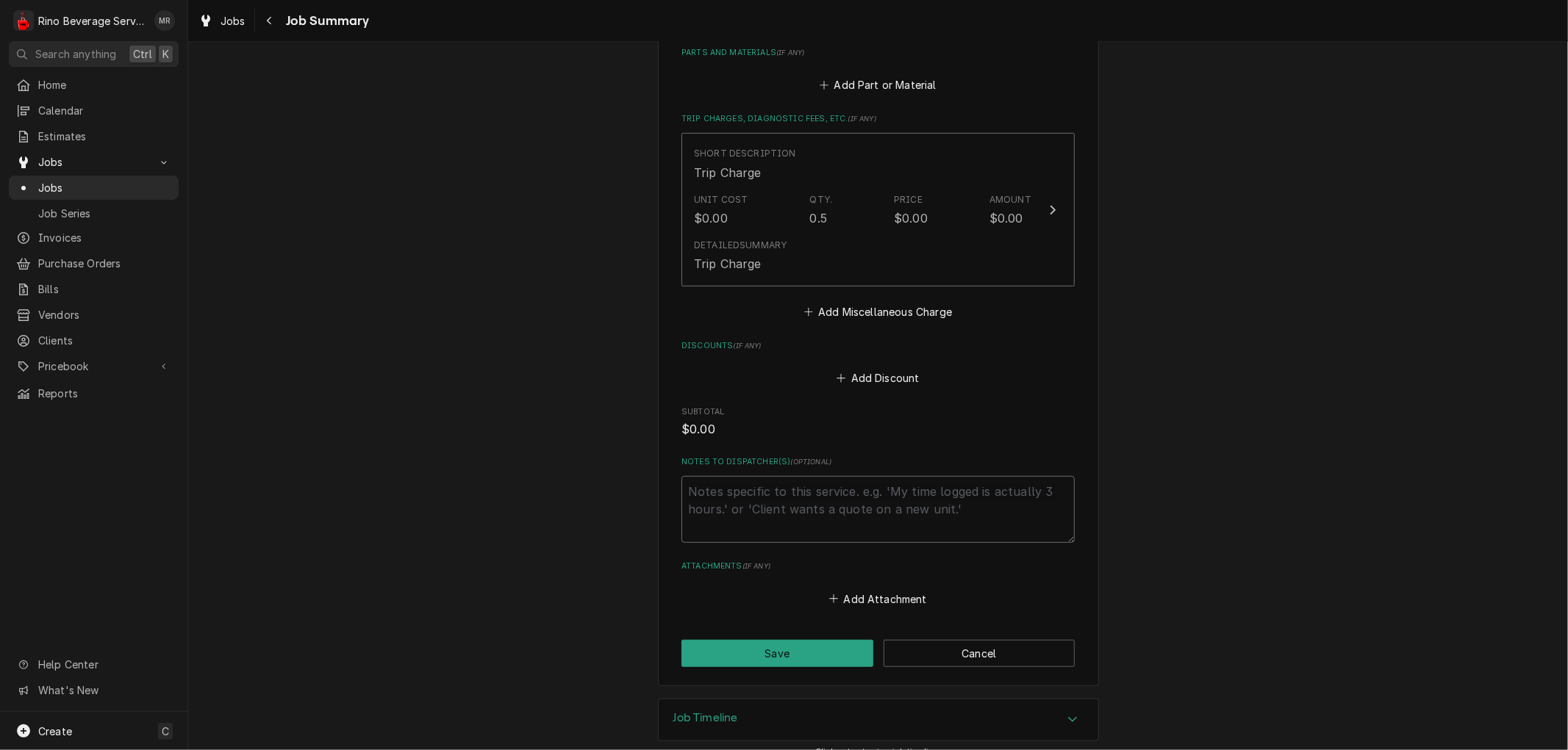
click at [700, 476] on textarea "Notes to Dispatcher(s) ( optional )" at bounding box center [878, 508] width 393 height 66
click at [736, 639] on button "Save" at bounding box center [777, 653] width 192 height 28
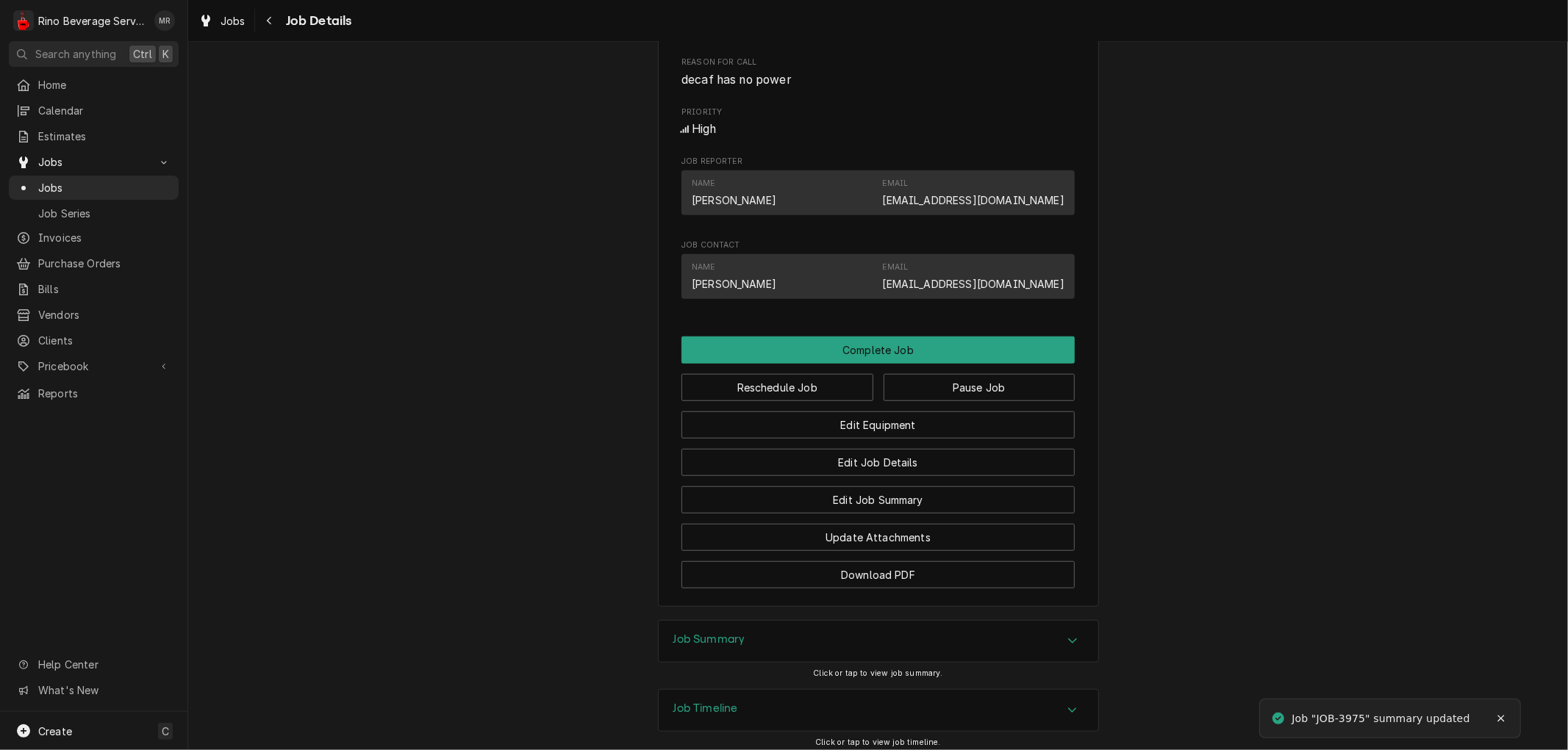
scroll to position [930, 0]
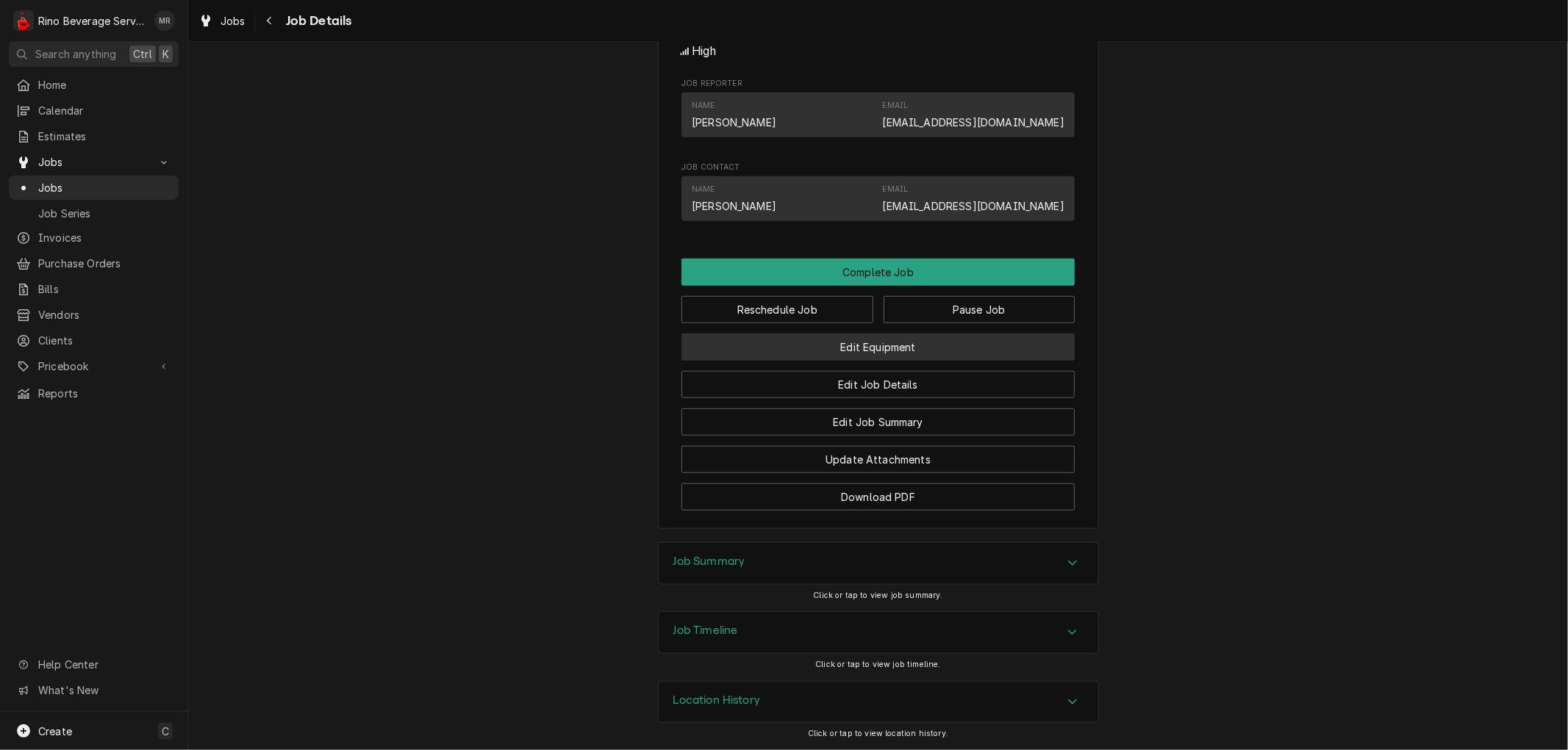
click at [804, 347] on button "Edit Equipment" at bounding box center [878, 347] width 393 height 28
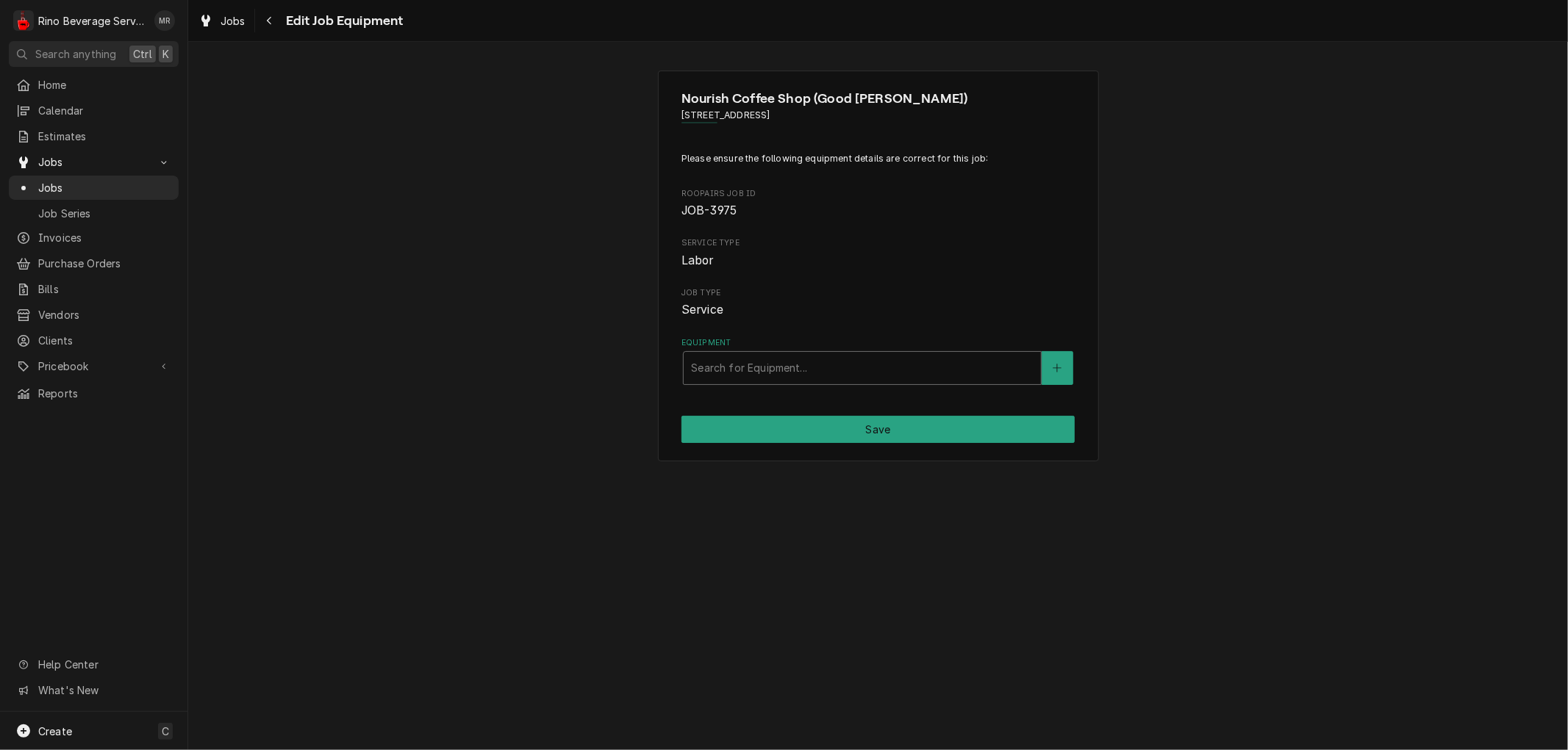
click at [956, 362] on div "Equipment" at bounding box center [862, 368] width 343 height 27
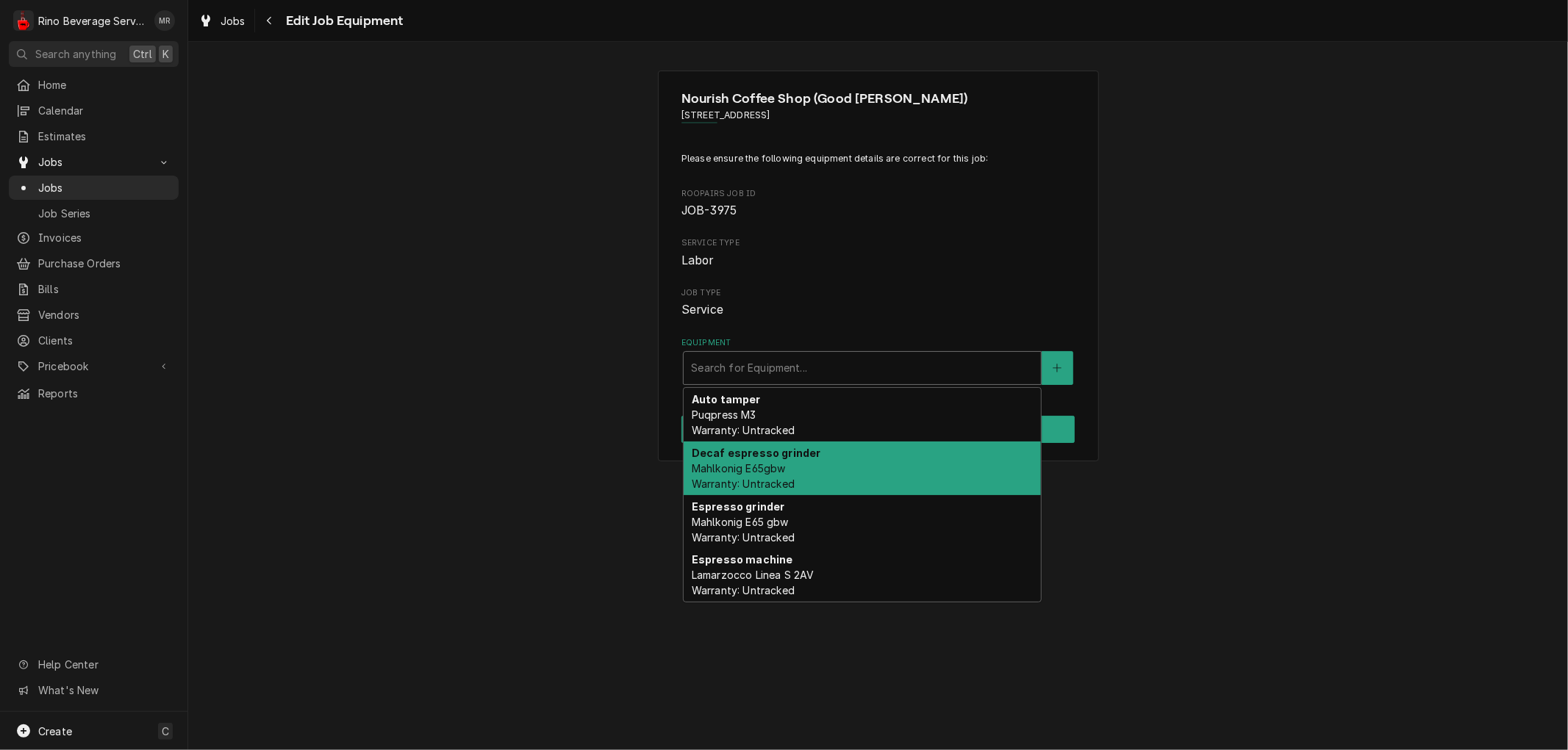
click at [939, 464] on div "Decaf espresso grinder Mahlkonig E65gbw Warranty: Untracked" at bounding box center [862, 468] width 357 height 53
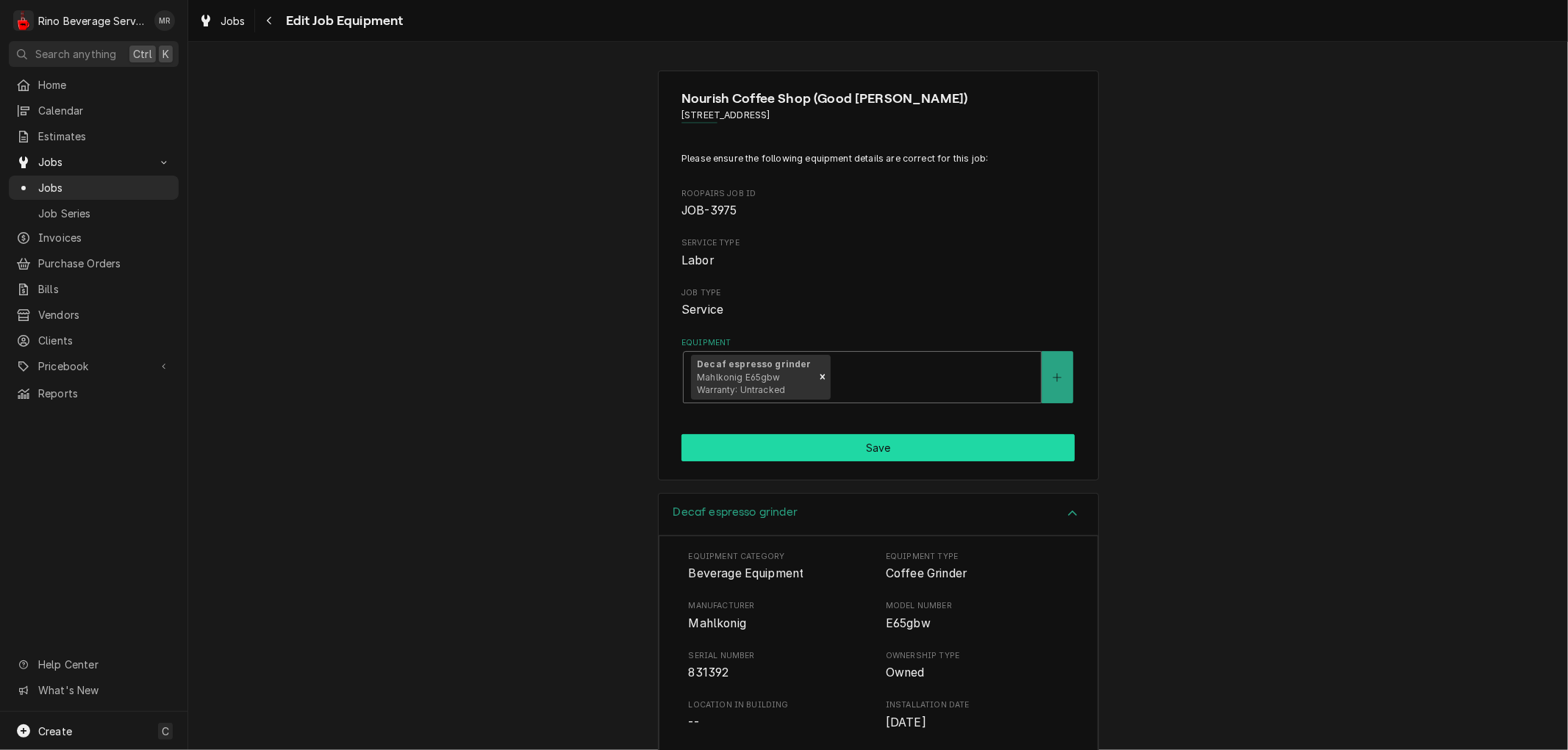
click at [890, 445] on button "Save" at bounding box center [878, 448] width 393 height 28
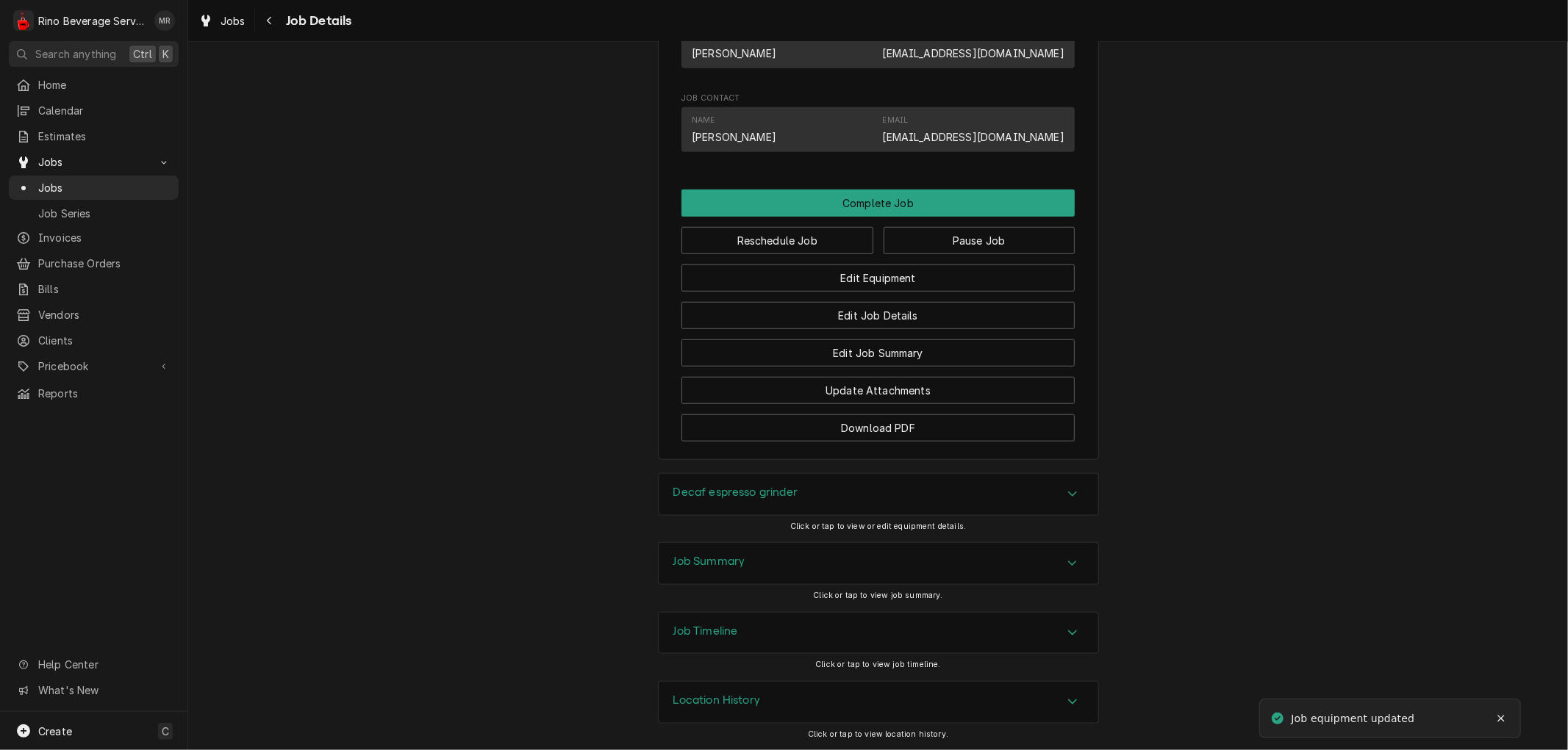
scroll to position [836, 0]
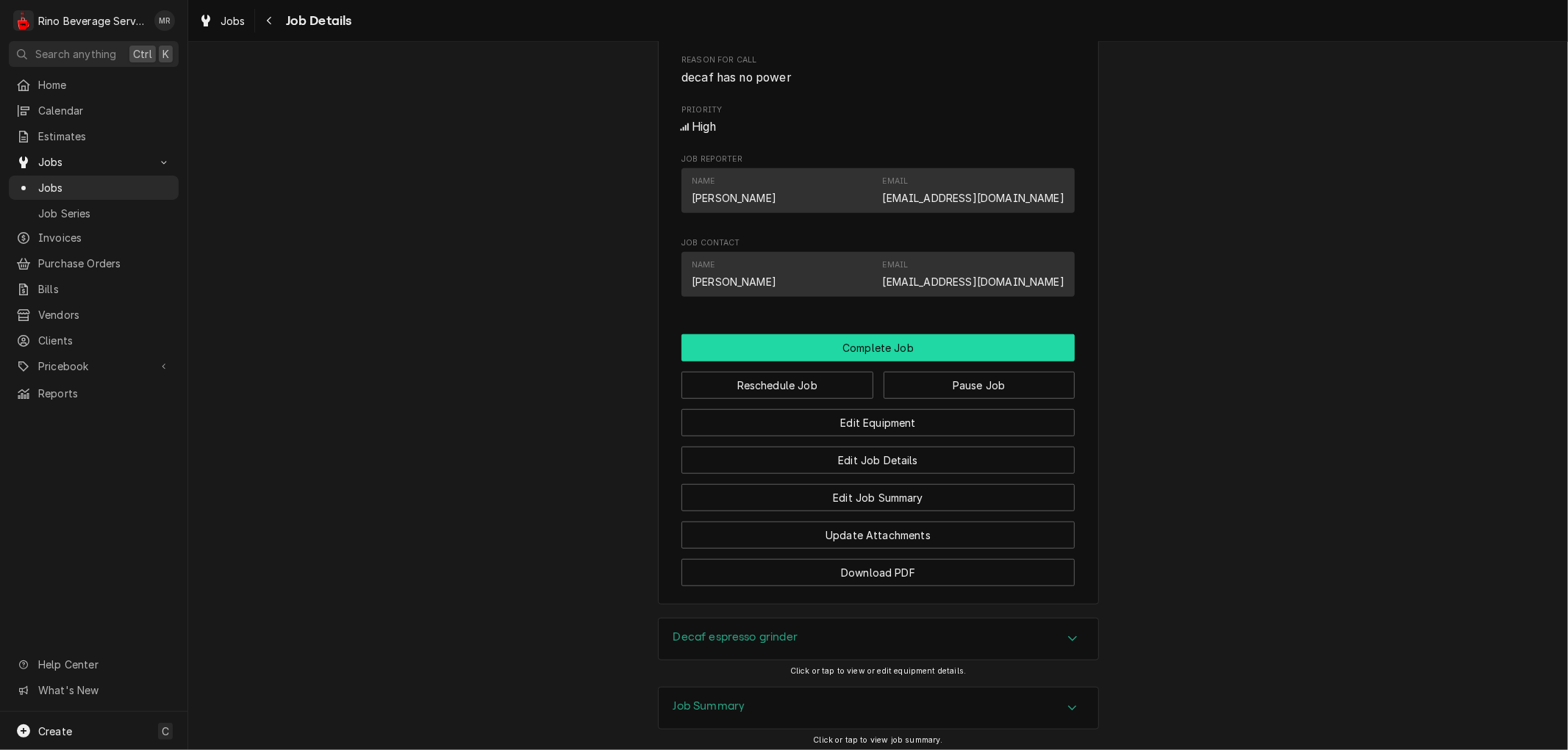
click at [877, 361] on button "Complete Job" at bounding box center [878, 348] width 393 height 28
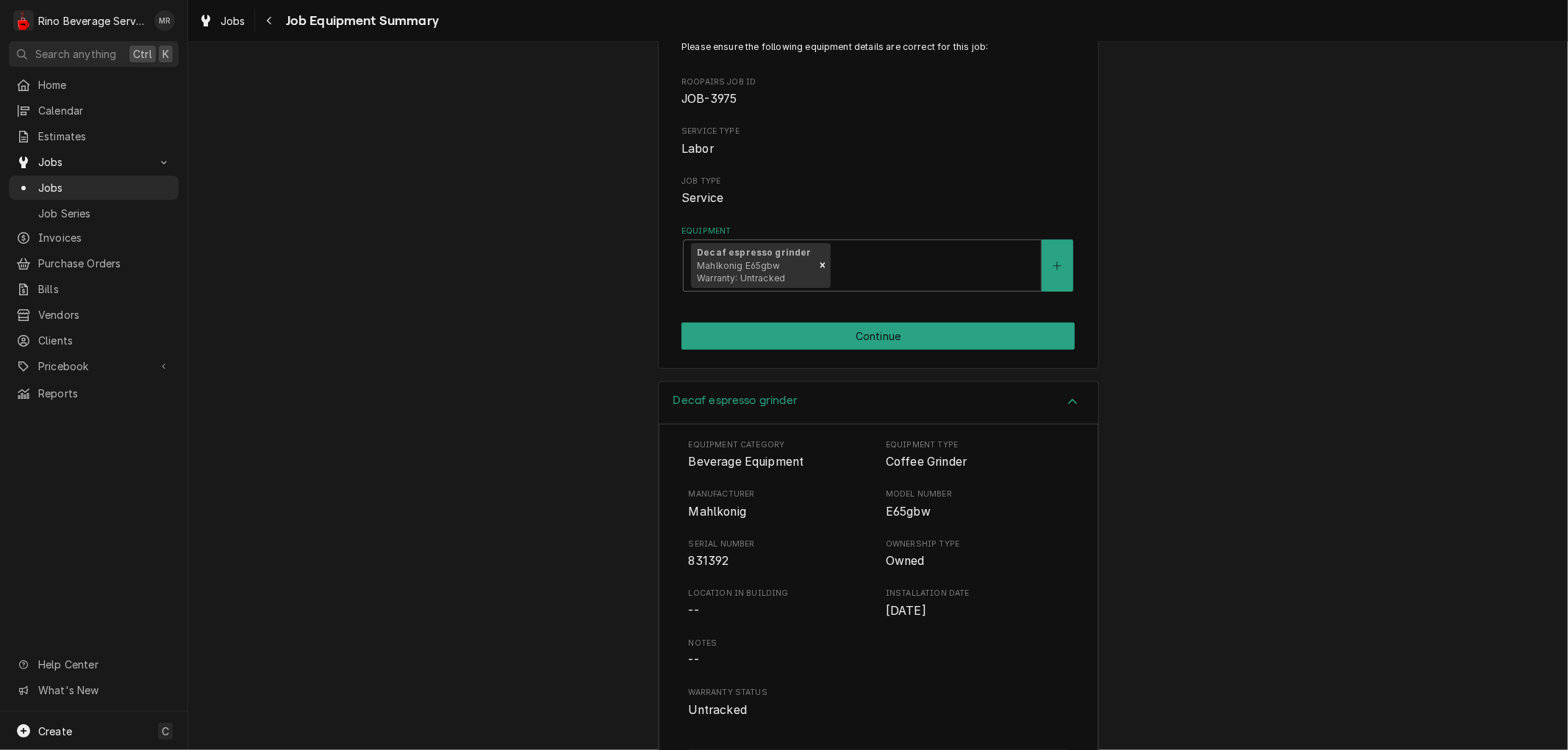
scroll to position [177, 0]
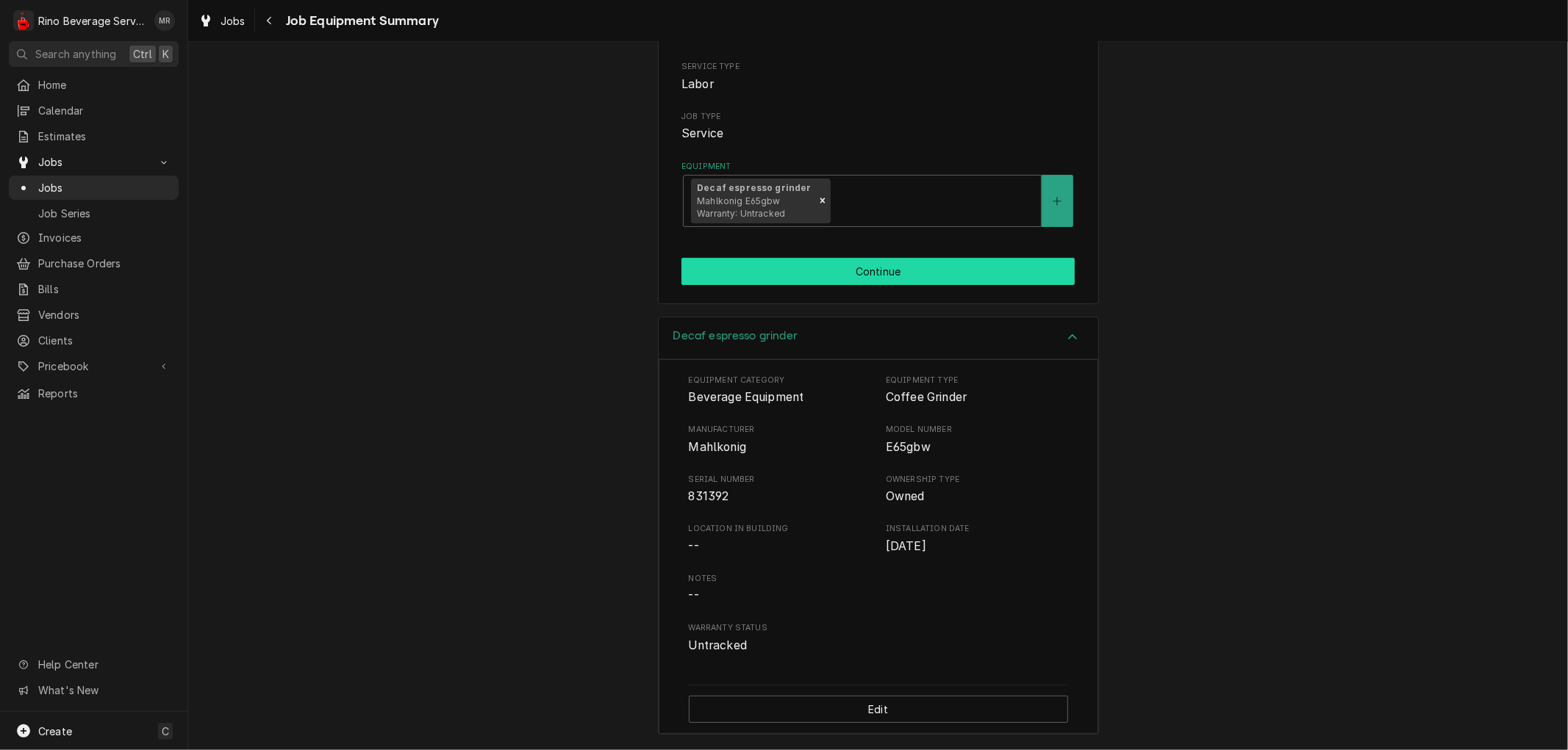
click at [883, 268] on button "Continue" at bounding box center [878, 271] width 393 height 28
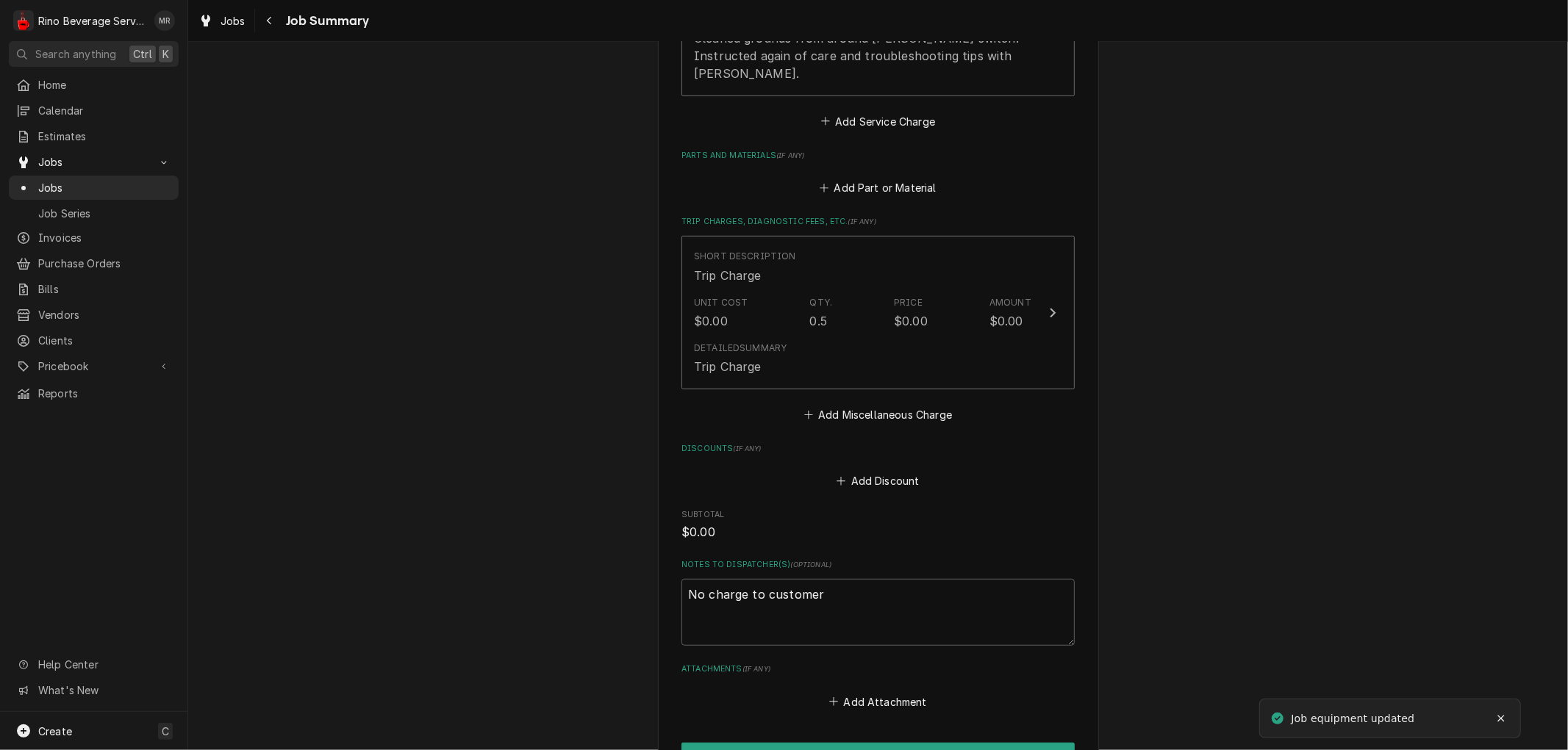
scroll to position [730, 0]
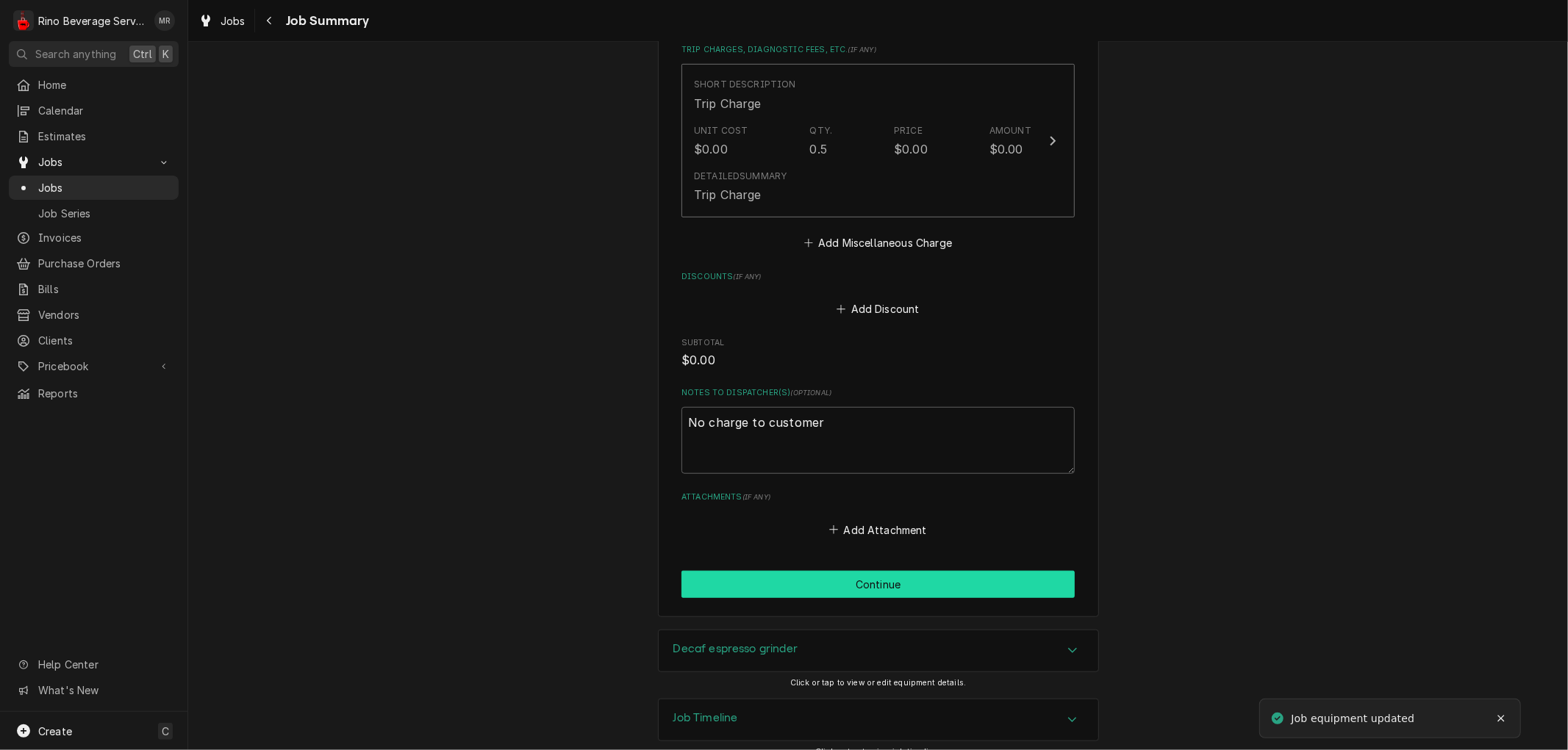
click at [880, 570] on button "Continue" at bounding box center [878, 584] width 393 height 28
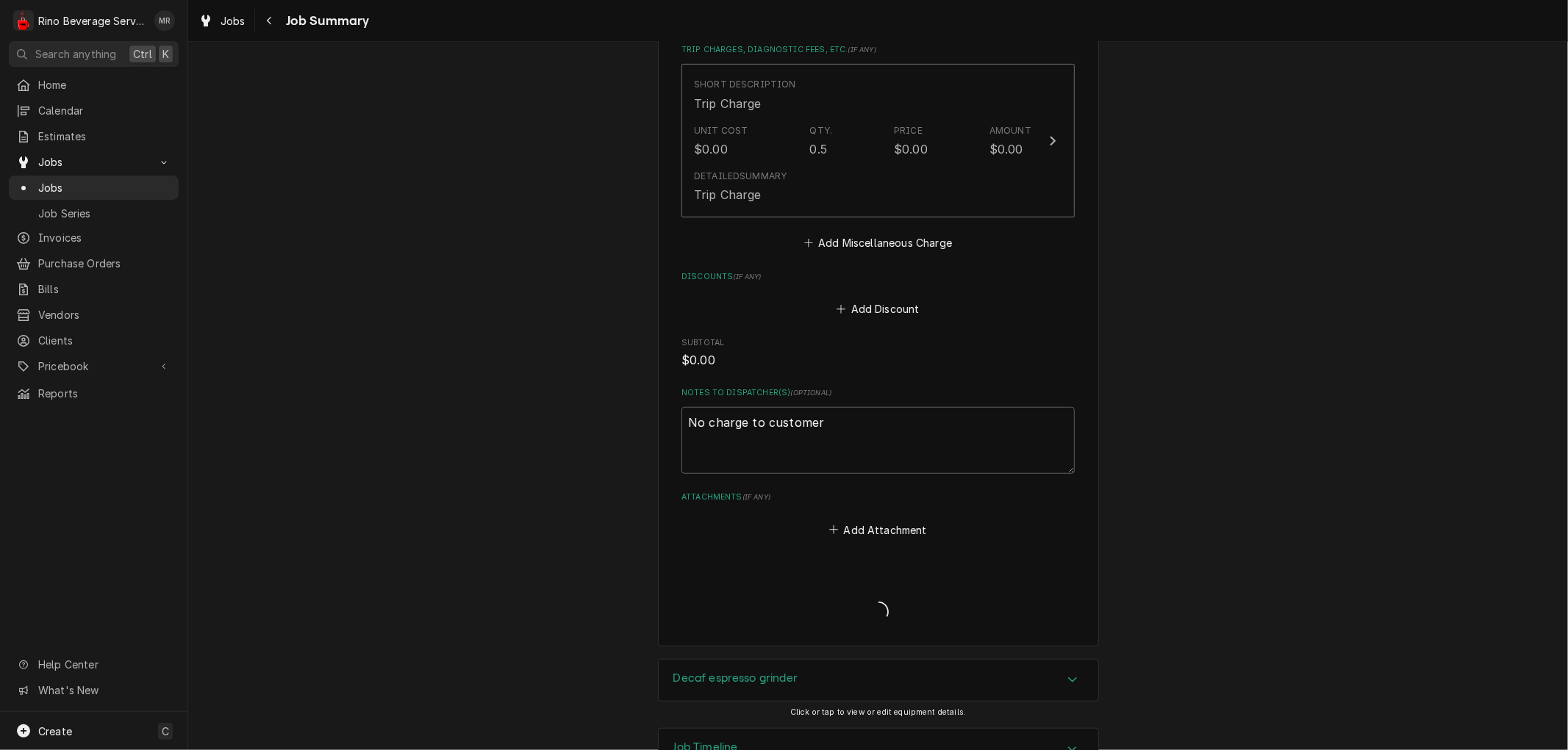
type textarea "x"
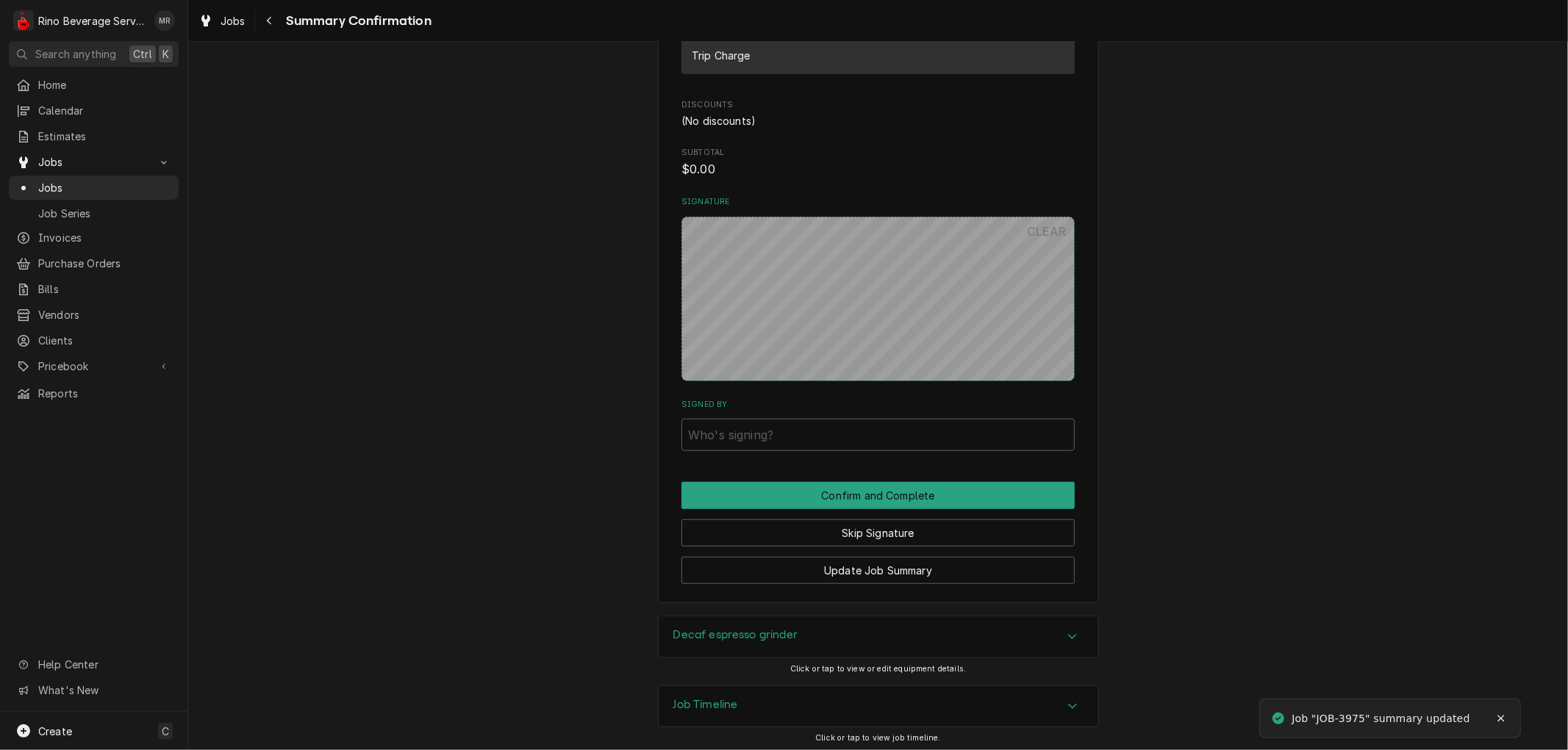
scroll to position [751, 0]
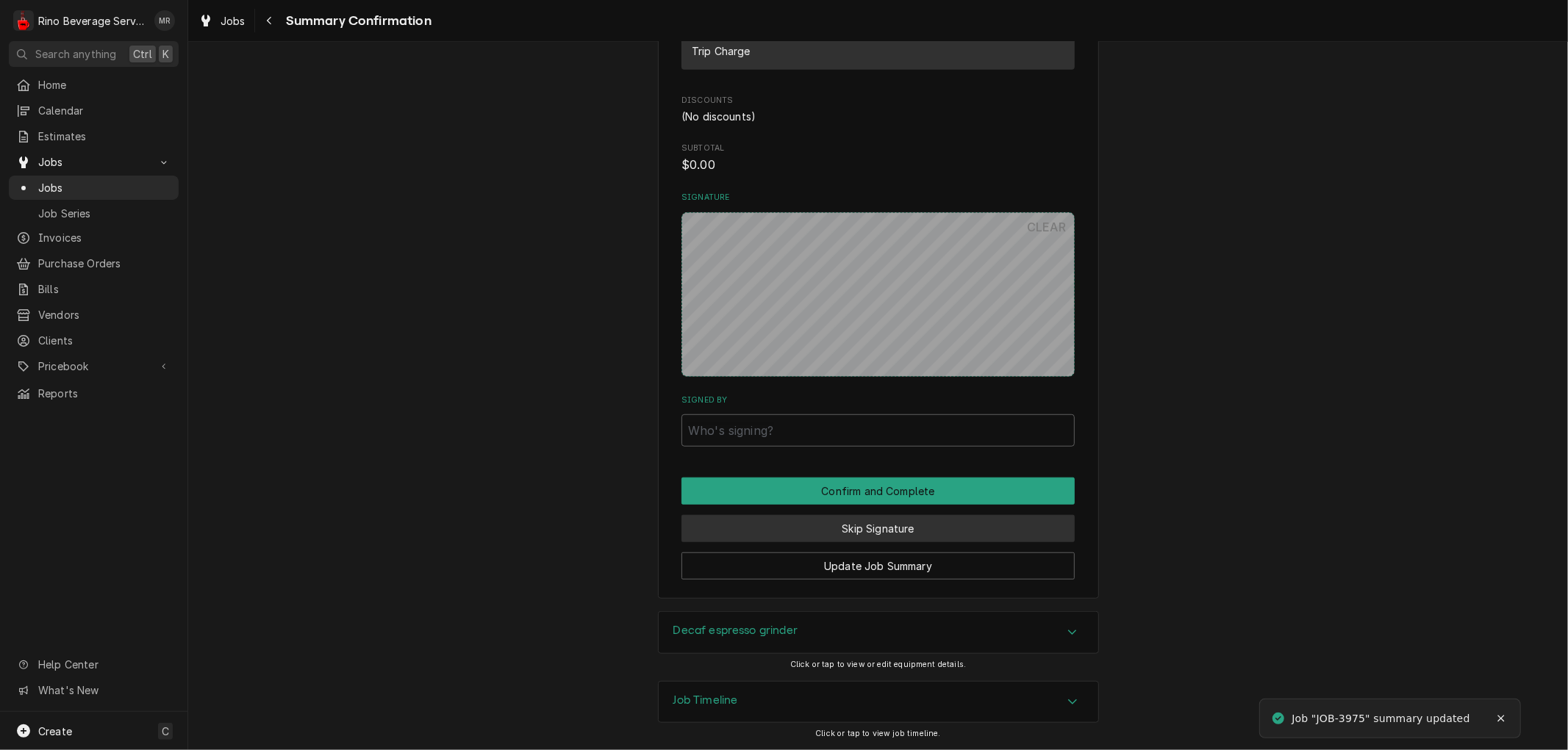
click at [883, 524] on button "Skip Signature" at bounding box center [878, 529] width 393 height 28
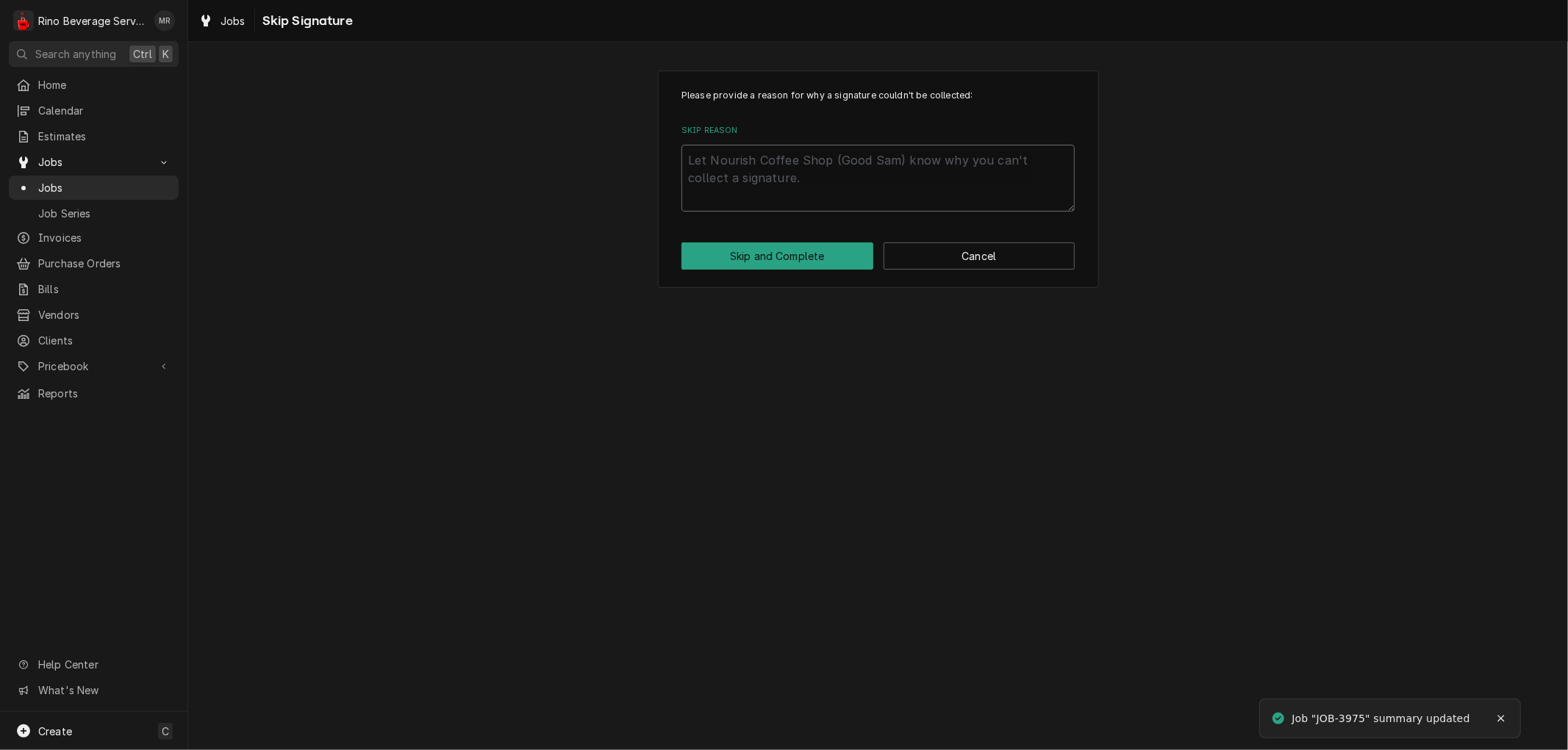
click at [820, 183] on textarea "Skip Reason" at bounding box center [878, 178] width 393 height 66
type textarea "x"
type textarea "n"
type textarea "x"
type textarea "no"
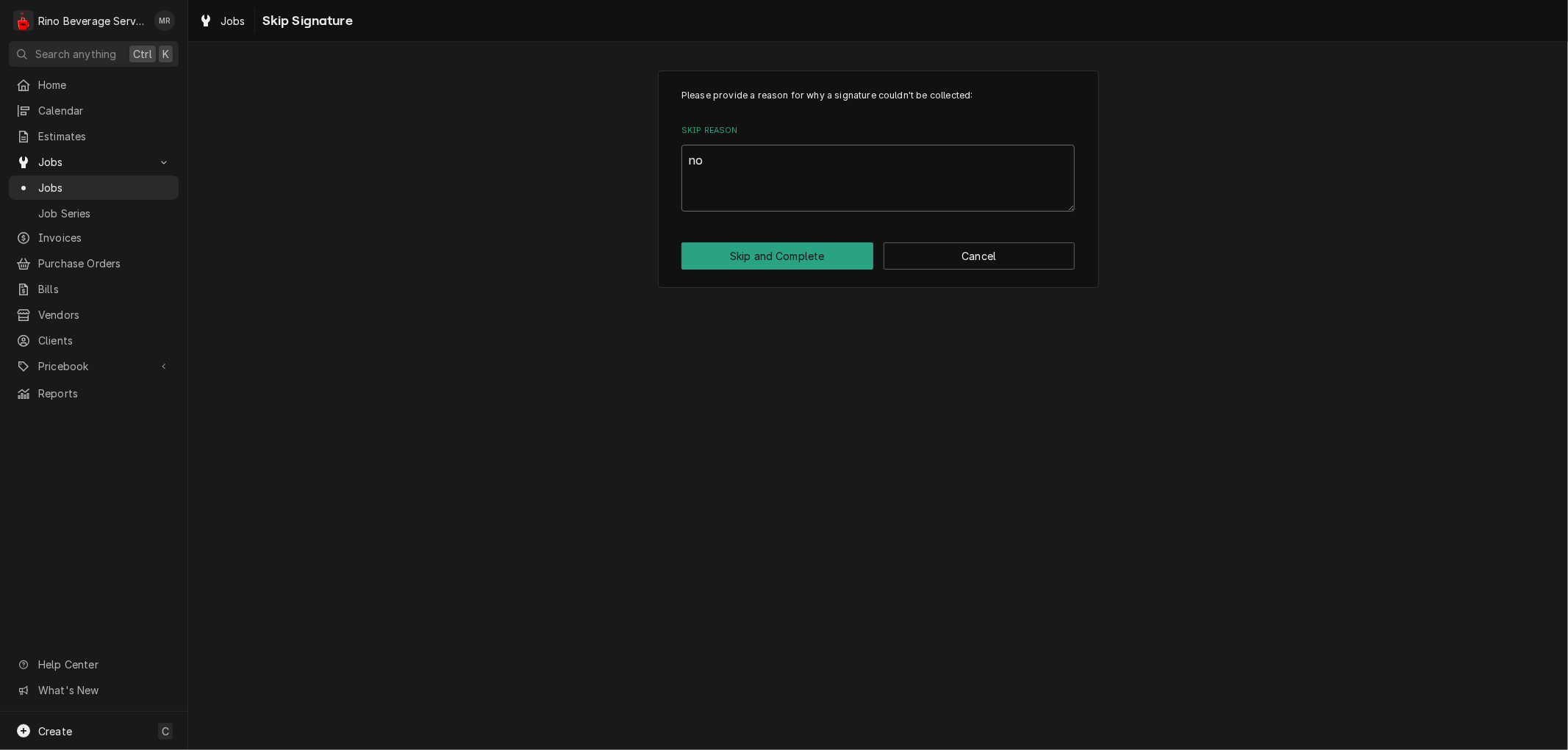
type textarea "x"
type textarea "non"
type textarea "x"
type textarea "none"
click at [810, 252] on button "Skip and Complete" at bounding box center [777, 257] width 192 height 28
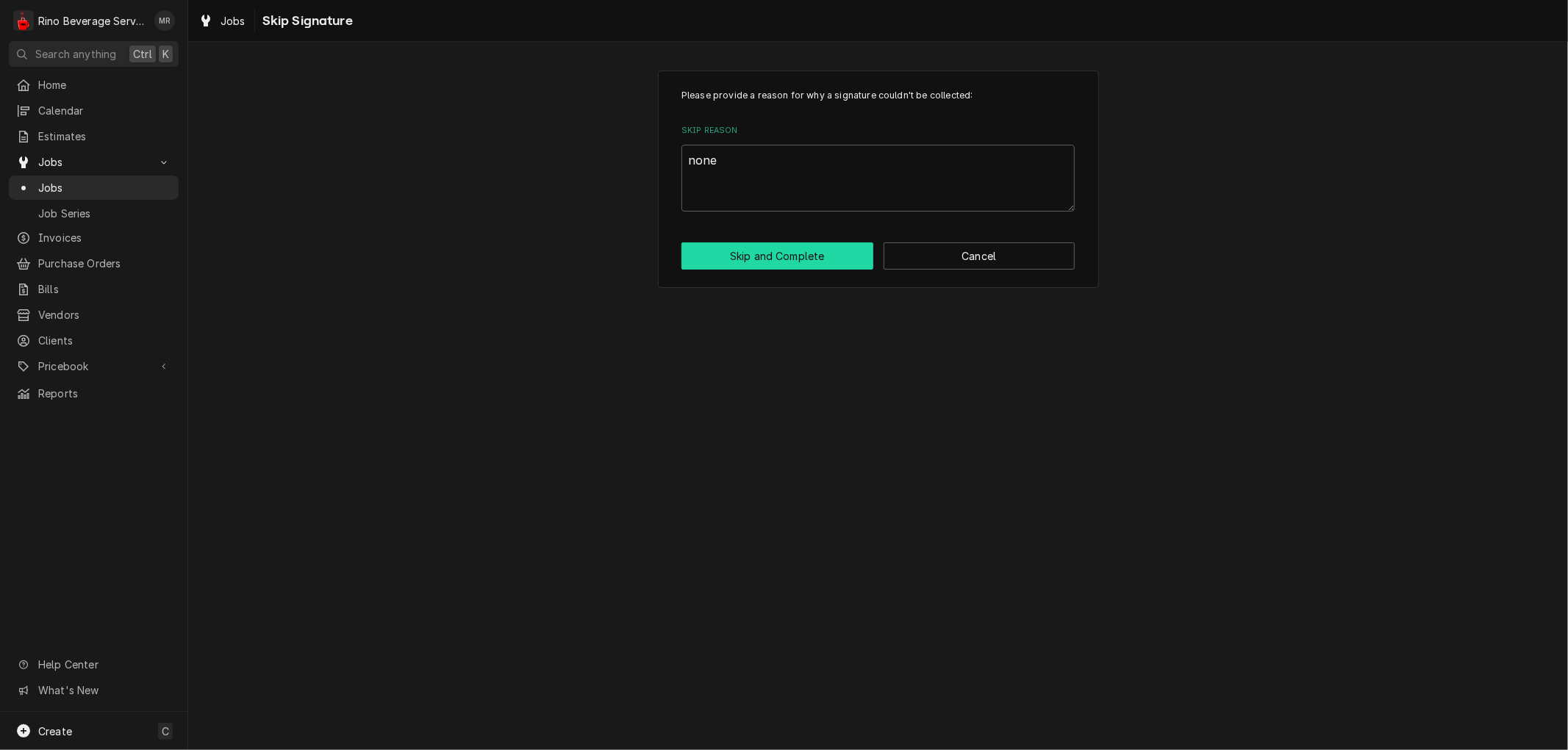
type textarea "x"
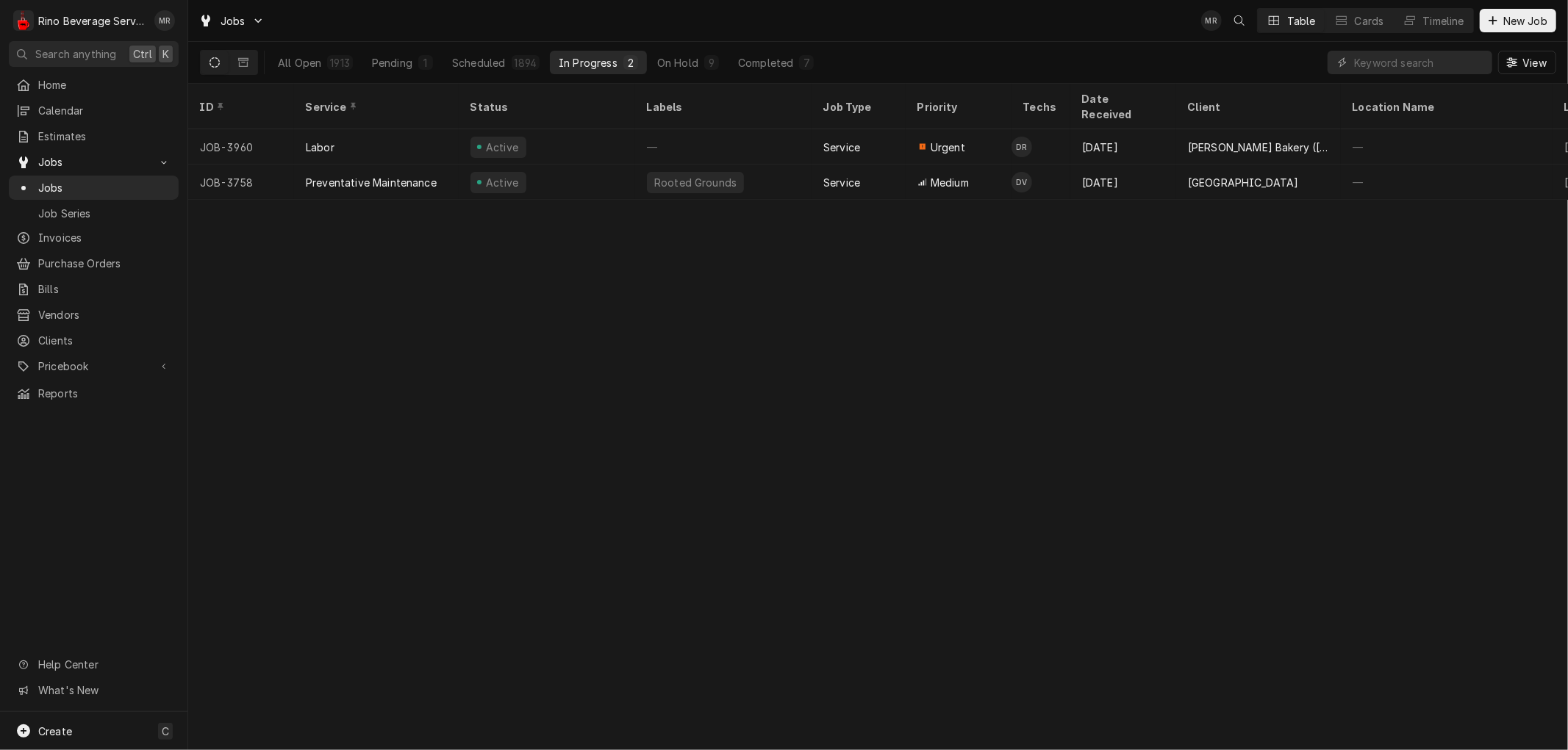
click at [590, 60] on div "In Progress" at bounding box center [588, 63] width 59 height 16
